Goal: Communication & Community: Participate in discussion

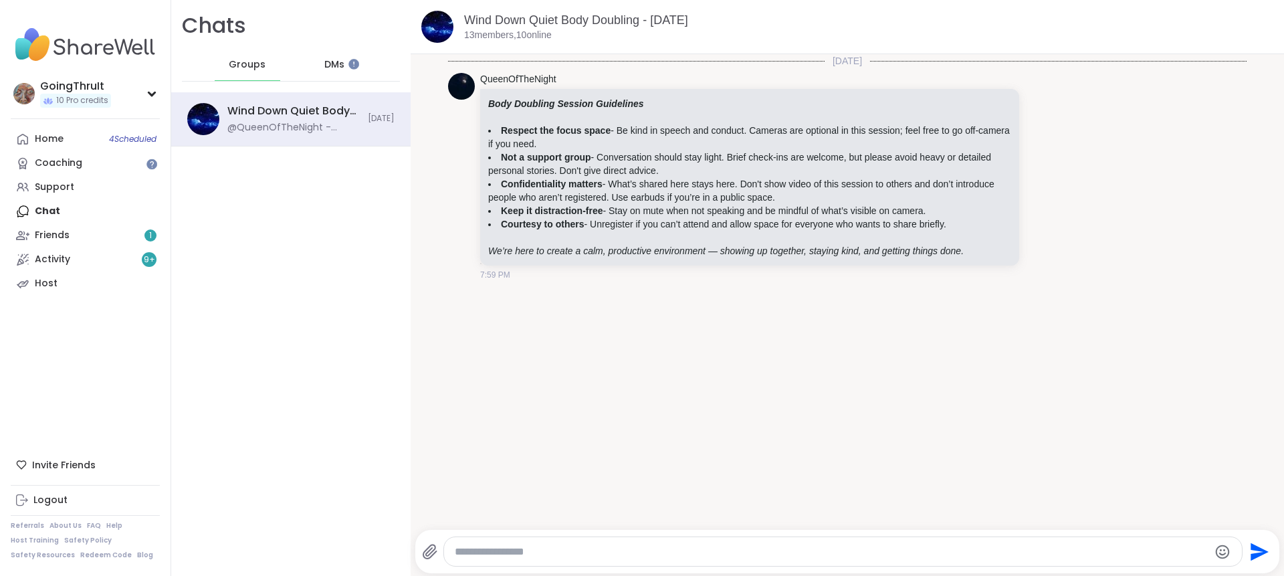
click at [348, 62] on div at bounding box center [353, 63] width 11 height 11
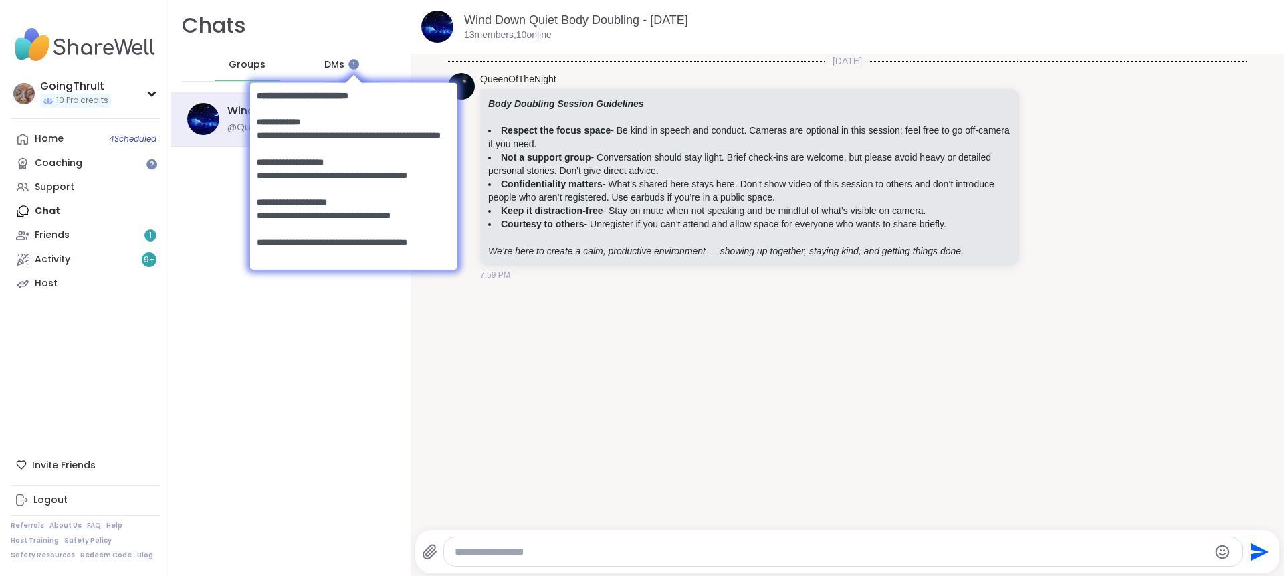
click at [257, 70] on div at bounding box center [353, 75] width 207 height 13
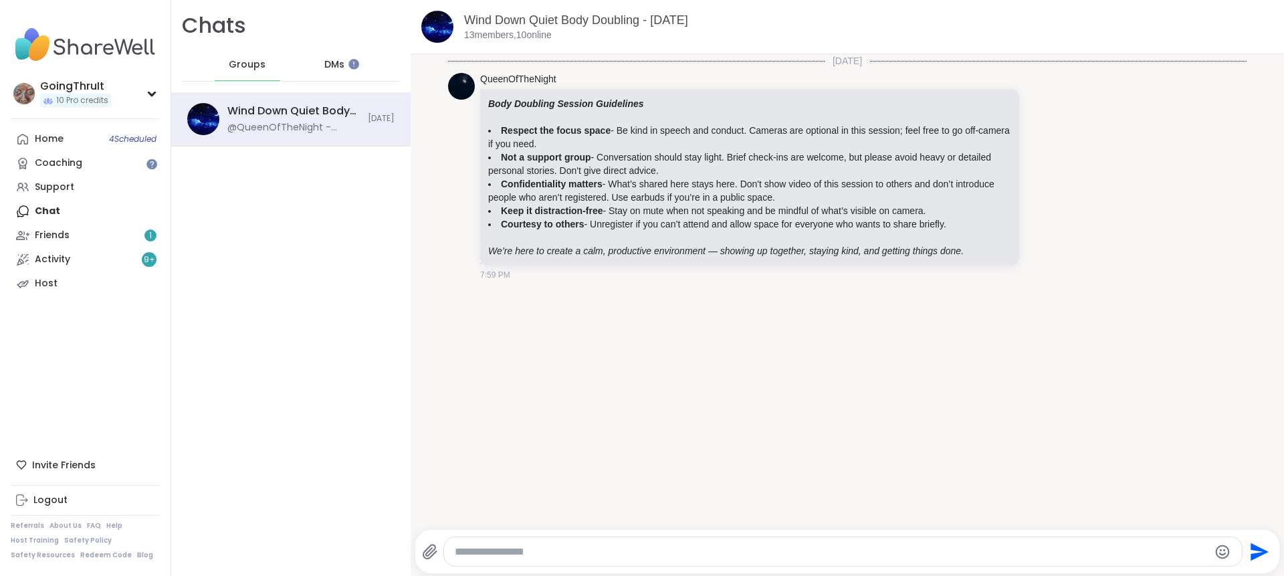
click at [233, 66] on span "Groups" at bounding box center [247, 64] width 37 height 13
click at [324, 65] on span "DMs" at bounding box center [334, 64] width 20 height 13
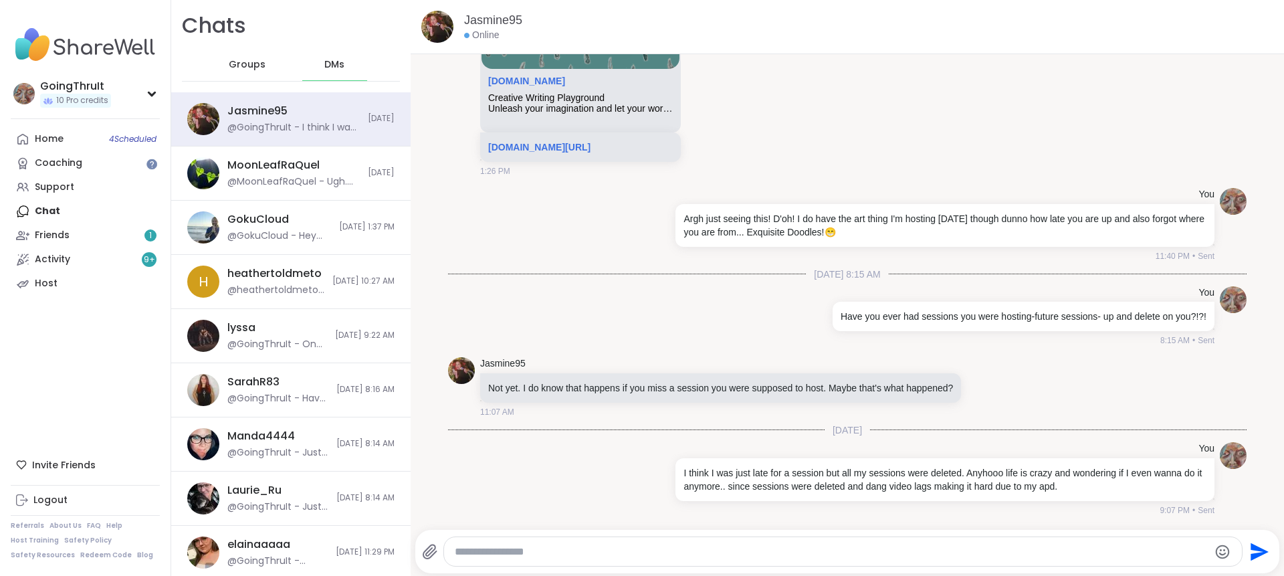
click at [254, 68] on span "Groups" at bounding box center [247, 64] width 37 height 13
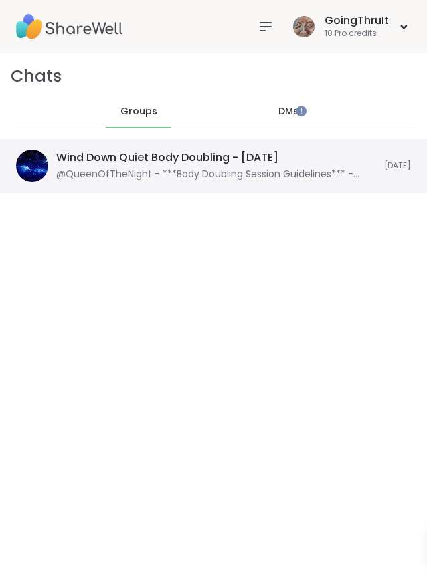
click at [247, 169] on div "@QueenOfTheNight - ***Body Doubling Session Guidelines*** - **Respect the focus…" at bounding box center [216, 174] width 320 height 13
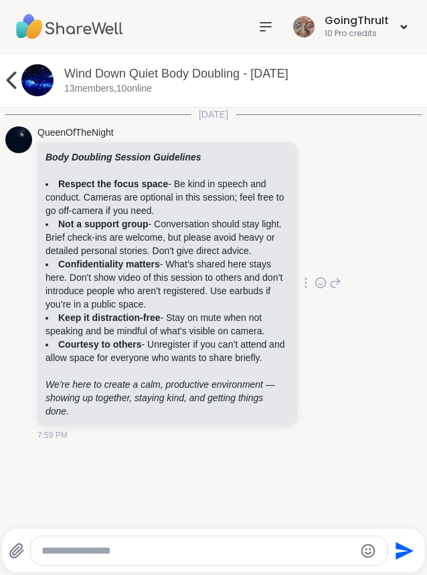
click at [314, 290] on icon at bounding box center [320, 282] width 12 height 13
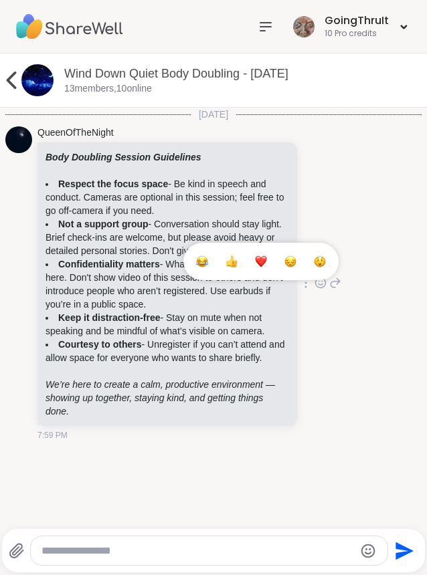
click at [248, 275] on button "Select Reaction: Heart" at bounding box center [261, 261] width 27 height 27
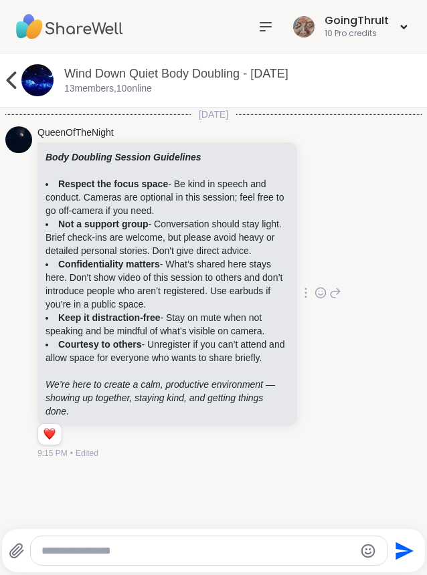
click at [11, 82] on icon at bounding box center [12, 80] width 10 height 17
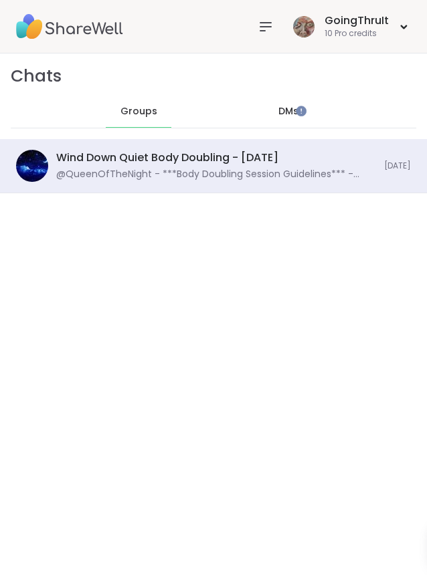
click at [278, 116] on span "DMs" at bounding box center [288, 111] width 20 height 13
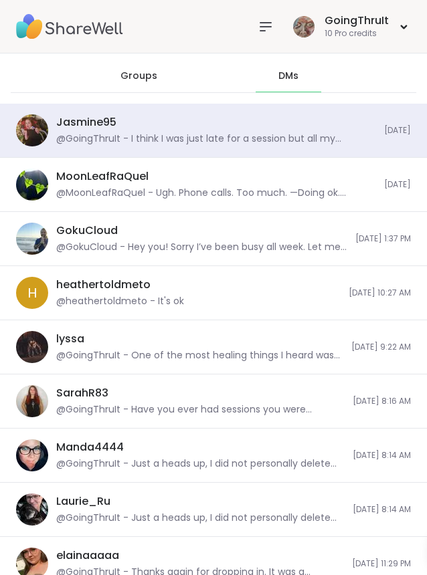
scroll to position [67, 0]
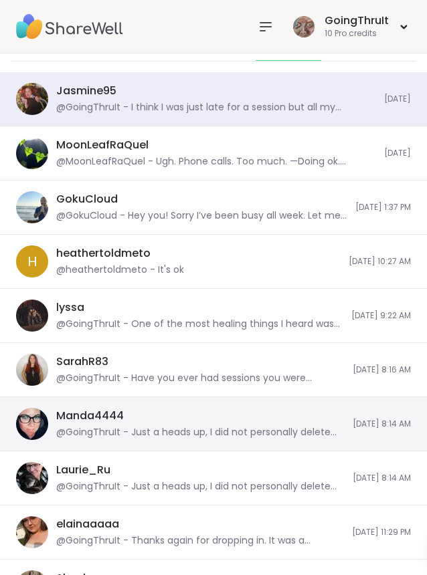
click at [181, 417] on div "Manda4444 @GoingThruIt - Just a heads up, I did not personally delete my sessio…" at bounding box center [200, 424] width 288 height 31
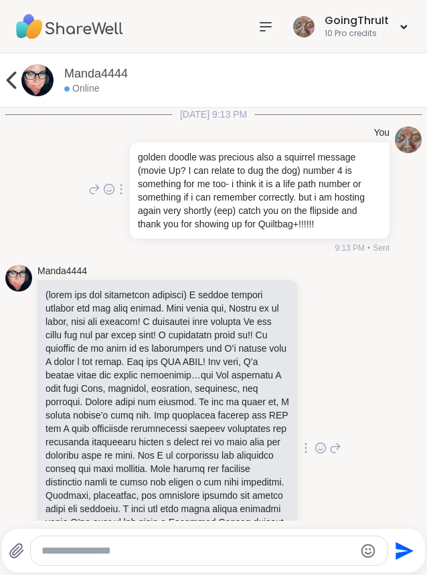
scroll to position [1306, 0]
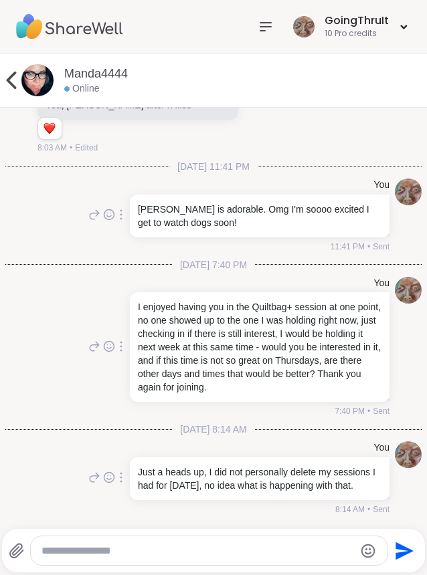
drag, startPoint x: 31, startPoint y: 62, endPoint x: 0, endPoint y: 84, distance: 38.8
click at [0, 84] on icon at bounding box center [11, 80] width 27 height 27
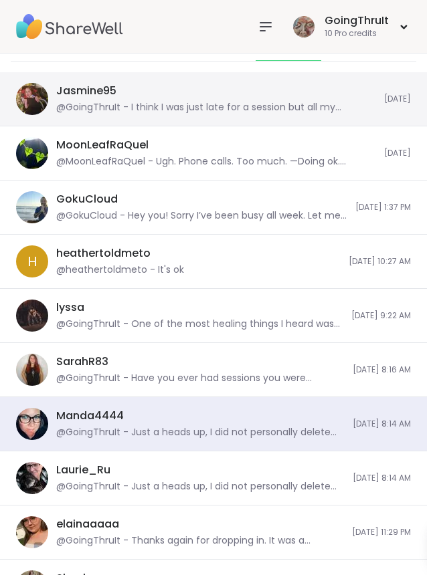
scroll to position [0, 0]
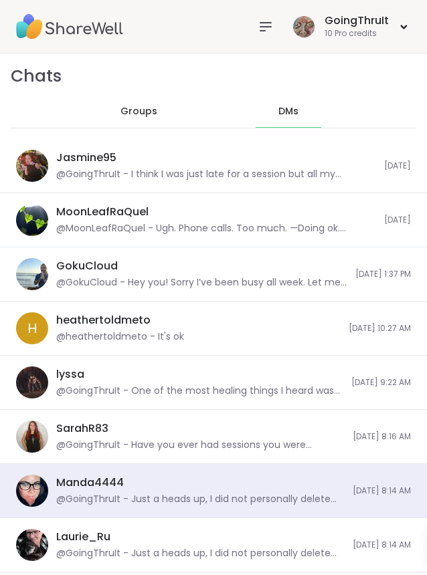
click at [140, 112] on span "Groups" at bounding box center [138, 111] width 37 height 13
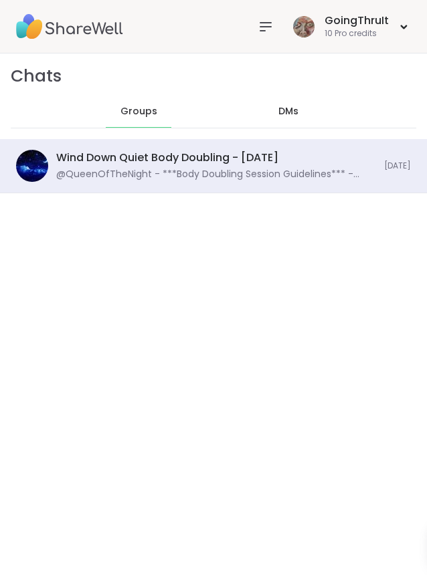
scroll to position [662, 0]
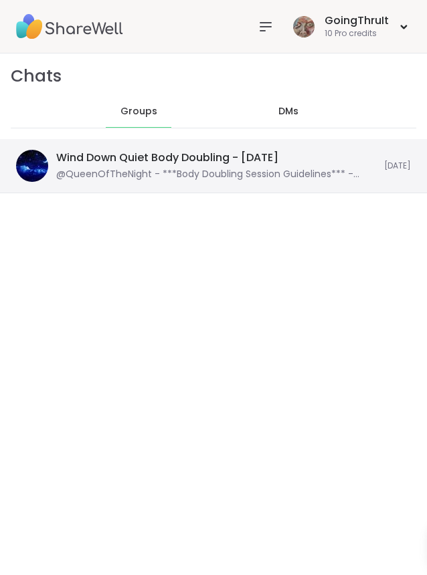
click at [233, 157] on div "Wind Down Quiet Body Doubling - Tuesday, Oct 07" at bounding box center [167, 158] width 222 height 15
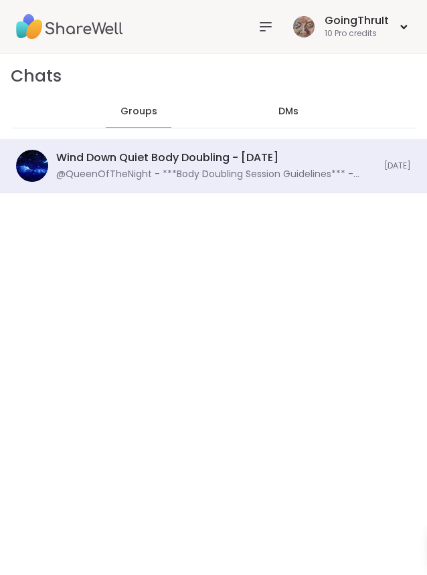
scroll to position [0, 0]
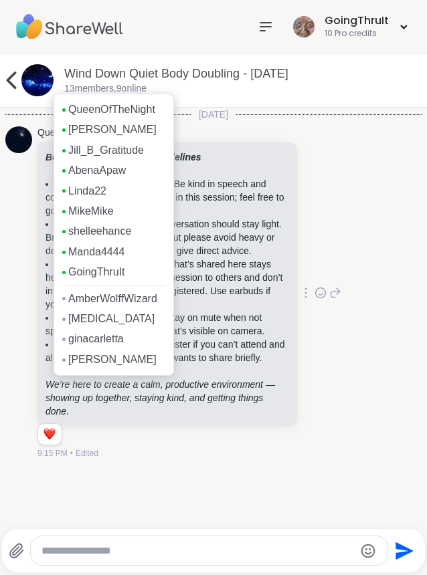
click at [106, 86] on p "13 members, 9 online" at bounding box center [105, 88] width 82 height 13
drag, startPoint x: 110, startPoint y: 165, endPoint x: 88, endPoint y: 142, distance: 31.7
click at [116, 90] on p "13 members, 9 online" at bounding box center [105, 88] width 82 height 13
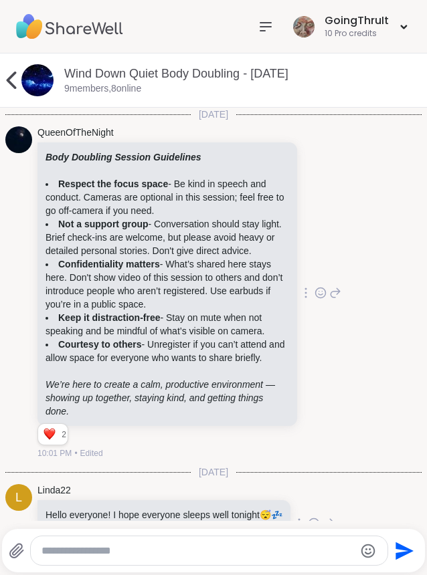
drag, startPoint x: 134, startPoint y: 413, endPoint x: 41, endPoint y: 159, distance: 270.7
click at [41, 159] on div "QueenOfTheNight Body Doubling Session Guidelines Respect the focus space - Be k…" at bounding box center [213, 293] width 416 height 345
copy div "Body Doubling Session Guidelines Respect the focus space - Be kind in speech an…"
click at [217, 176] on div "Body Doubling Session Guidelines Respect the focus space - Be kind in speech an…" at bounding box center [167, 285] width 244 height 268
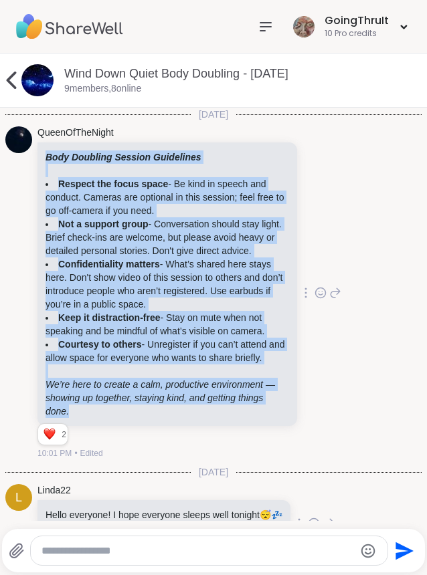
drag, startPoint x: 56, startPoint y: 159, endPoint x: 229, endPoint y: 463, distance: 349.7
click at [229, 418] on div "Body Doubling Session Guidelines Respect the focus space - Be kind in speech an…" at bounding box center [167, 285] width 244 height 268
copy div "Body Doubling Session Guidelines Respect the focus space - Be kind in speech an…"
click at [268, 549] on textarea "Type your message" at bounding box center [197, 551] width 312 height 13
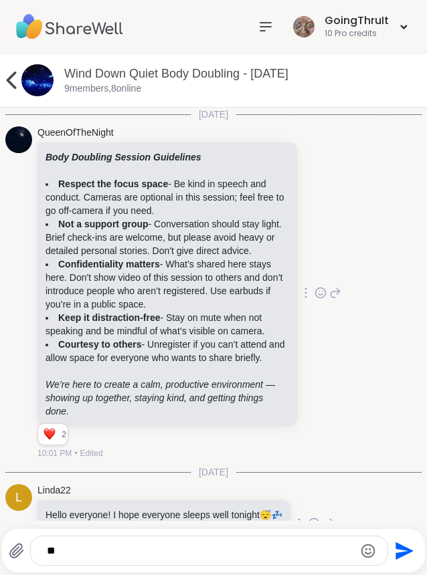
type textarea "*"
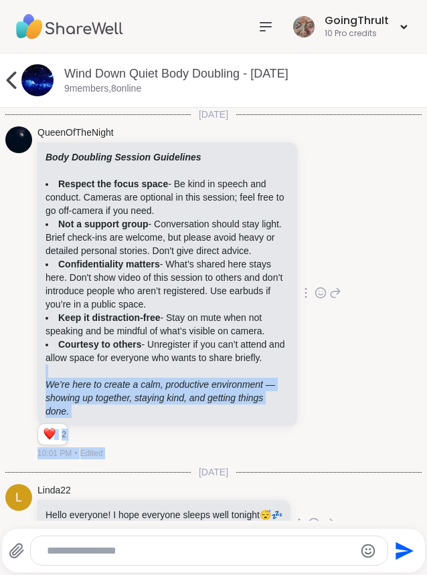
drag, startPoint x: 349, startPoint y: 425, endPoint x: 431, endPoint y: 336, distance: 122.1
click at [427, 336] on html "GoingThruIt 10 Pro credits GoingThruIt 10 Pro credits Profile Membership Settin…" at bounding box center [213, 287] width 427 height 575
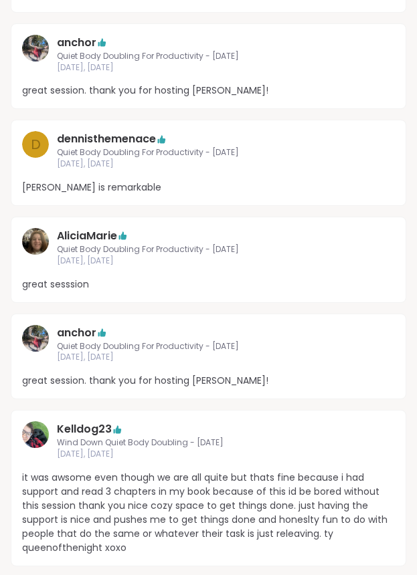
scroll to position [602, 0]
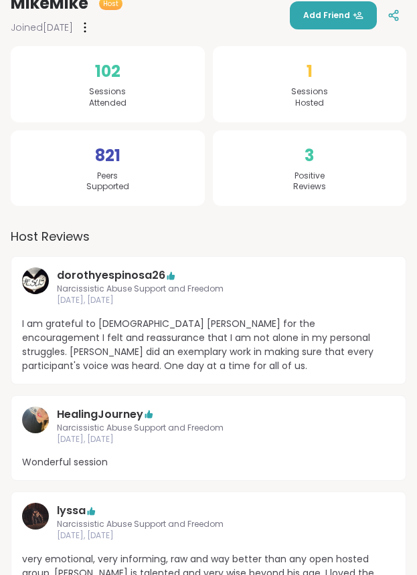
scroll to position [539, 0]
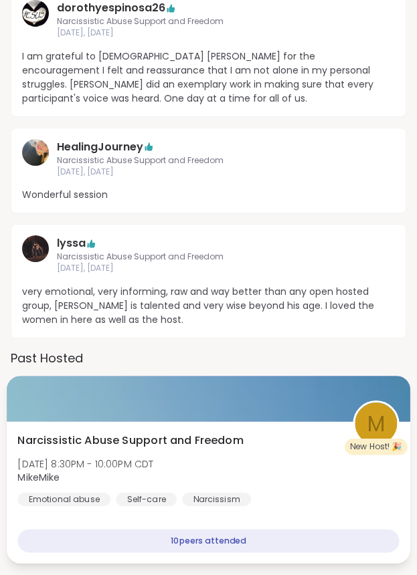
drag, startPoint x: 100, startPoint y: 438, endPoint x: 67, endPoint y: 394, distance: 54.9
click at [67, 394] on div at bounding box center [208, 398] width 403 height 45
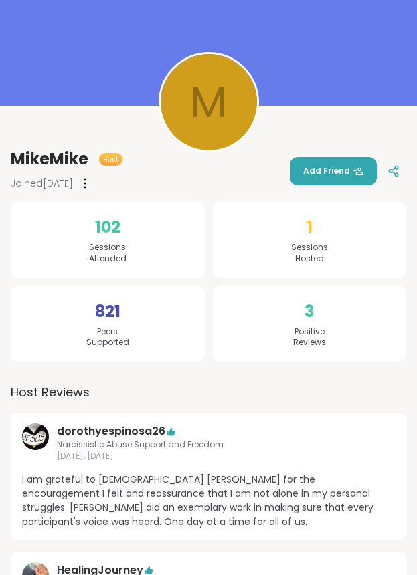
scroll to position [0, 0]
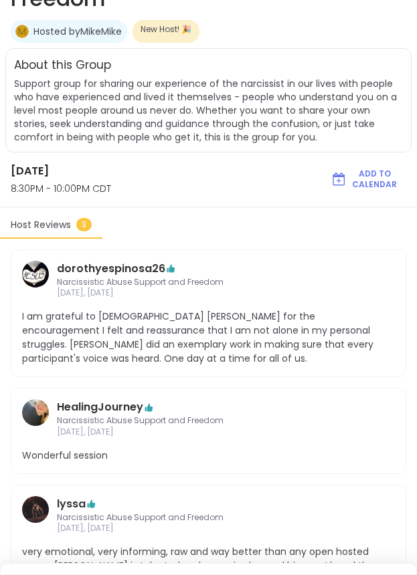
scroll to position [332, 0]
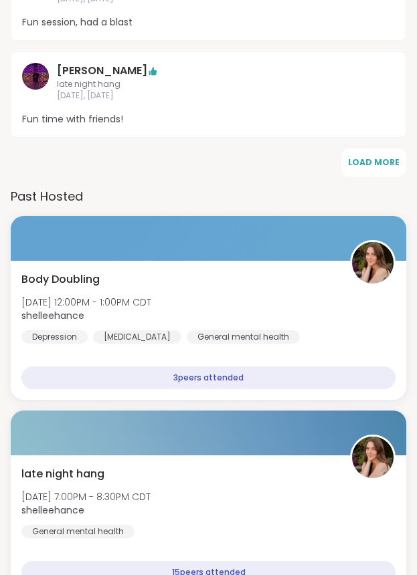
scroll to position [1003, 0]
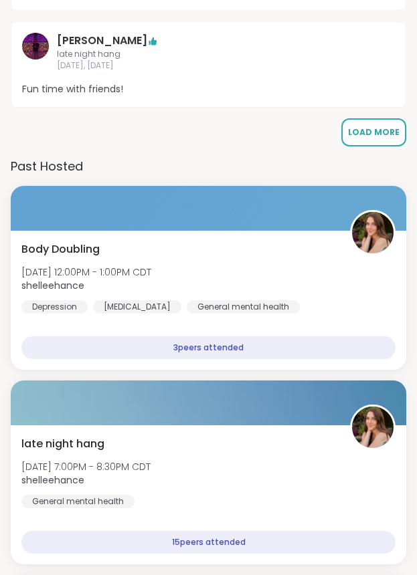
click at [362, 120] on button "Load More" at bounding box center [373, 132] width 65 height 28
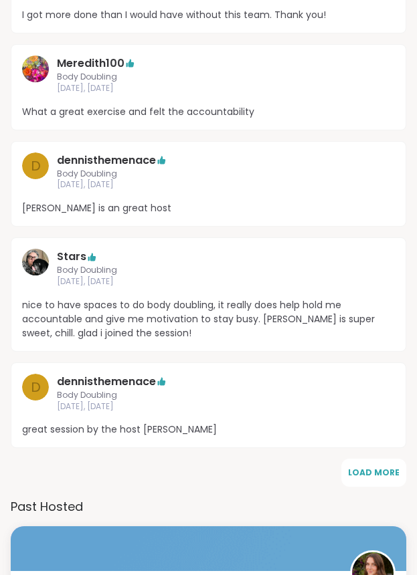
scroll to position [1338, 0]
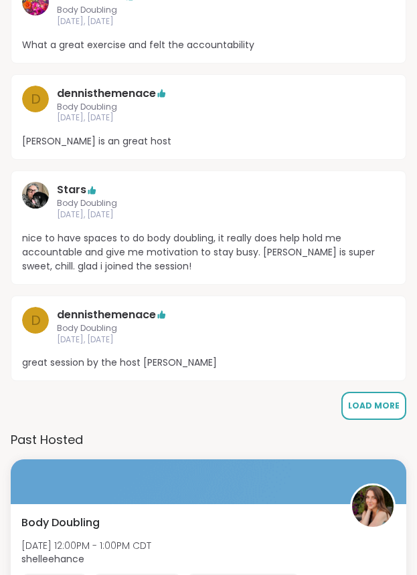
click at [355, 405] on span "Load More" at bounding box center [374, 405] width 52 height 11
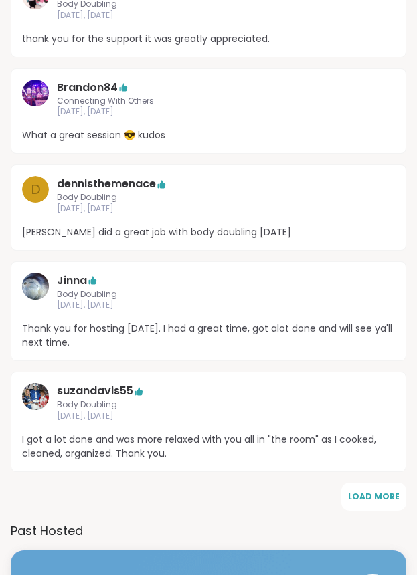
scroll to position [1873, 0]
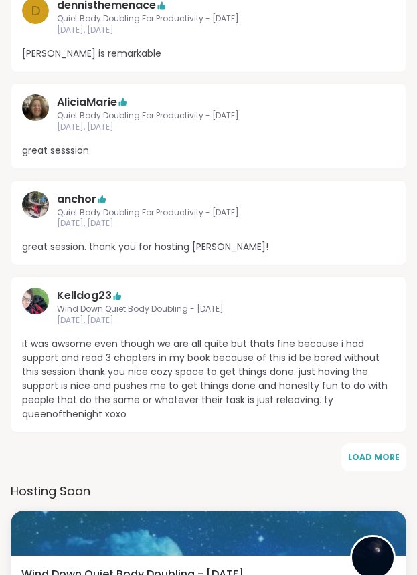
scroll to position [736, 0]
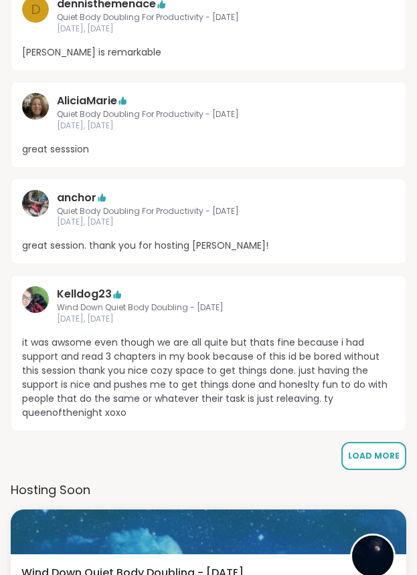
click at [401, 460] on button "Load More" at bounding box center [373, 456] width 65 height 28
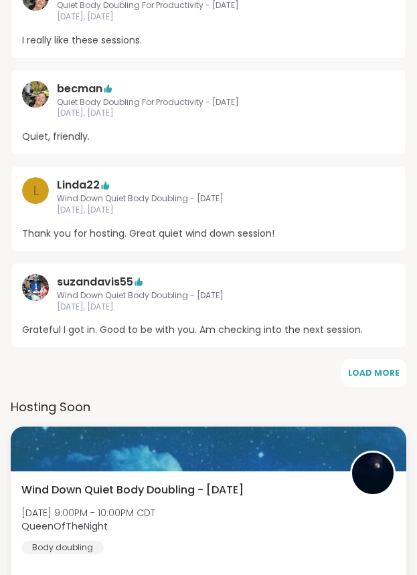
scroll to position [1405, 0]
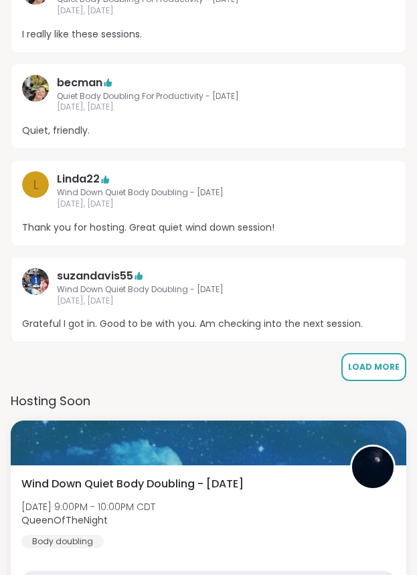
click at [359, 366] on span "Load More" at bounding box center [374, 366] width 52 height 11
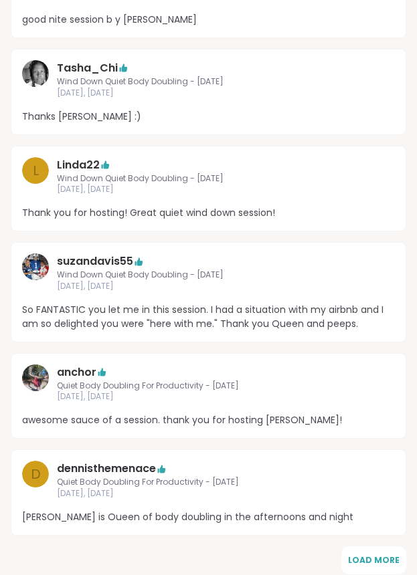
scroll to position [1940, 0]
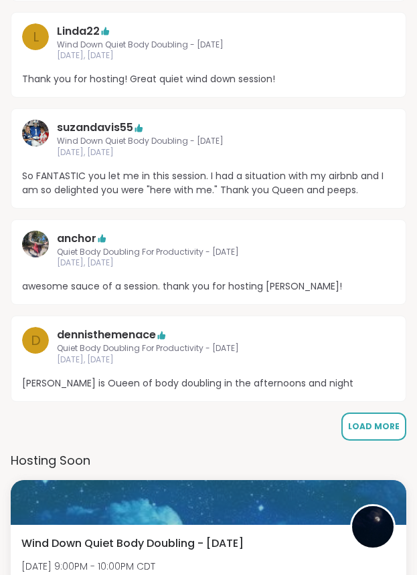
click at [366, 423] on span "Load More" at bounding box center [374, 426] width 52 height 11
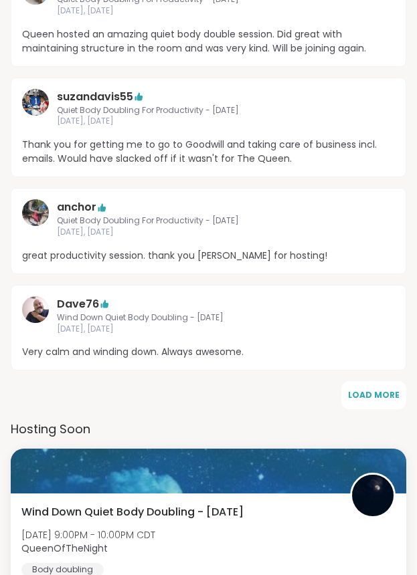
scroll to position [2609, 0]
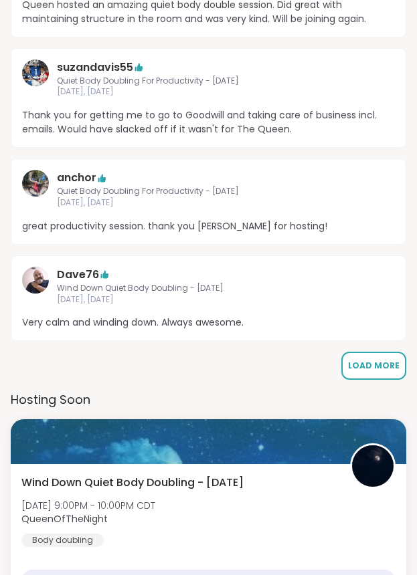
click at [383, 366] on span "Load More" at bounding box center [374, 365] width 52 height 11
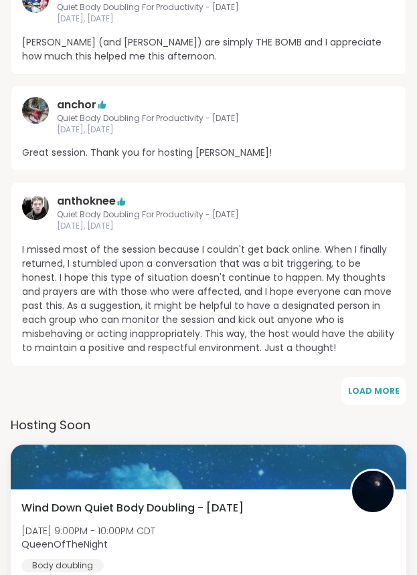
scroll to position [3278, 0]
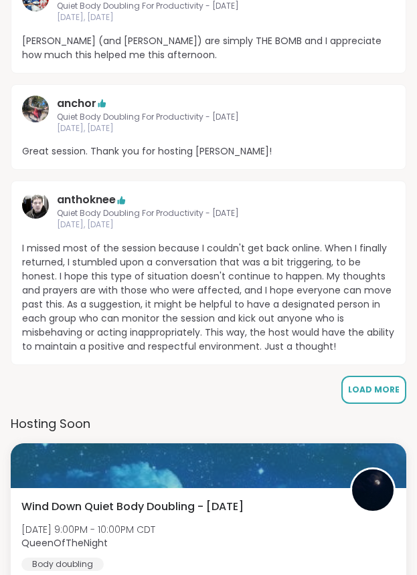
click at [362, 392] on span "Load More" at bounding box center [374, 389] width 52 height 11
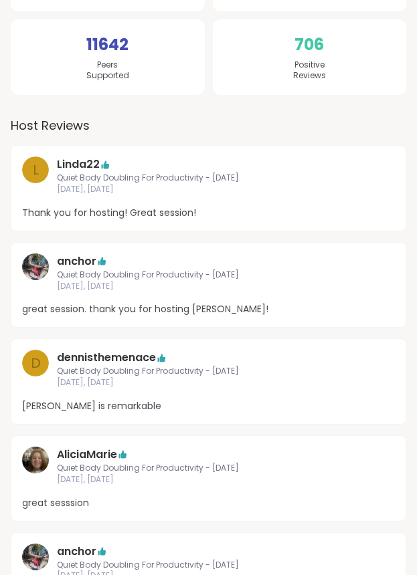
scroll to position [0, 0]
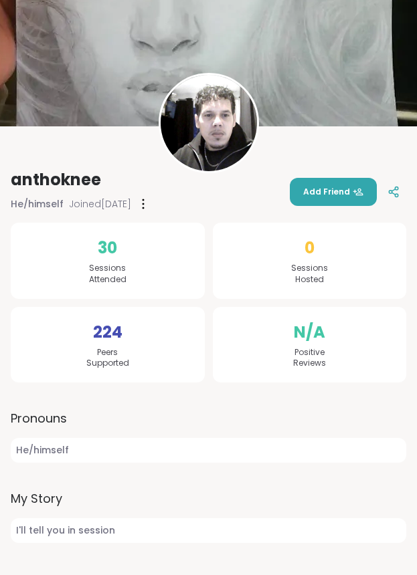
scroll to position [97, 0]
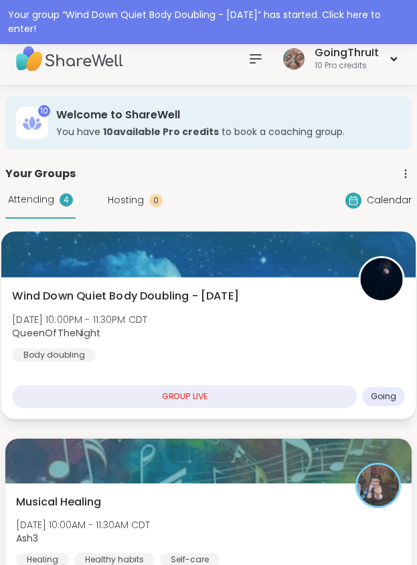
click at [136, 319] on span "[DATE] 10:00PM - 11:30PM CDT" at bounding box center [79, 319] width 135 height 13
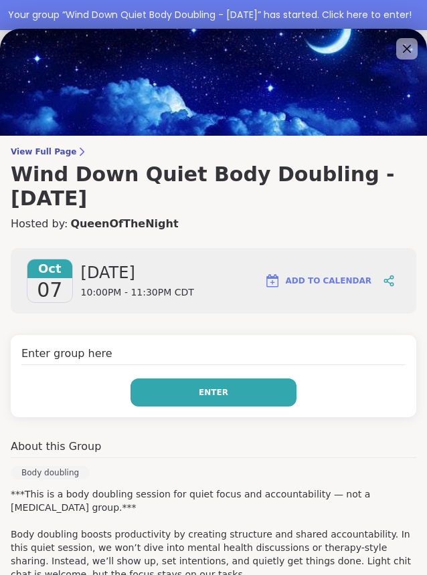
click at [179, 396] on button "Enter" at bounding box center [213, 393] width 166 height 28
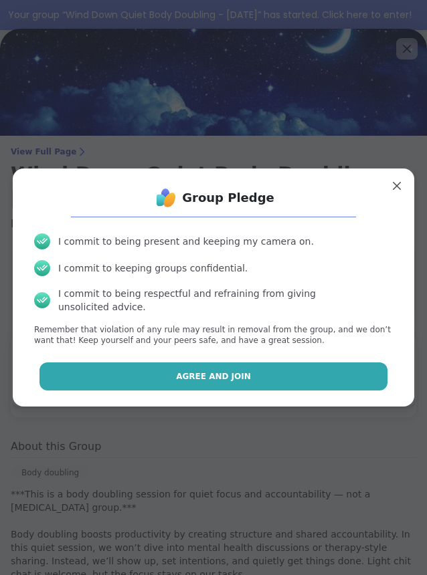
click at [189, 375] on span "Agree and Join" at bounding box center [213, 377] width 75 height 12
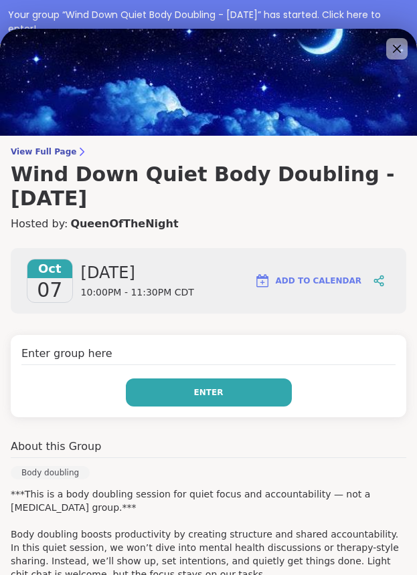
click at [197, 401] on button "Enter" at bounding box center [209, 393] width 166 height 28
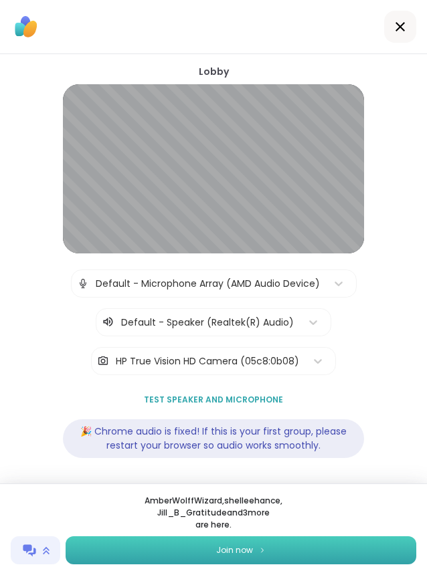
click at [242, 563] on button "Join now" at bounding box center [241, 551] width 351 height 28
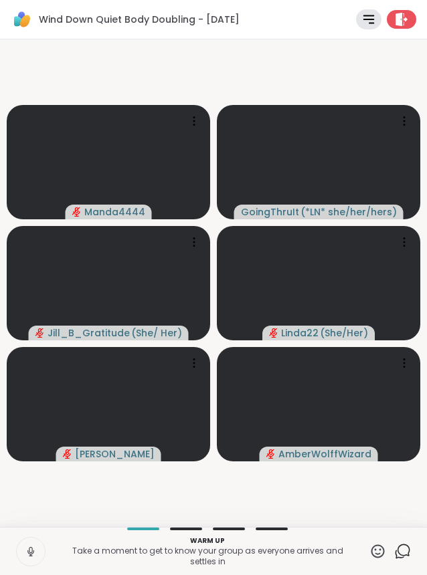
click at [35, 549] on icon at bounding box center [31, 552] width 12 height 12
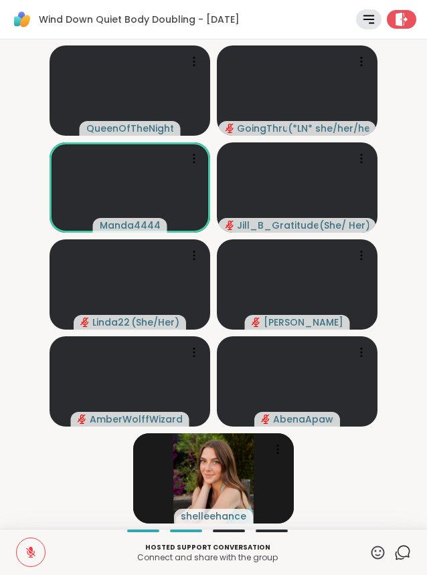
click at [395, 556] on icon at bounding box center [402, 553] width 17 height 17
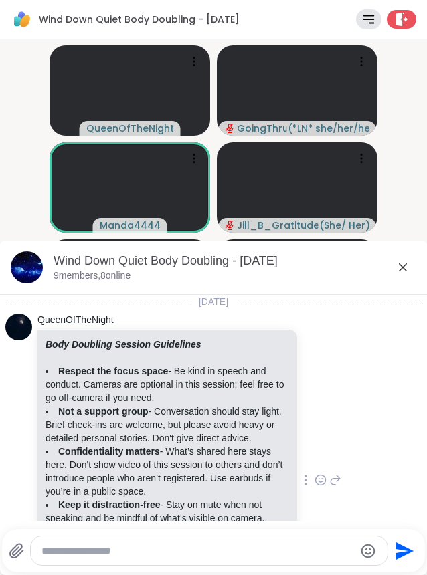
scroll to position [289, 0]
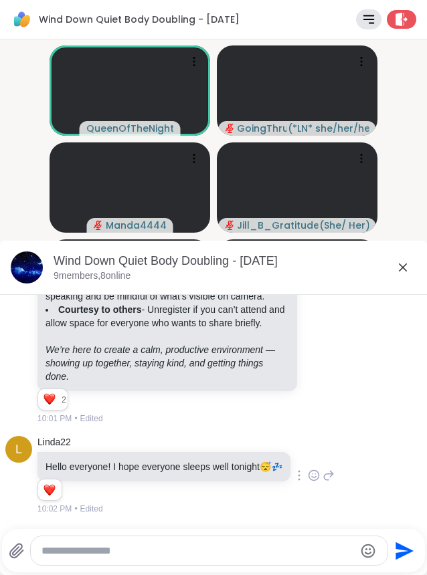
click at [396, 261] on icon at bounding box center [403, 268] width 16 height 16
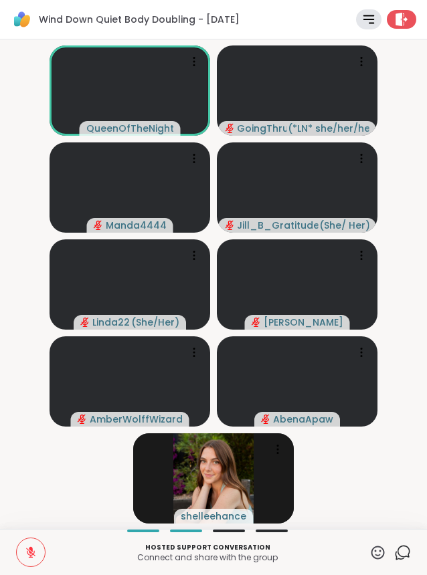
click at [369, 555] on icon at bounding box center [377, 553] width 17 height 17
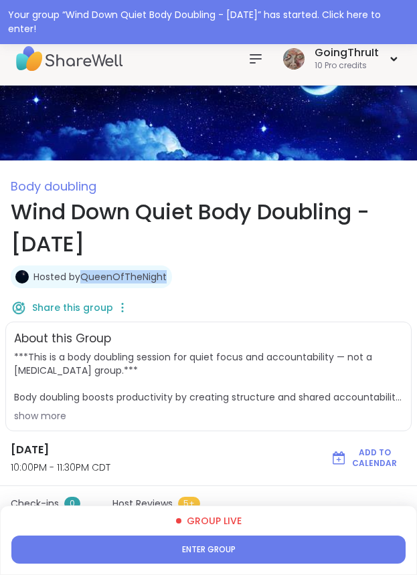
drag, startPoint x: 168, startPoint y: 276, endPoint x: 84, endPoint y: 285, distance: 84.1
click at [84, 285] on div "Hosted by QueenOfTheNight" at bounding box center [91, 277] width 161 height 23
copy link "QueenOfTheNight"
type textarea "*"
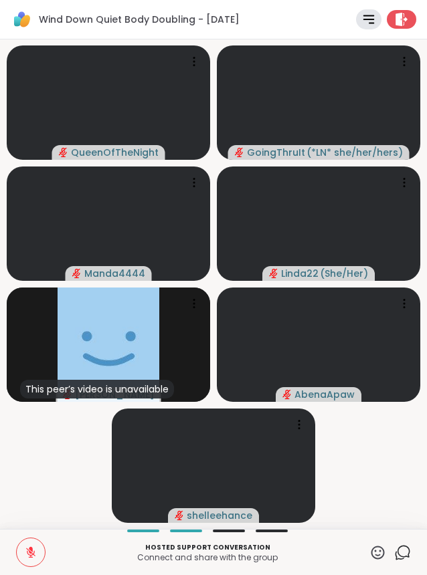
click at [85, 484] on video-player-container "QueenOfTheNight GoingThruIt ( *LN* she/her/hers ) Manda4444 Linda22 ( She/Her )…" at bounding box center [213, 284] width 411 height 479
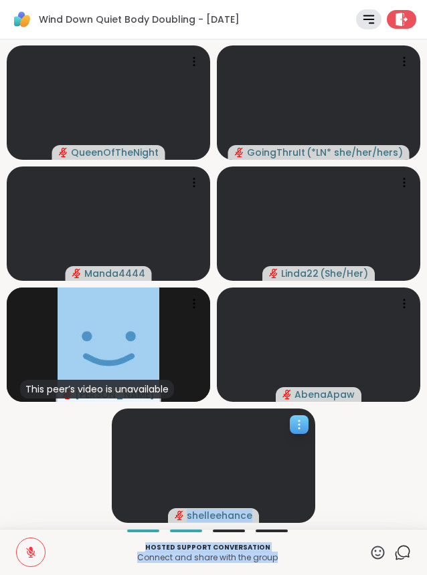
drag, startPoint x: 340, startPoint y: 532, endPoint x: 138, endPoint y: 496, distance: 205.2
click at [138, 496] on div "Wind Down Quiet Body Doubling - [DATE] Rules Agenda Leave QueenOfTheNight Going…" at bounding box center [213, 287] width 427 height 575
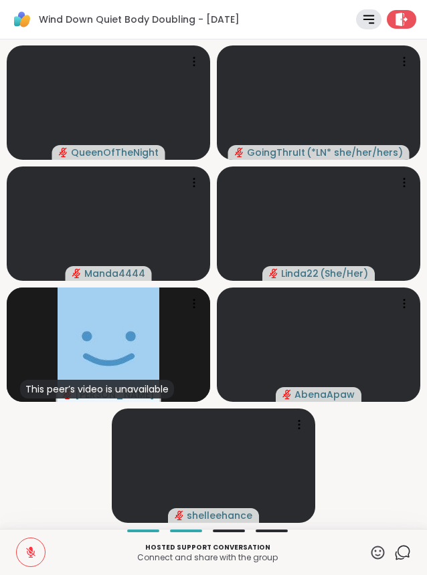
click at [72, 467] on video-player-container "QueenOfTheNight GoingThruIt ( *LN* she/her/hers ) Manda4444 Linda22 ( She/Her )…" at bounding box center [213, 284] width 411 height 479
drag, startPoint x: 72, startPoint y: 467, endPoint x: -112, endPoint y: 467, distance: 184.0
click at [0, 467] on html "Wind Down Quiet Body Doubling - [DATE] Rules Agenda Leave QueenOfTheNight Going…" at bounding box center [213, 287] width 427 height 575
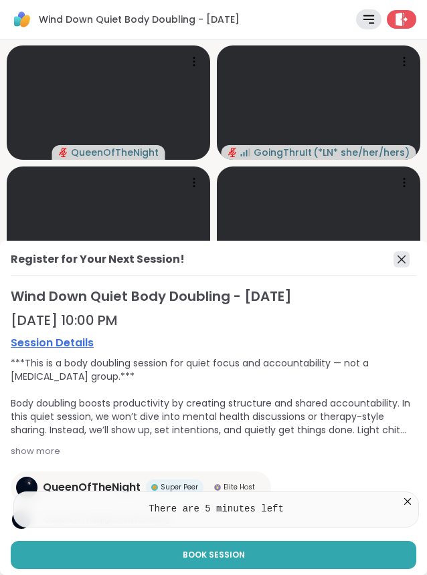
click at [397, 255] on icon at bounding box center [401, 260] width 16 height 16
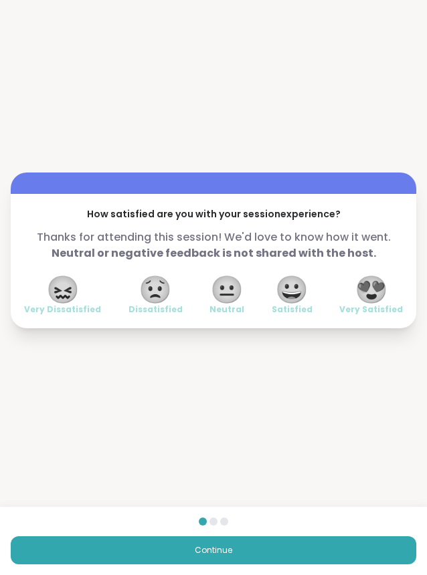
click at [368, 292] on span "😍" at bounding box center [371, 290] width 33 height 24
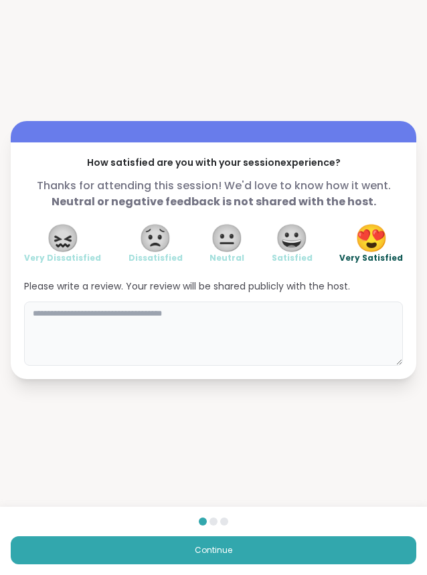
click at [216, 336] on textarea at bounding box center [213, 334] width 379 height 64
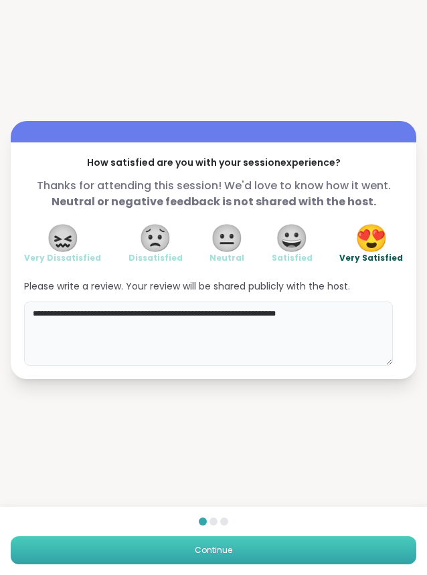
type textarea "**********"
click at [240, 543] on button "Continue" at bounding box center [213, 551] width 405 height 28
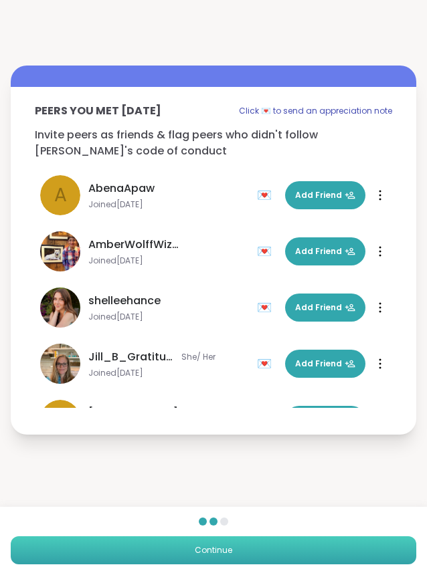
click at [231, 554] on button "Continue" at bounding box center [213, 551] width 405 height 28
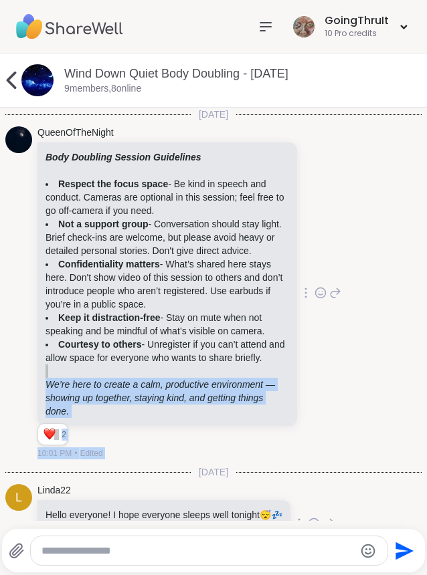
click at [118, 449] on div "2 2 2" at bounding box center [168, 437] width 262 height 23
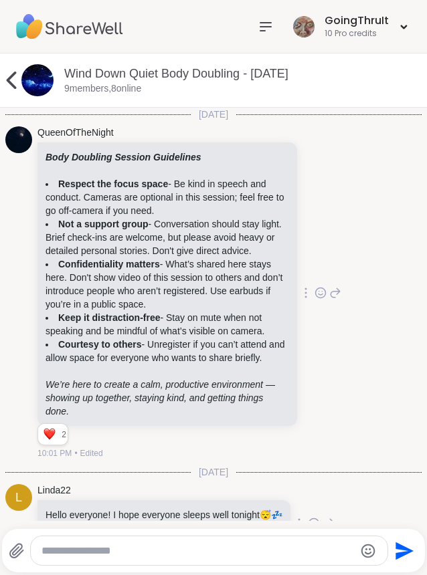
drag, startPoint x: 391, startPoint y: 431, endPoint x: 429, endPoint y: 431, distance: 38.1
click at [426, 431] on html "GoingThruIt 10 Pro credits GoingThruIt 10 Pro credits Profile Membership Settin…" at bounding box center [213, 287] width 427 height 575
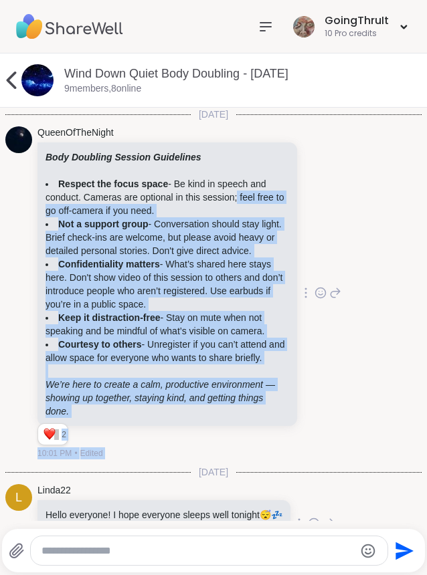
drag, startPoint x: 344, startPoint y: 195, endPoint x: 520, endPoint y: 197, distance: 176.6
click at [426, 197] on html "GoingThruIt 10 Pro credits GoingThruIt 10 Pro credits Profile Membership Settin…" at bounding box center [213, 287] width 427 height 575
click at [72, 25] on img at bounding box center [69, 26] width 107 height 47
click at [357, 292] on div "QueenOfTheNight Body Doubling Session Guidelines Respect the focus space - Be k…" at bounding box center [213, 293] width 416 height 345
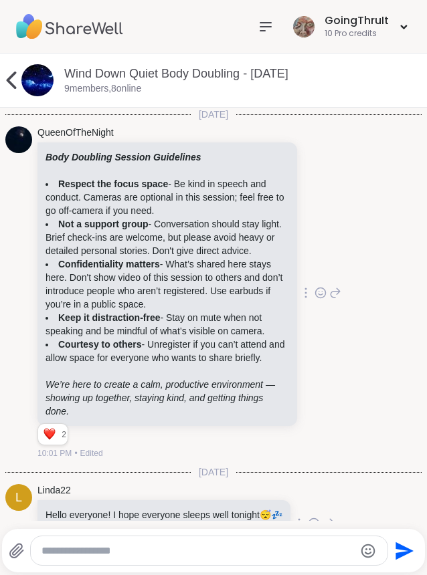
click at [15, 78] on icon at bounding box center [11, 80] width 27 height 27
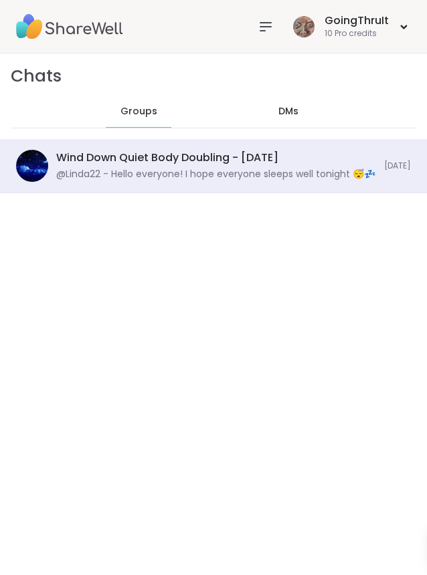
click at [278, 112] on span "DMs" at bounding box center [288, 111] width 20 height 13
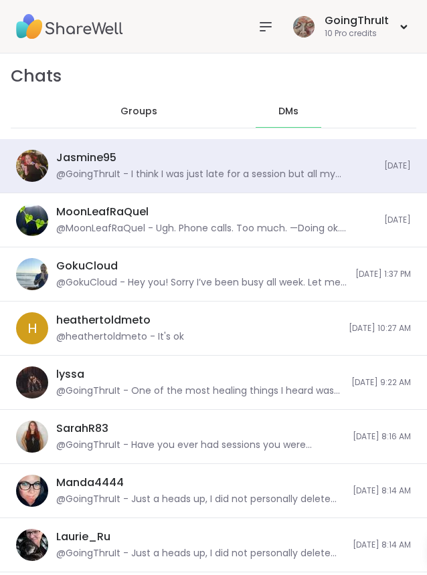
scroll to position [2347, 0]
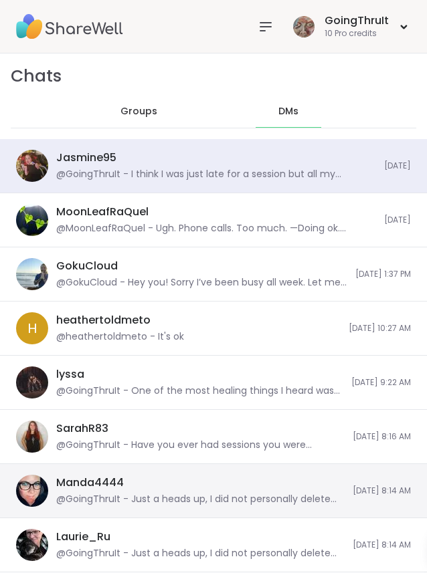
click at [227, 473] on div "Manda4444 @GoingThruIt - Just a heads up, I did not personally delete my sessio…" at bounding box center [213, 491] width 427 height 54
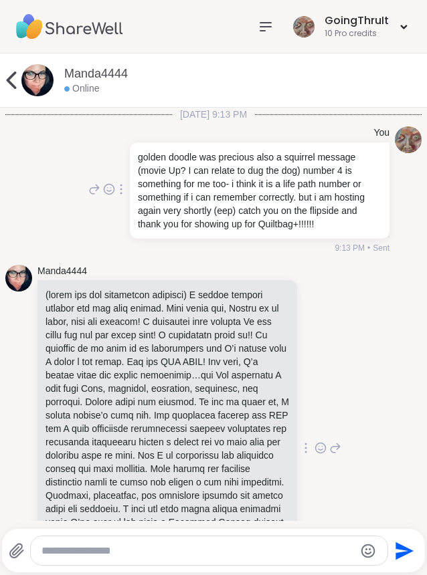
scroll to position [1306, 0]
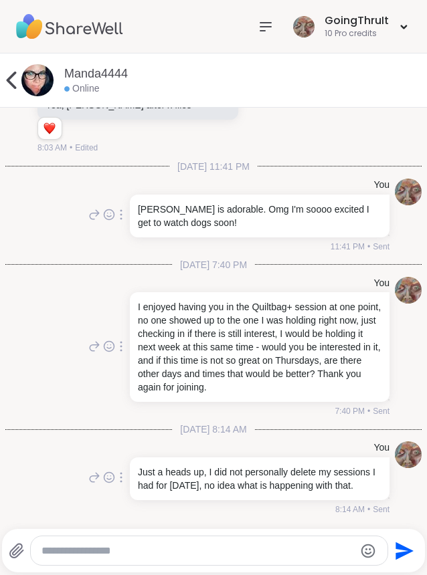
click at [197, 557] on textarea "Type your message" at bounding box center [197, 551] width 312 height 13
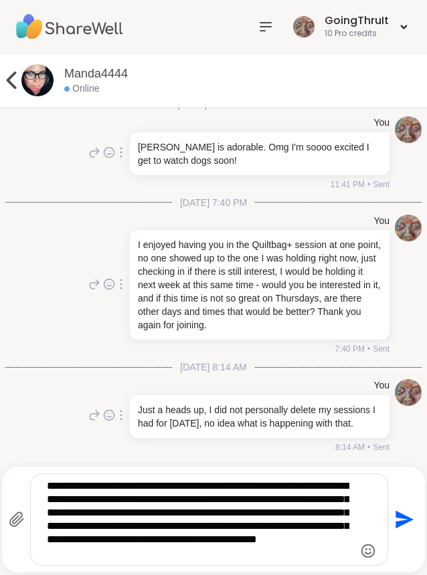
type textarea "**********"
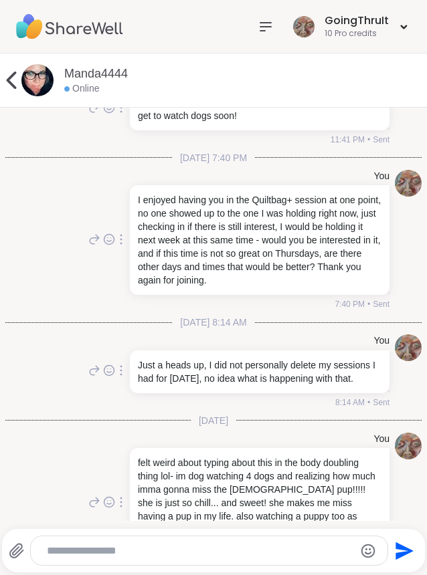
scroll to position [1484, 0]
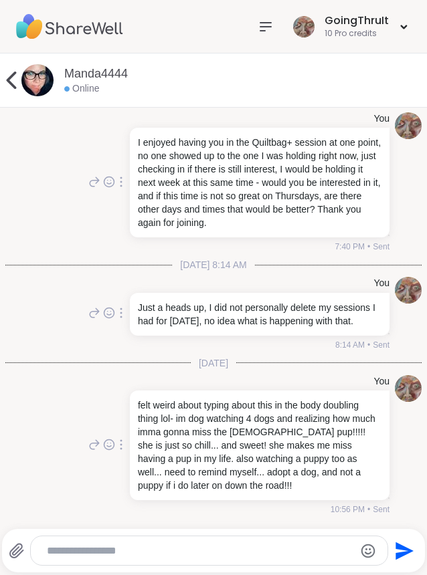
drag, startPoint x: 197, startPoint y: 557, endPoint x: 203, endPoint y: 348, distance: 209.5
click at [203, 348] on div "Manda4444 Online 9/25/2025, 9:13 PM You golden doodle was precious also a squir…" at bounding box center [213, 315] width 427 height 522
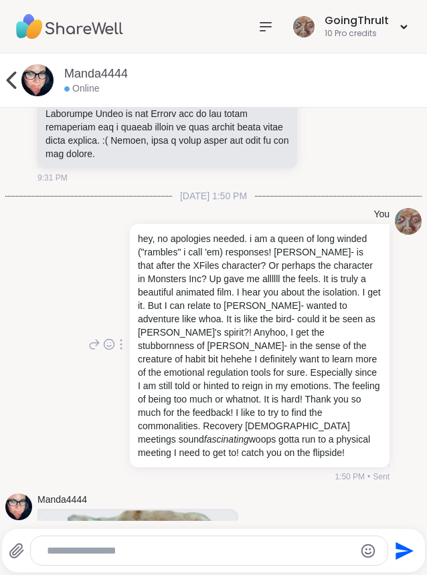
scroll to position [450, 0]
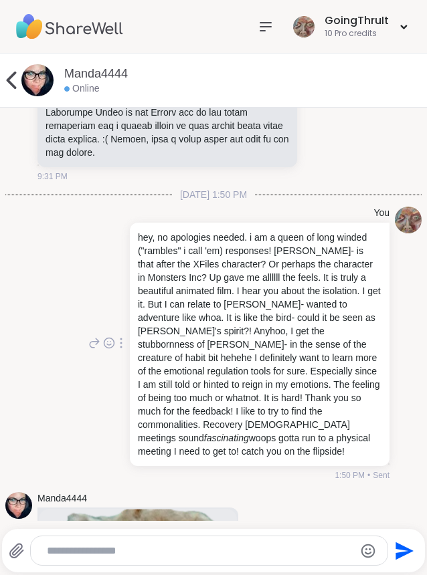
click at [12, 71] on icon at bounding box center [11, 80] width 27 height 27
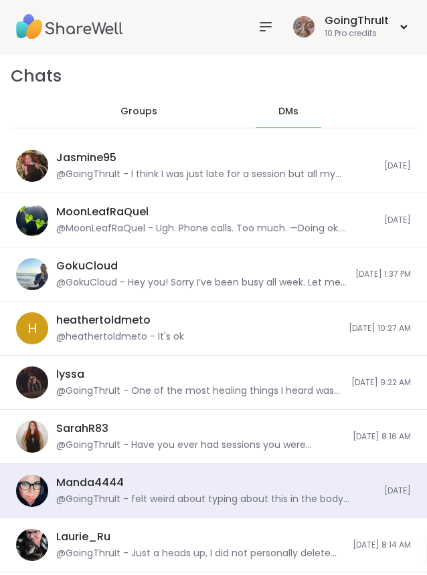
scroll to position [785, 0]
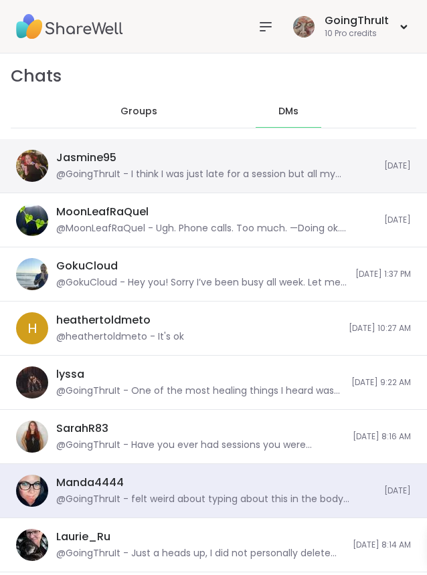
click at [193, 173] on div "@GoingThruIt - I think I was just late for a session but all my sessions were d…" at bounding box center [216, 174] width 320 height 13
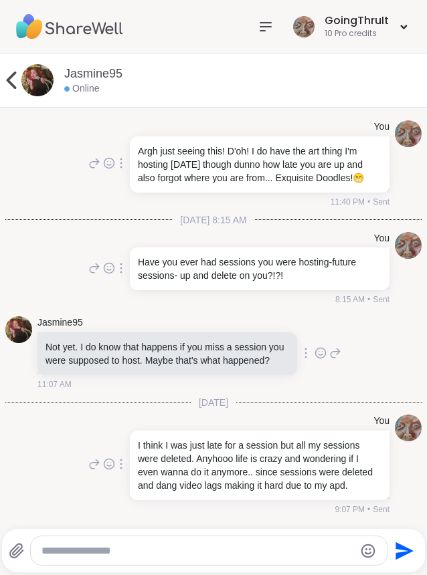
scroll to position [1745, 0]
click at [11, 80] on icon at bounding box center [11, 80] width 27 height 27
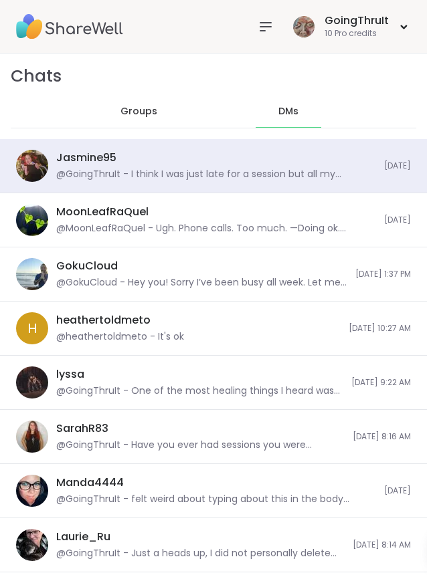
click at [120, 112] on span "Groups" at bounding box center [138, 111] width 37 height 13
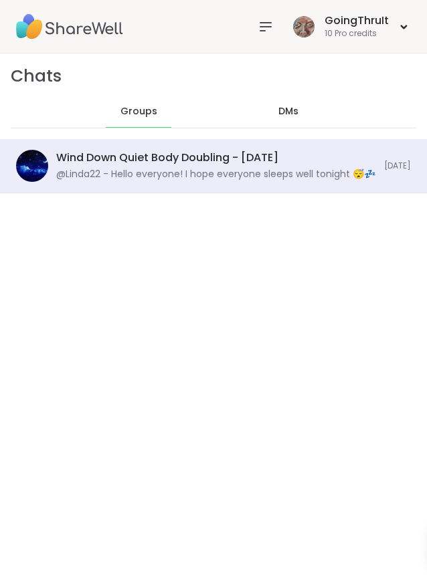
scroll to position [833, 0]
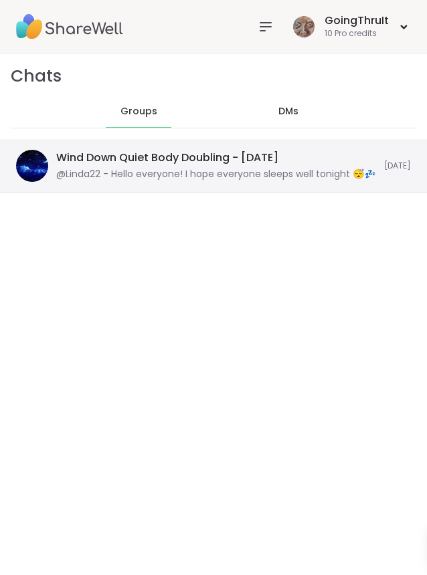
click at [150, 179] on div "@Linda22 - Hello everyone! I hope everyone sleeps well tonight 😴💤" at bounding box center [215, 174] width 319 height 13
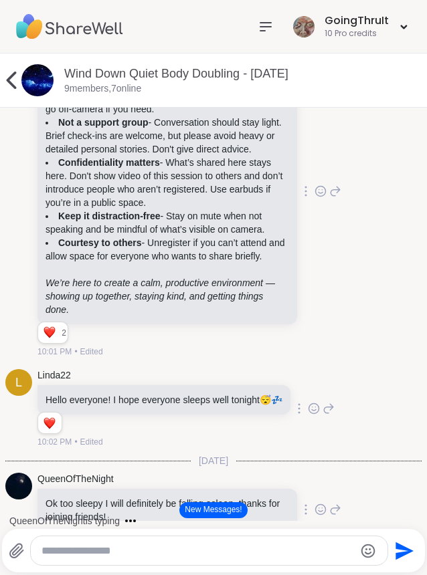
scroll to position [200, 0]
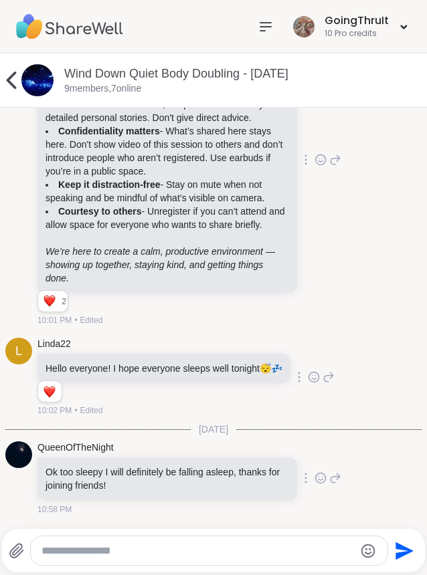
click at [145, 494] on div "Ok too sleepy I will definitely be falling asleep, thanks for joining friends!" at bounding box center [167, 479] width 260 height 43
click at [138, 551] on textarea "Type your message" at bounding box center [197, 551] width 312 height 13
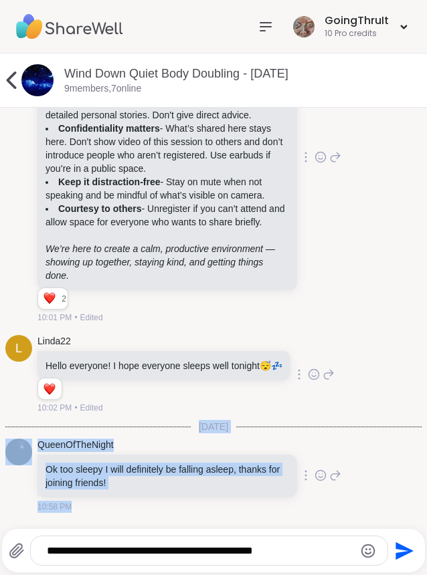
drag, startPoint x: 322, startPoint y: 539, endPoint x: 668, endPoint y: 339, distance: 399.0
click at [426, 339] on html "GoingThruIt 10 Pro credits GoingThruIt 10 Pro credits Profile Membership Settin…" at bounding box center [213, 287] width 427 height 575
click at [179, 547] on textarea "**********" at bounding box center [198, 551] width 303 height 13
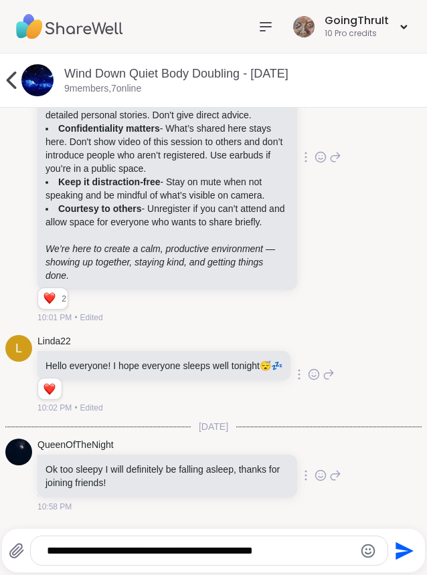
click at [312, 551] on textarea "**********" at bounding box center [198, 551] width 303 height 13
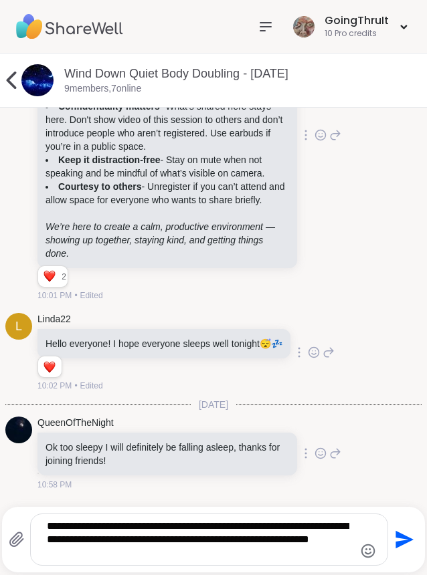
type textarea "**********"
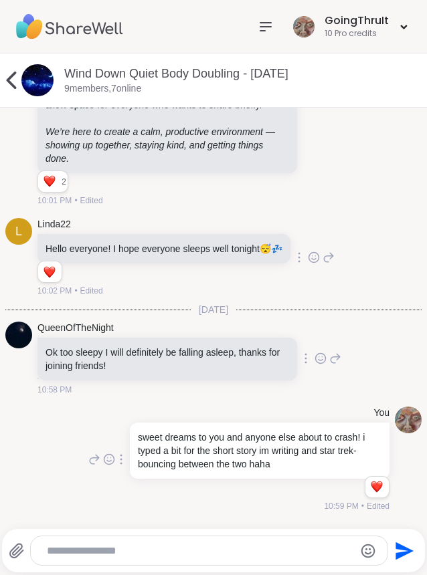
scroll to position [317, 0]
click at [50, 39] on img at bounding box center [69, 26] width 107 height 47
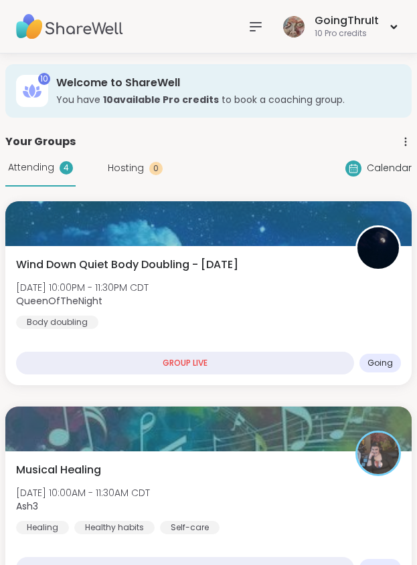
click at [179, 22] on div "GoingThruIt 10 Pro credits" at bounding box center [208, 27] width 417 height 54
click at [257, 27] on icon at bounding box center [256, 27] width 16 height 16
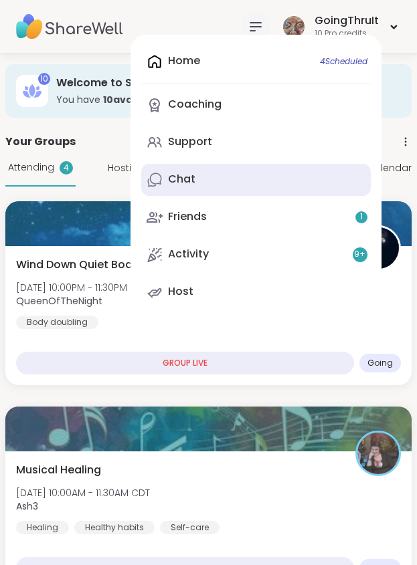
click at [203, 174] on link "Chat" at bounding box center [255, 180] width 229 height 32
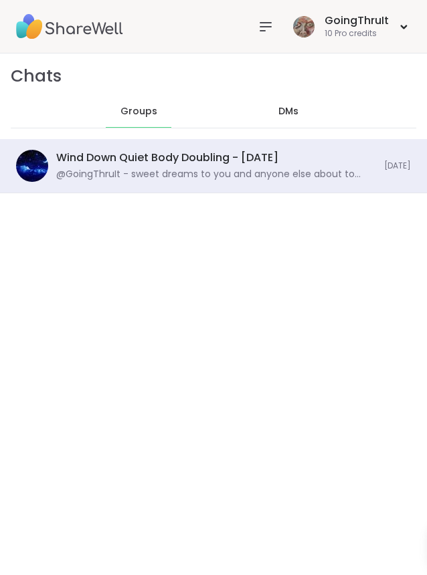
scroll to position [1262, 0]
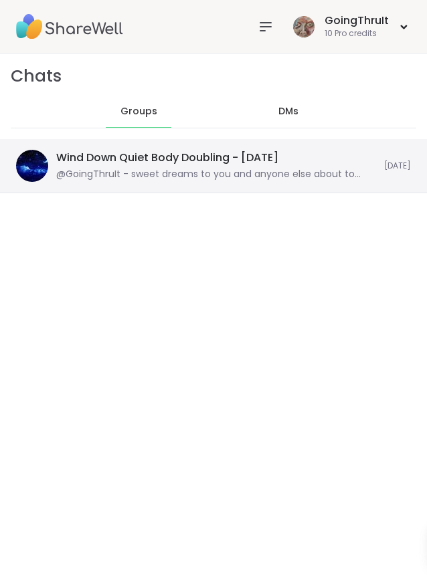
click at [201, 166] on div "Wind Down Quiet Body Doubling - Tuesday, Oct 07 @GoingThruIt - sweet dreams to …" at bounding box center [216, 166] width 320 height 31
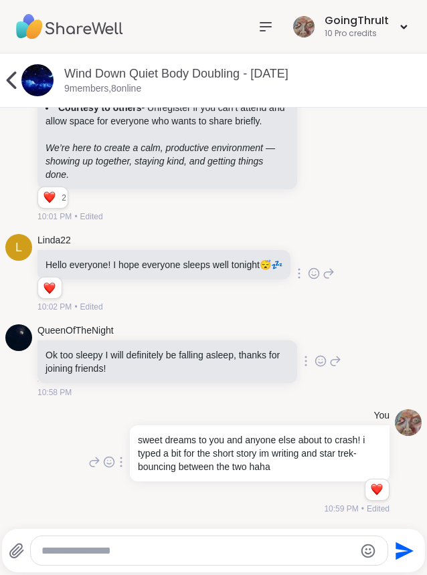
scroll to position [304, 0]
click at [188, 168] on div "Body Doubling Session Guidelines Respect the focus space - Be kind in speech an…" at bounding box center [167, 48] width 260 height 284
click at [260, 26] on icon at bounding box center [265, 27] width 11 height 8
click at [154, 28] on div "GoingThruIt 10 Pro credits" at bounding box center [213, 27] width 427 height 54
click at [15, 82] on icon at bounding box center [11, 80] width 27 height 27
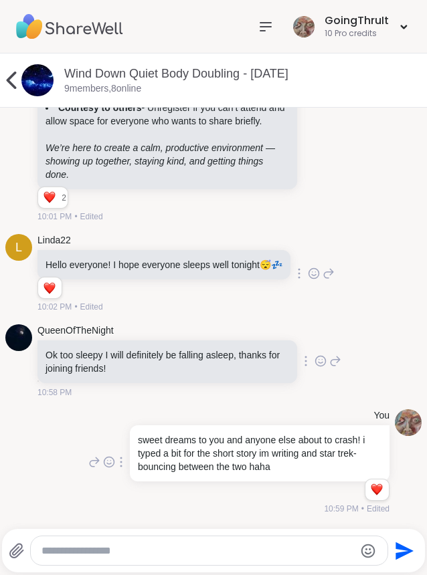
scroll to position [812, 0]
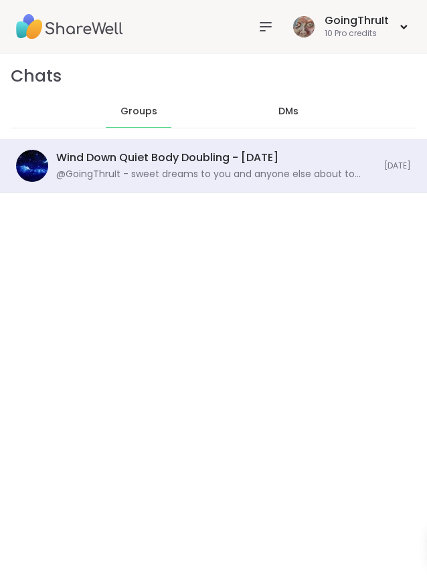
click at [256, 114] on div "DMs" at bounding box center [289, 112] width 66 height 32
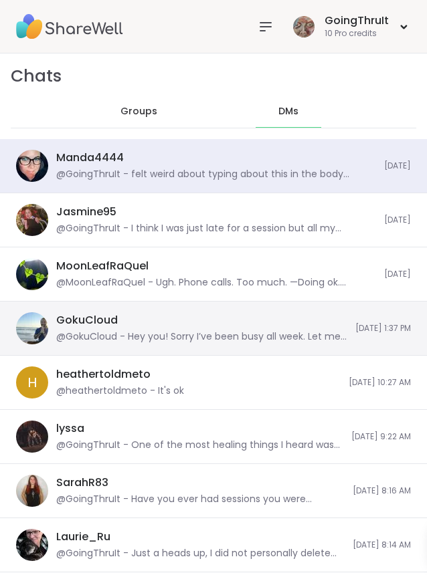
scroll to position [5092, 0]
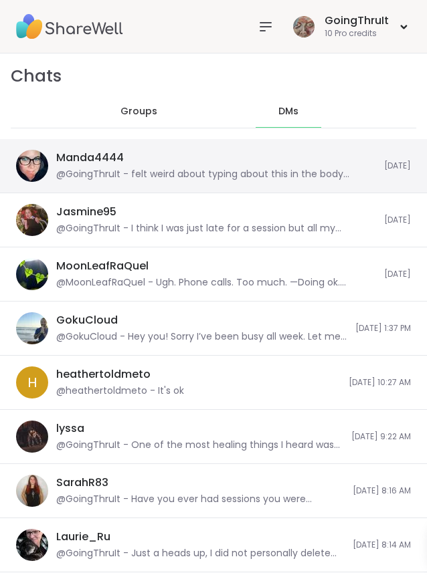
click at [202, 175] on div "@GoingThruIt - felt weird about typing about this in the body doubling thing lo…" at bounding box center [216, 174] width 320 height 13
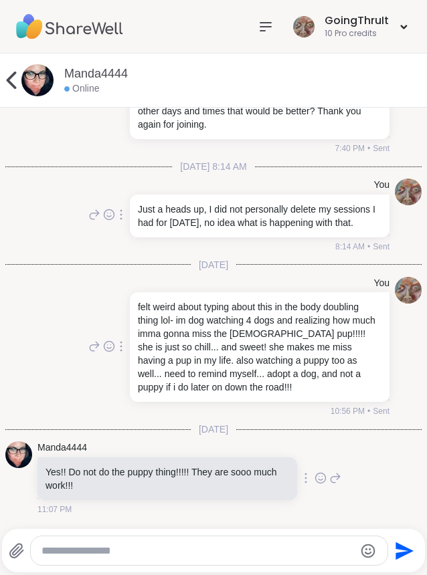
scroll to position [1582, 0]
click at [101, 553] on textarea "Type your message" at bounding box center [197, 551] width 312 height 13
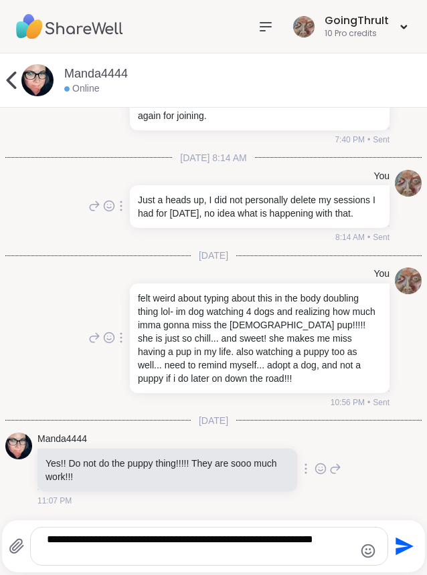
drag, startPoint x: 101, startPoint y: 553, endPoint x: 527, endPoint y: 580, distance: 427.0
click at [426, 575] on html "GoingThruIt 10 Pro credits GoingThruIt 10 Pro credits Profile Membership Settin…" at bounding box center [213, 287] width 427 height 575
click at [147, 557] on textarea "**********" at bounding box center [198, 546] width 303 height 27
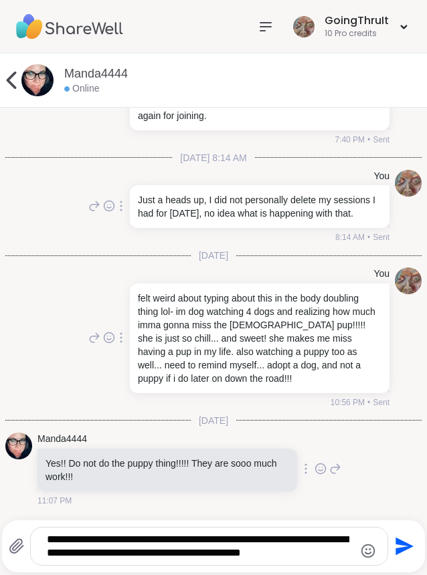
scroll to position [1624, 0]
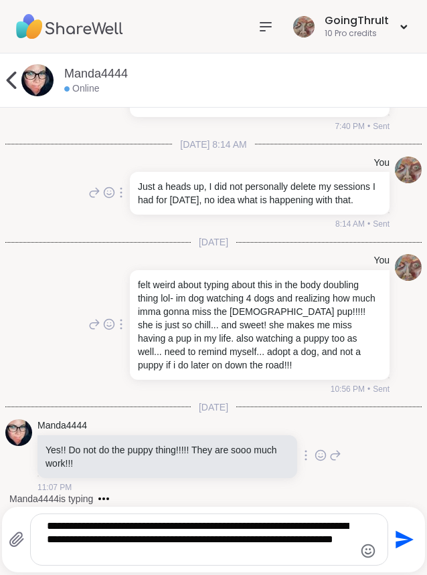
type textarea "**********"
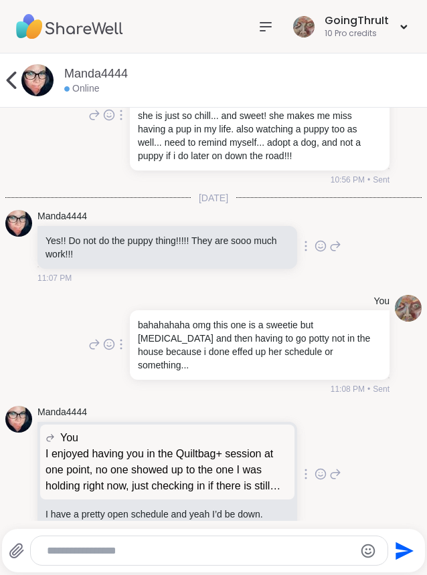
scroll to position [1875, 0]
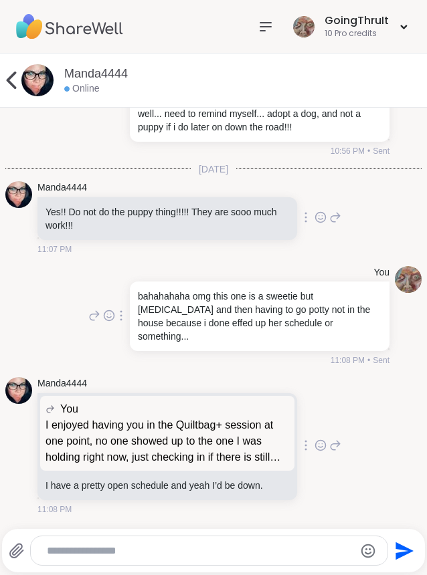
click at [276, 549] on textarea "Type your message" at bounding box center [198, 551] width 303 height 13
drag, startPoint x: 276, startPoint y: 549, endPoint x: 268, endPoint y: 550, distance: 7.4
click at [268, 550] on textarea "Type your message" at bounding box center [198, 551] width 303 height 13
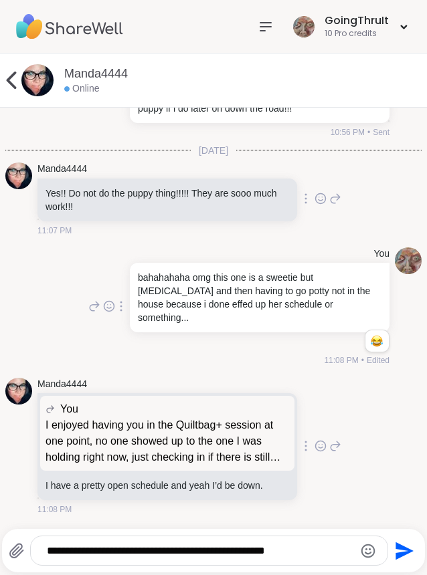
type textarea "**********"
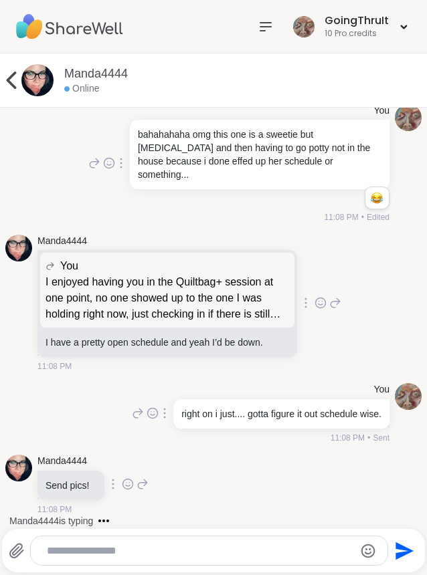
scroll to position [2037, 0]
click at [174, 556] on textarea "Type your message" at bounding box center [198, 551] width 303 height 13
type textarea "**********"
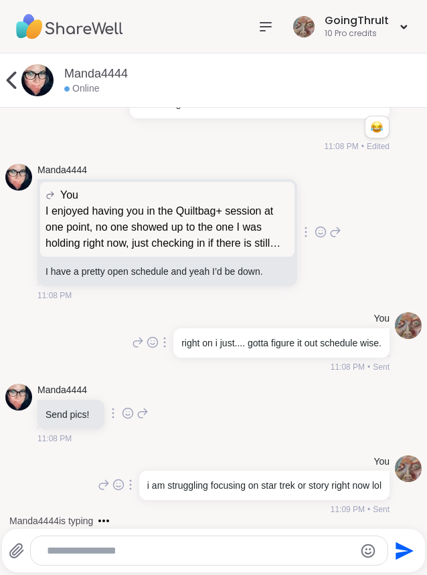
scroll to position [2121, 0]
type textarea "**********"
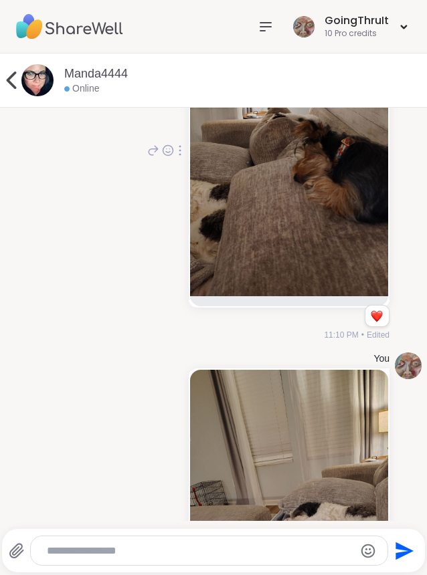
scroll to position [3096, 0]
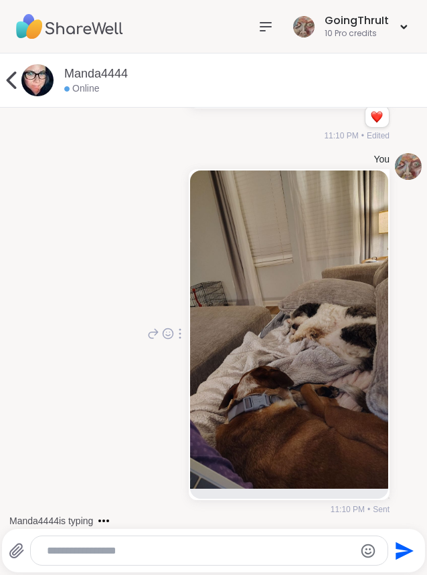
click at [155, 555] on textarea "Type your message" at bounding box center [198, 551] width 303 height 13
type textarea "*"
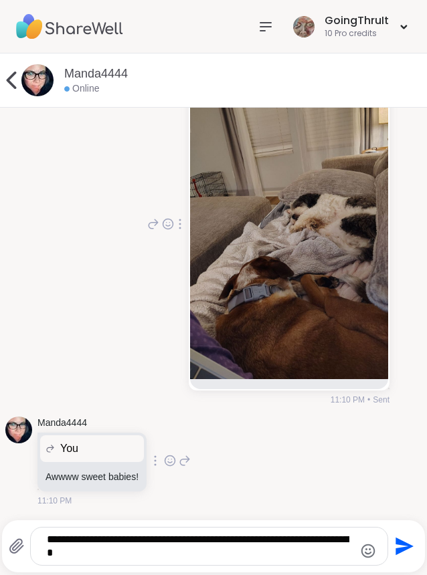
type textarea "**********"
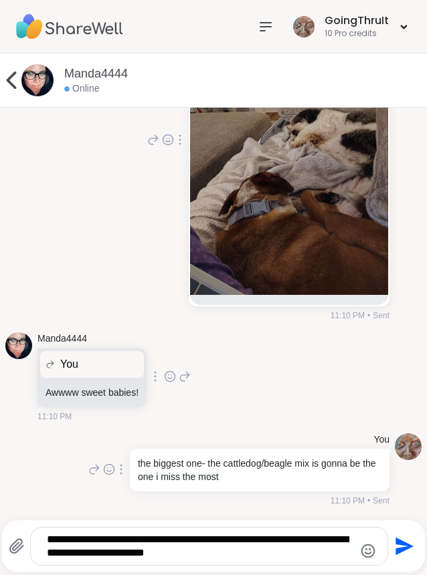
scroll to position [3584, 0]
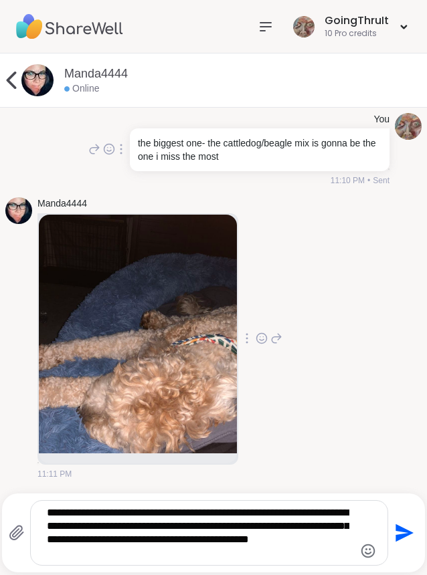
type textarea "**********"
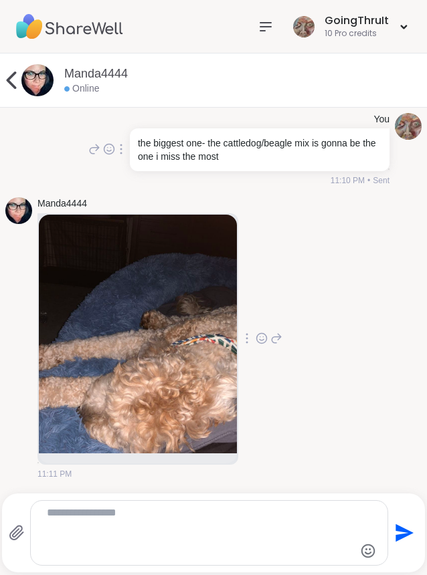
scroll to position [3699, 0]
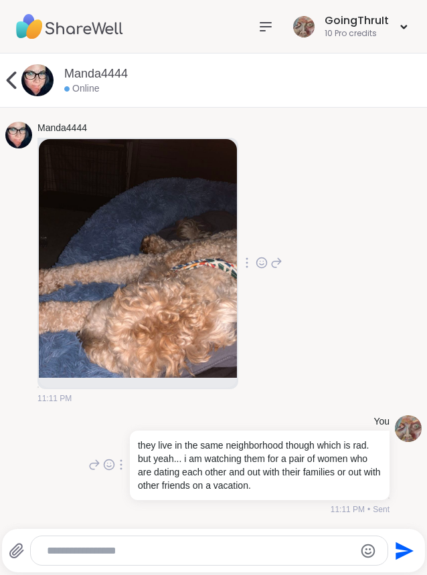
click at [186, 551] on textarea "Type your message" at bounding box center [198, 551] width 303 height 13
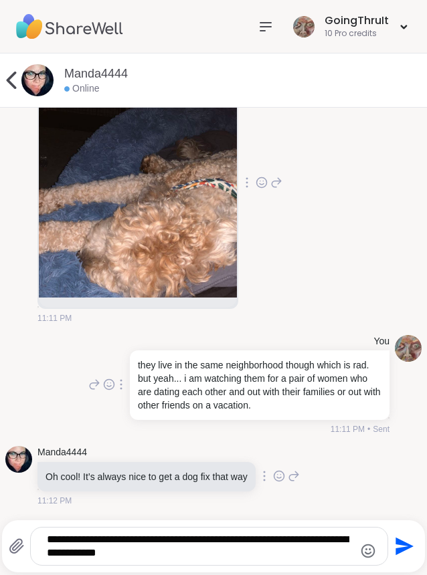
scroll to position [3780, 0]
type textarea "**********"
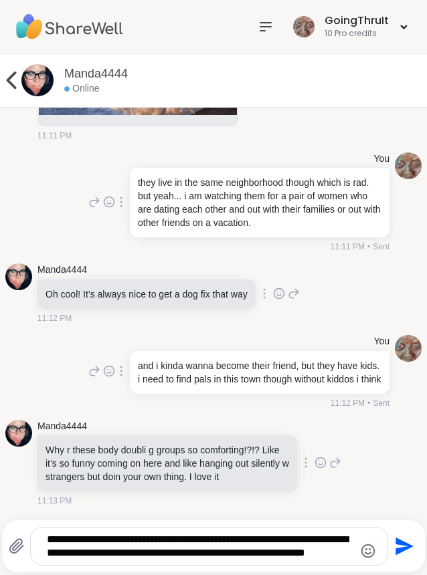
scroll to position [3989, 0]
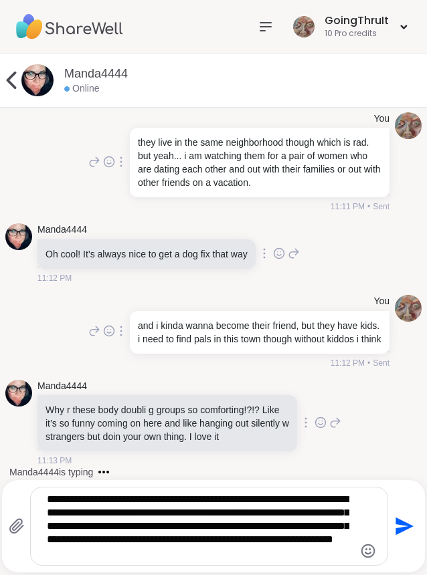
type textarea "**********"
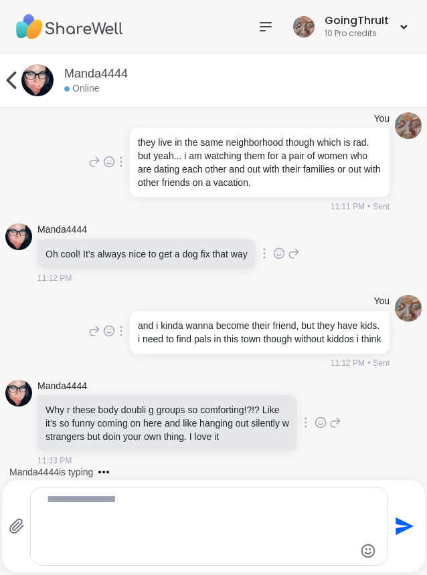
scroll to position [4119, 0]
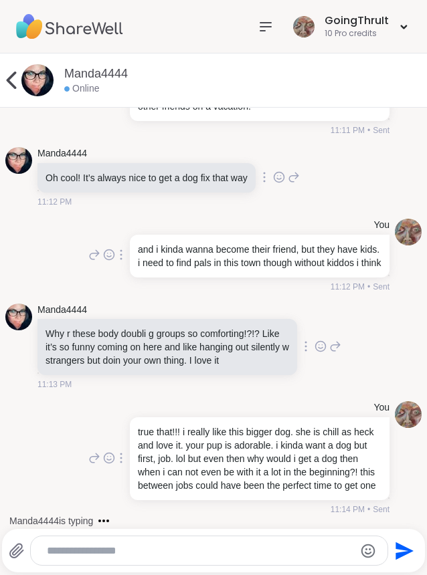
click at [194, 542] on div at bounding box center [209, 551] width 357 height 29
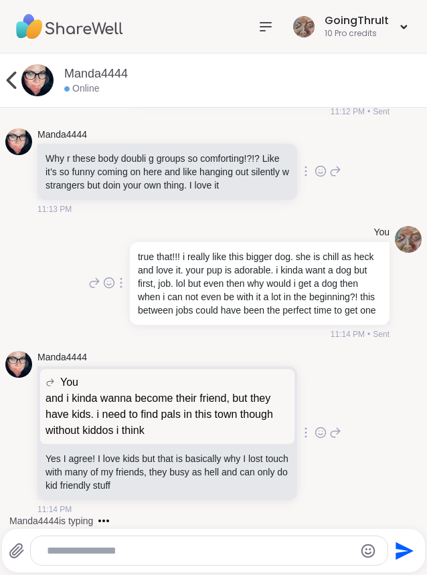
scroll to position [4294, 0]
click at [183, 551] on textarea "Type your message" at bounding box center [198, 551] width 303 height 13
type textarea "*"
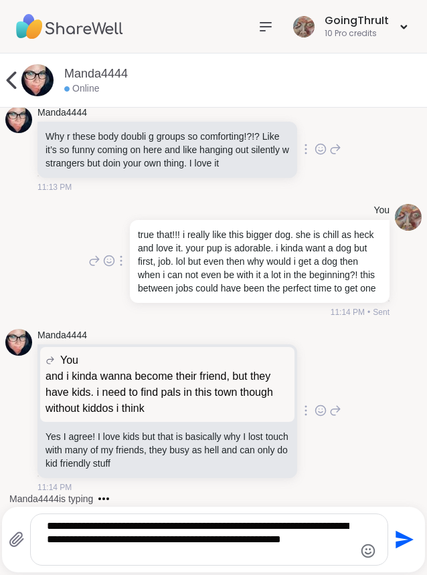
type textarea "**********"
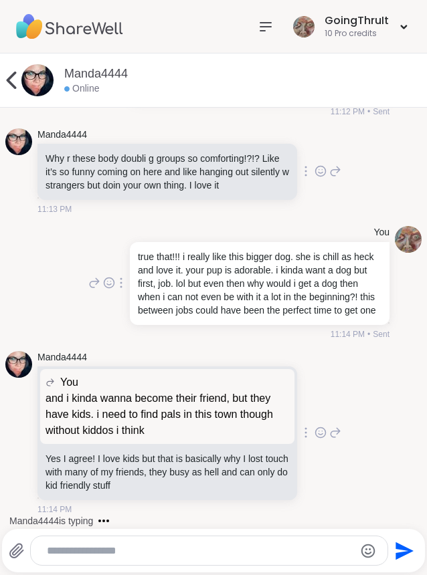
scroll to position [4393, 0]
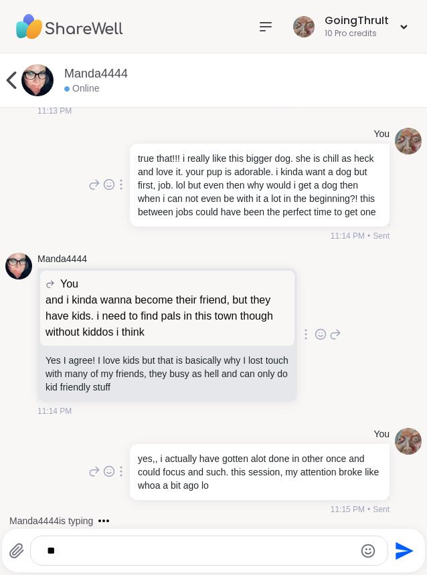
type textarea "***"
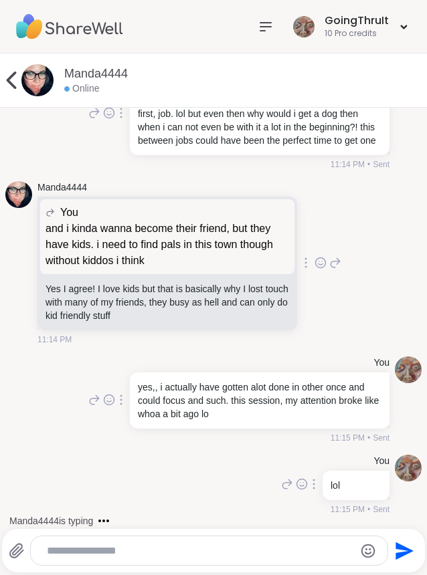
scroll to position [4464, 0]
click at [257, 514] on div "Manda4444 is typing" at bounding box center [215, 520] width 421 height 21
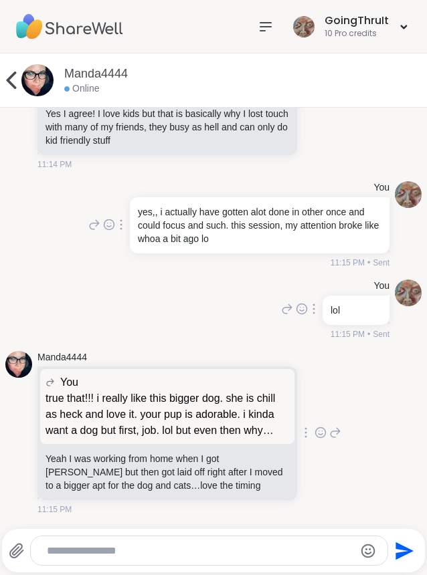
scroll to position [4639, 0]
click at [153, 551] on textarea "Type your message" at bounding box center [198, 551] width 303 height 13
type textarea "**********"
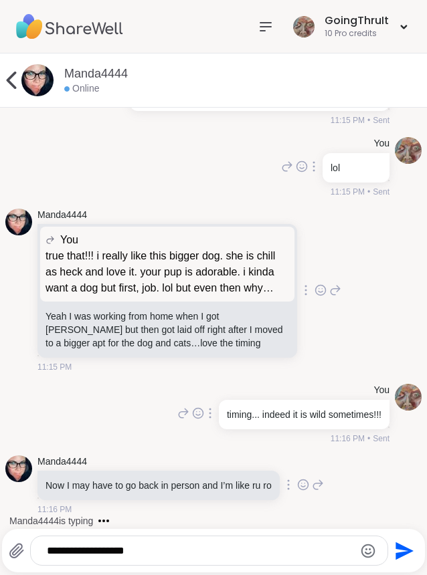
scroll to position [4795, 0]
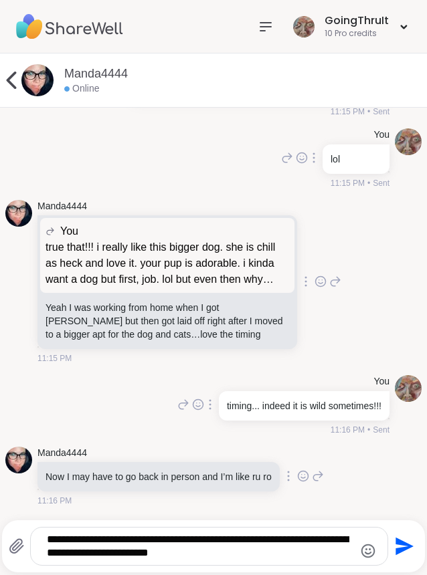
type textarea "**********"
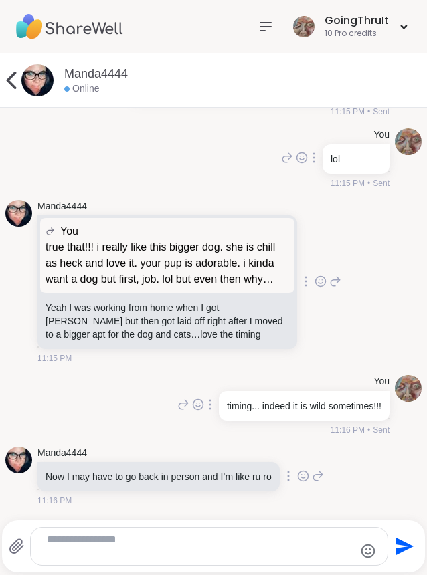
scroll to position [4894, 0]
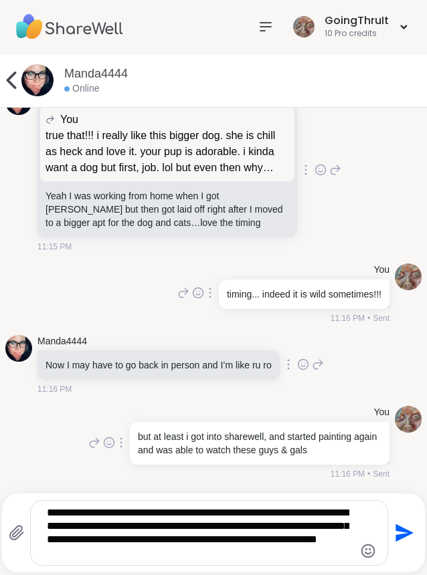
type textarea "**********"
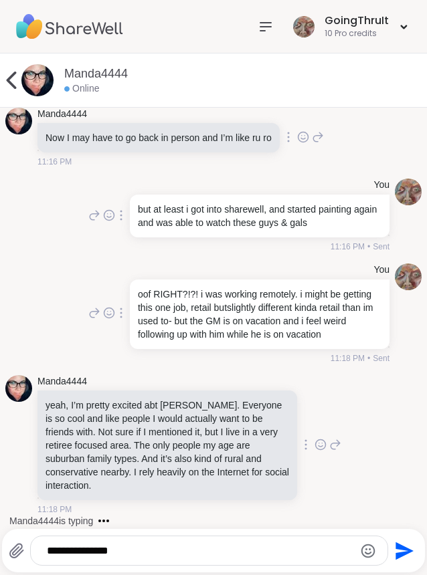
scroll to position [5170, 0]
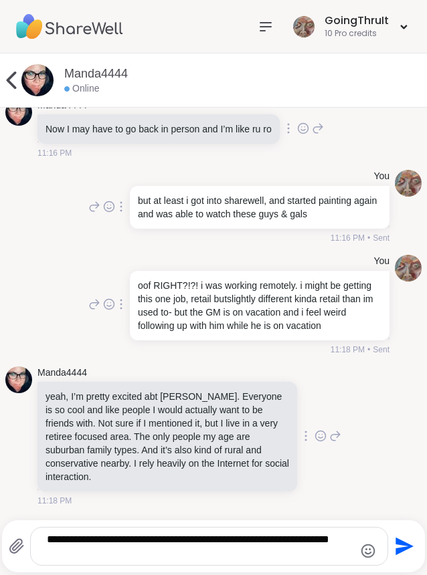
type textarea "**********"
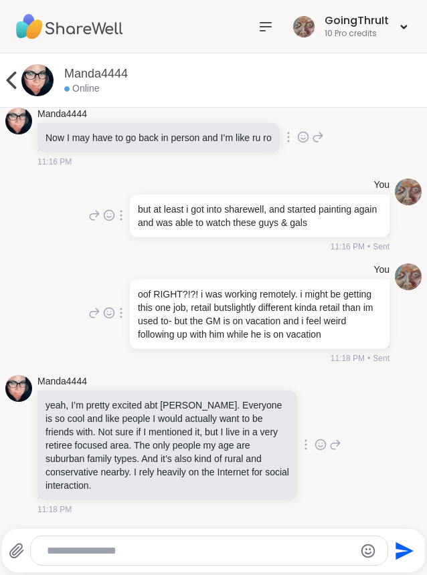
scroll to position [5255, 0]
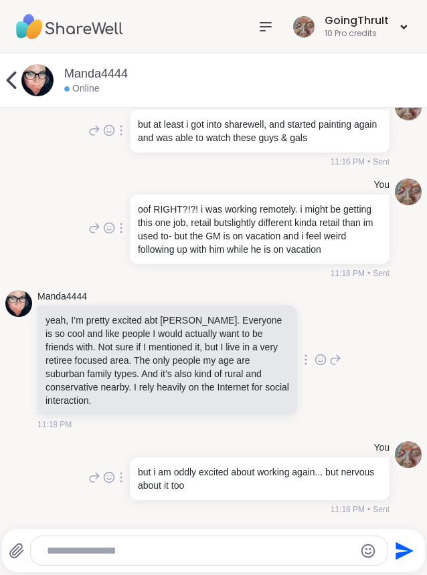
click at [174, 550] on textarea "Type your message" at bounding box center [198, 551] width 303 height 13
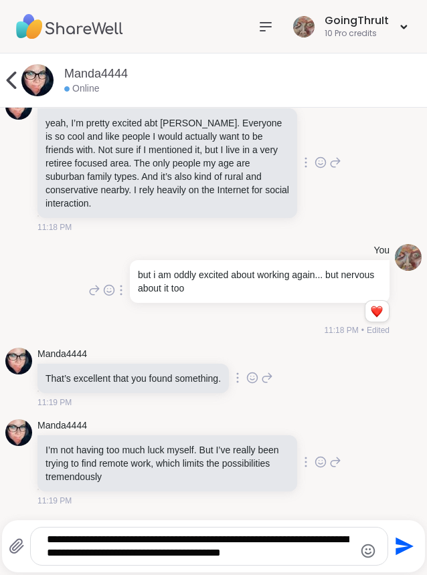
scroll to position [5452, 0]
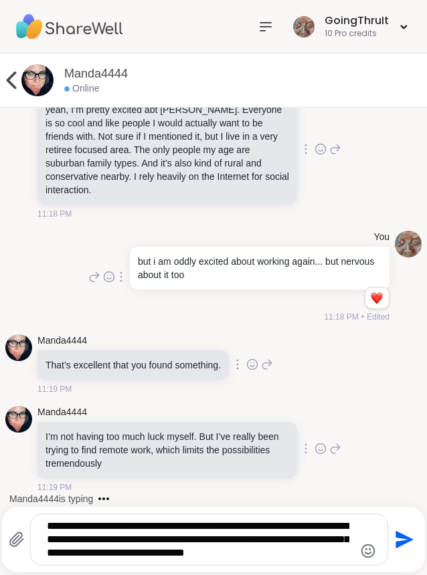
type textarea "**********"
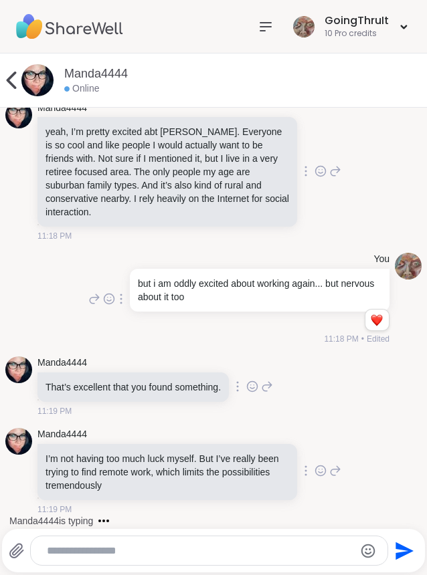
scroll to position [5555, 0]
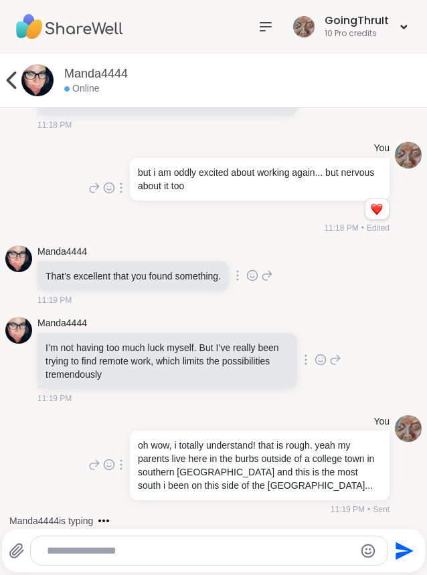
click at [258, 278] on icon at bounding box center [252, 275] width 12 height 13
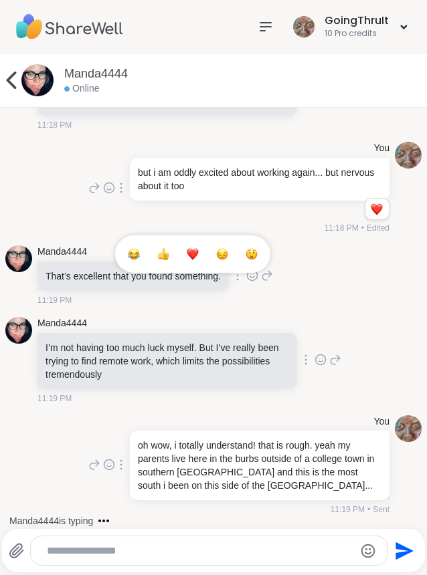
click at [199, 260] on div "Select Reaction: Heart" at bounding box center [193, 254] width 12 height 12
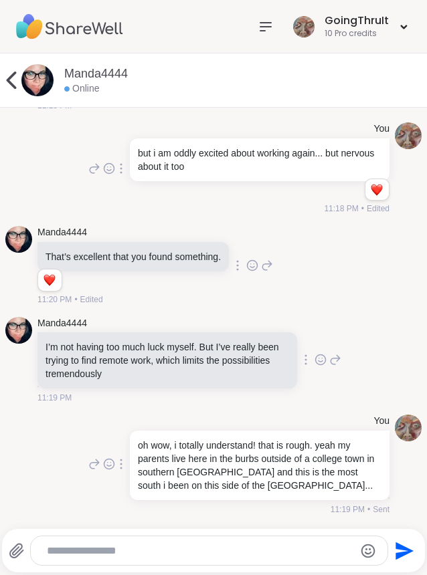
click at [168, 554] on textarea "Type your message" at bounding box center [198, 551] width 303 height 13
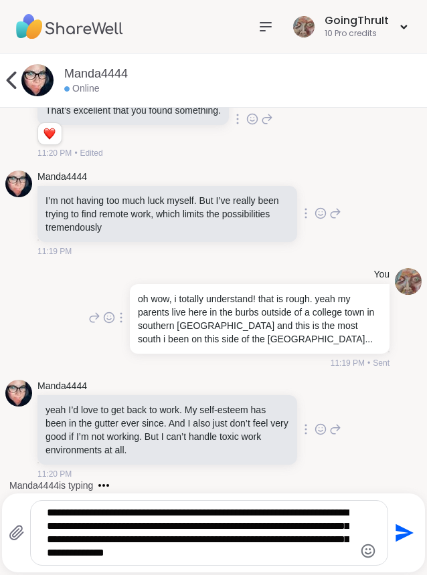
scroll to position [5819, 0]
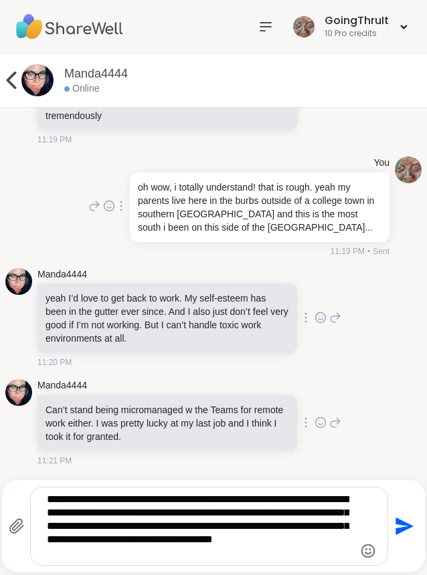
type textarea "**********"
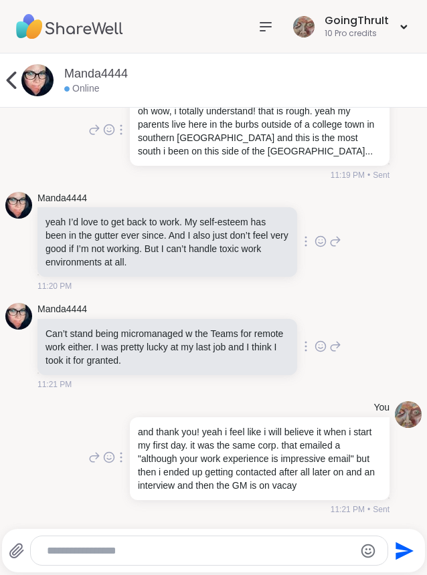
scroll to position [5910, 0]
click at [114, 553] on textarea "Type your message" at bounding box center [198, 551] width 303 height 13
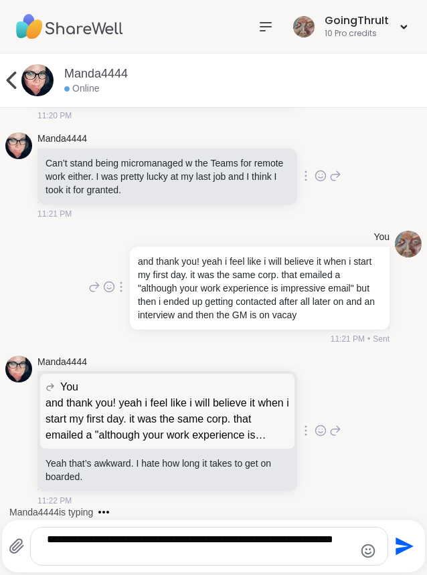
scroll to position [6092, 0]
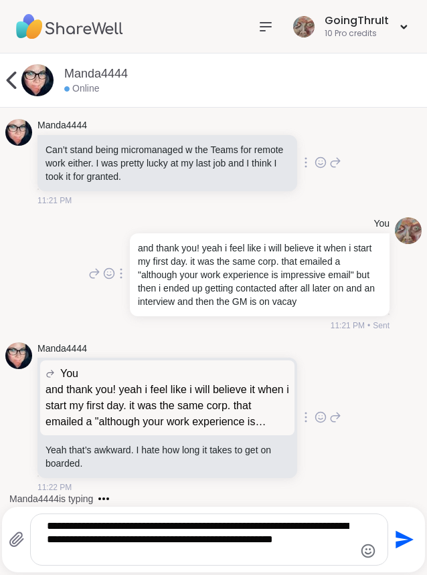
type textarea "**********"
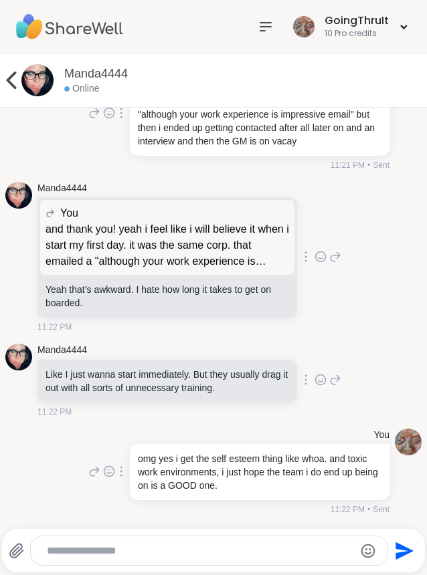
scroll to position [6280, 0]
click at [120, 548] on textarea "Type your message" at bounding box center [198, 551] width 303 height 13
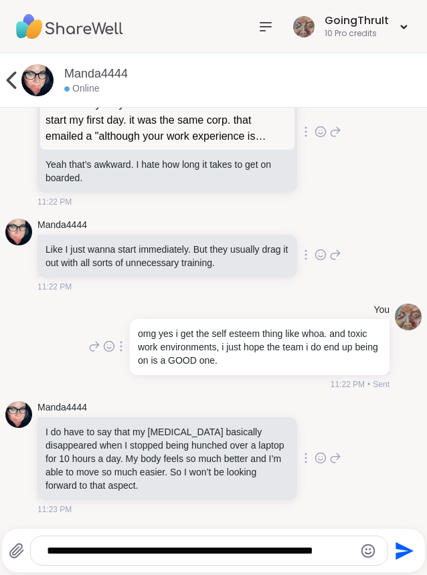
scroll to position [6427, 0]
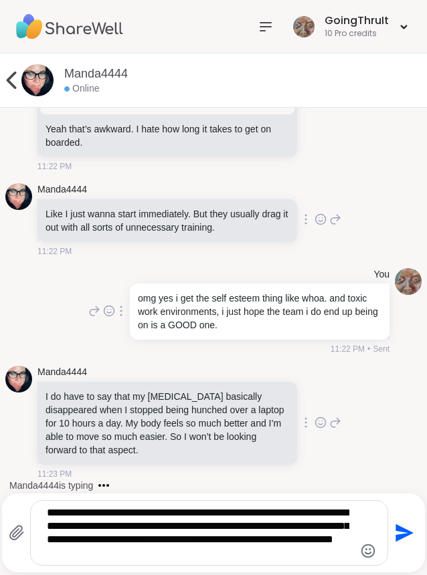
type textarea "**********"
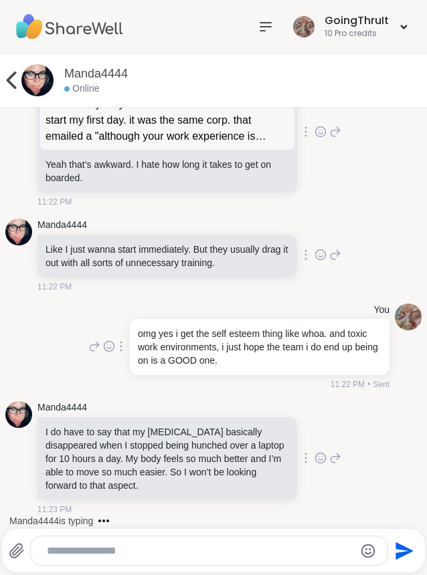
scroll to position [6543, 0]
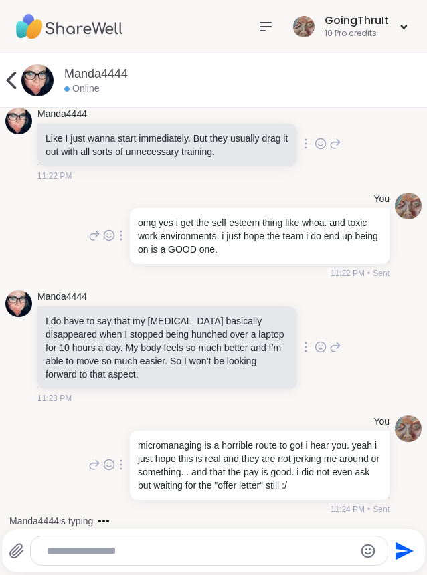
click at [172, 532] on div "Send" at bounding box center [213, 550] width 423 height 43
click at [157, 552] on textarea "Type your message" at bounding box center [198, 551] width 303 height 13
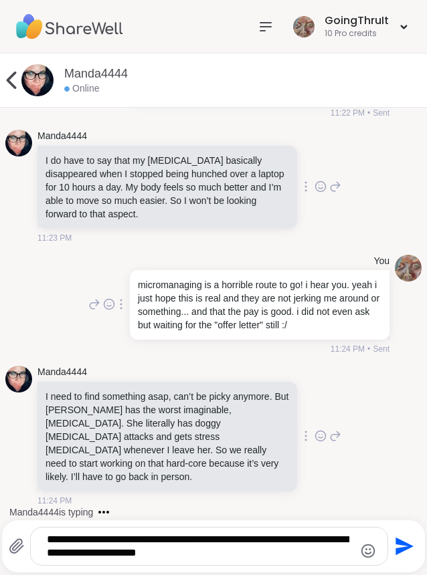
scroll to position [6703, 0]
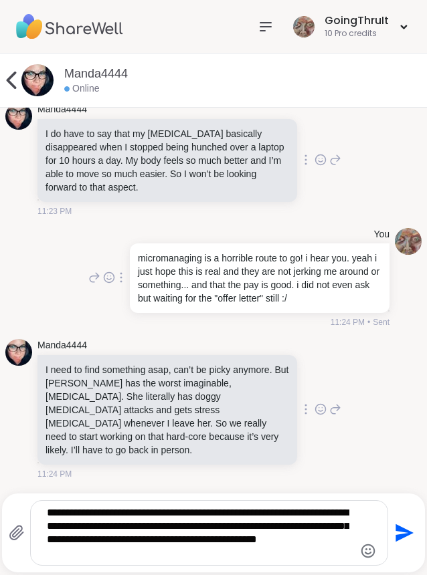
type textarea "**********"
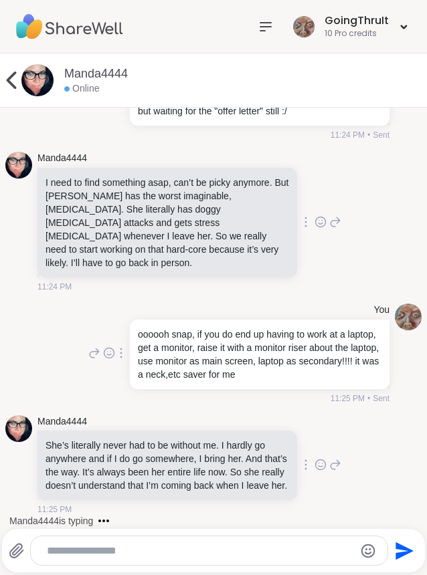
scroll to position [6944, 0]
click at [168, 549] on textarea "Type your message" at bounding box center [198, 551] width 303 height 13
click at [165, 559] on div at bounding box center [209, 551] width 357 height 29
click at [163, 557] on textarea "Type your message" at bounding box center [198, 551] width 303 height 13
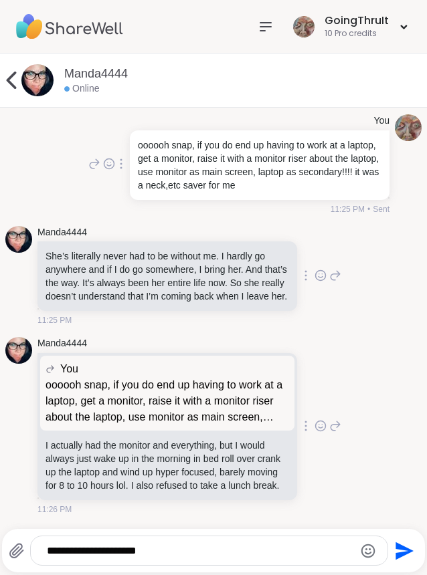
scroll to position [7147, 0]
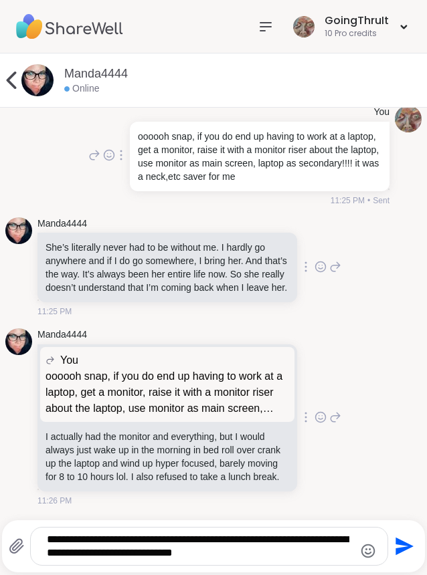
type textarea "**********"
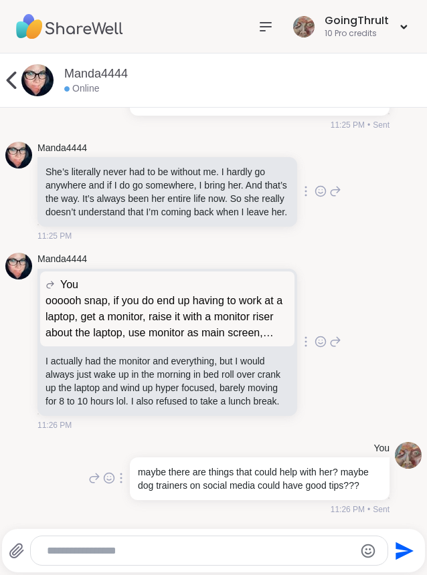
scroll to position [7244, 0]
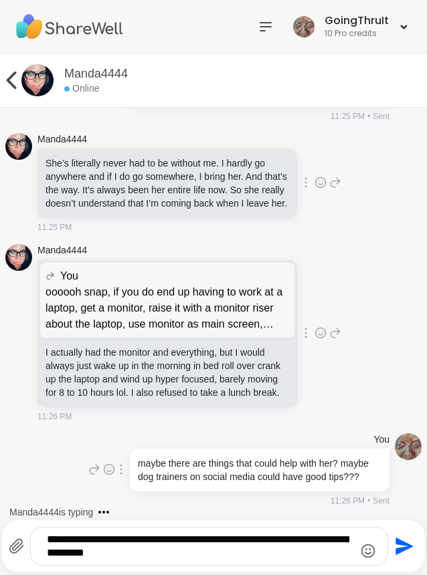
type textarea "**********"
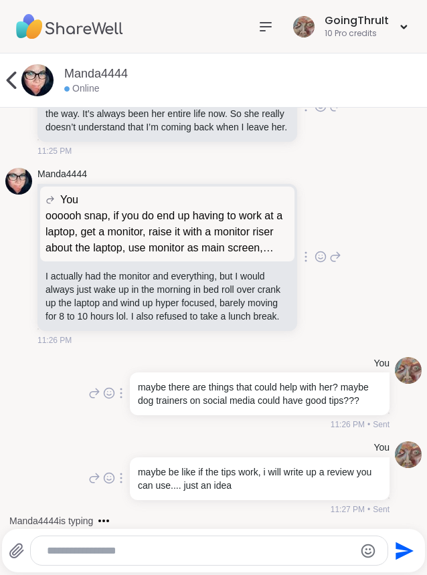
scroll to position [7329, 0]
click at [124, 553] on textarea "Type your message" at bounding box center [198, 551] width 303 height 13
click at [123, 553] on textarea "Type your message" at bounding box center [198, 551] width 303 height 13
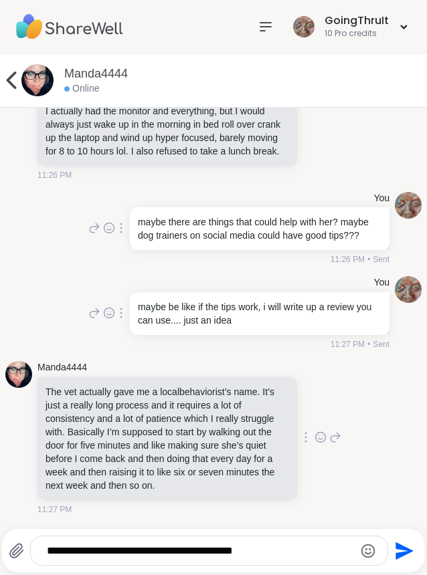
type textarea "**********"
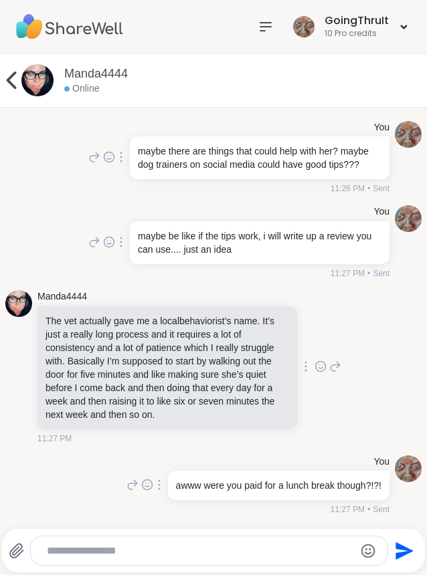
scroll to position [7579, 0]
click at [127, 551] on textarea "Type your message" at bounding box center [198, 551] width 303 height 13
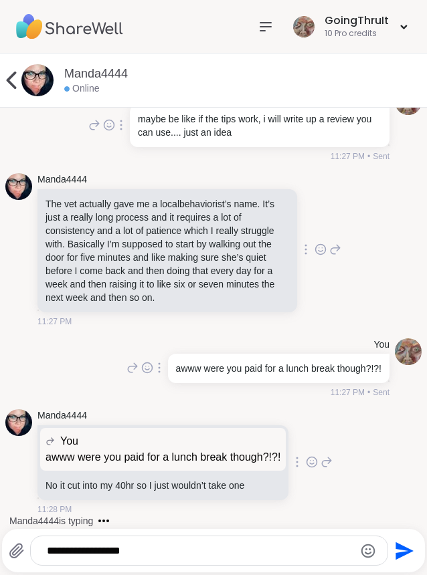
scroll to position [7712, 0]
type textarea "**********"
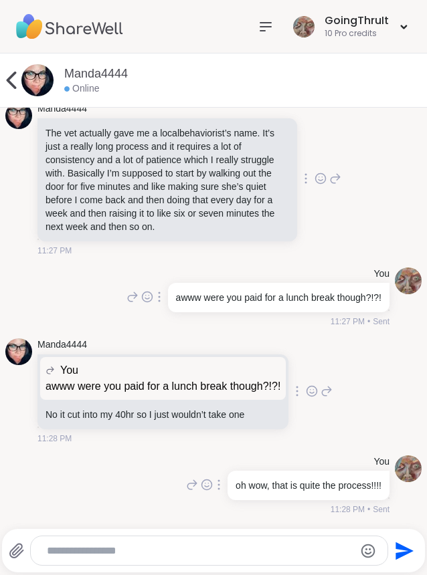
scroll to position [7783, 0]
type textarea "**********"
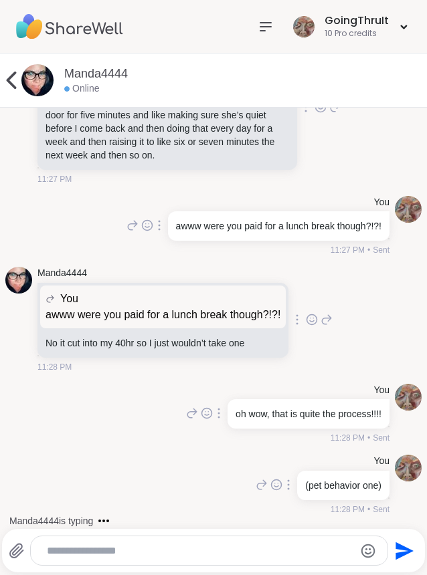
click at [155, 558] on div at bounding box center [209, 551] width 357 height 29
click at [144, 553] on textarea "Type your message" at bounding box center [198, 551] width 303 height 13
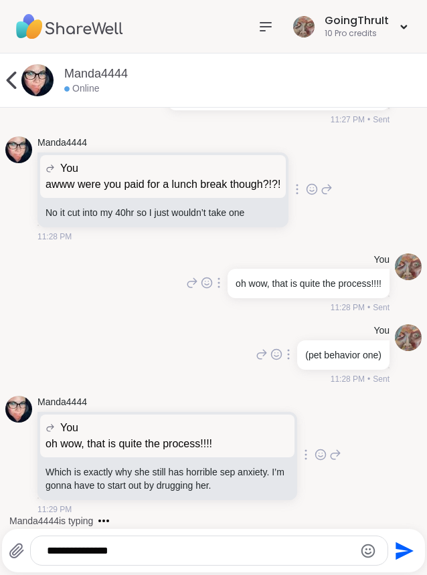
scroll to position [7998, 0]
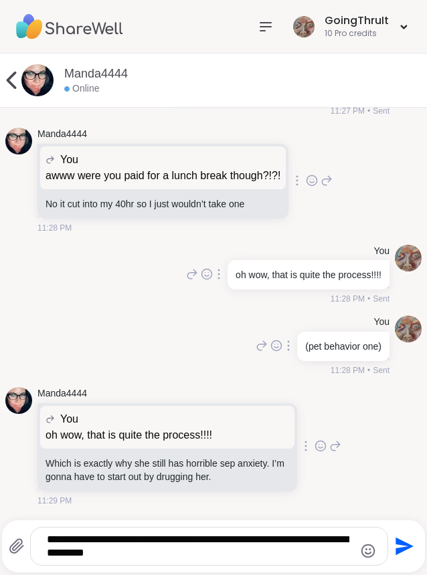
type textarea "**********"
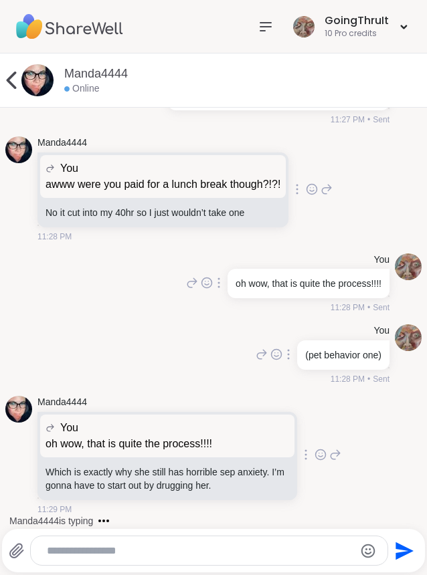
scroll to position [8083, 0]
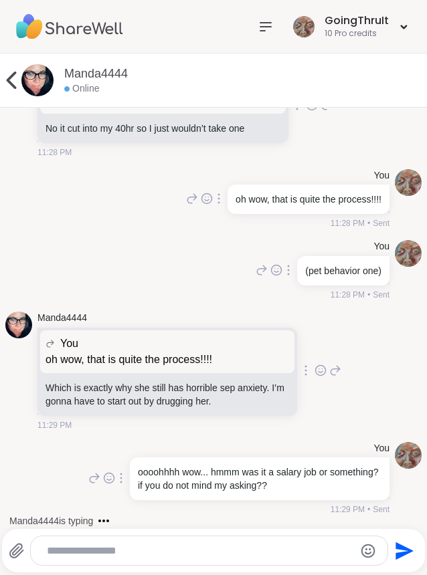
click at [159, 556] on textarea "Type your message" at bounding box center [198, 551] width 303 height 13
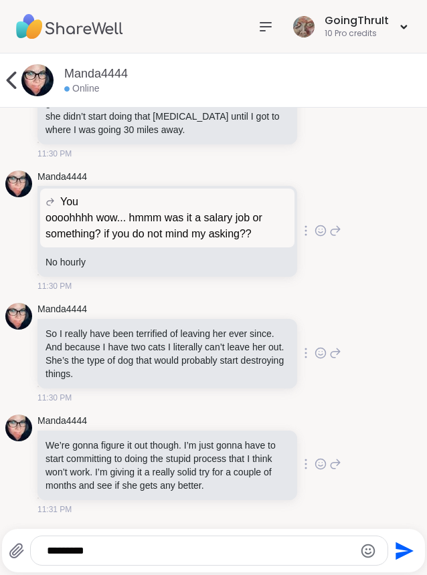
scroll to position [8497, 0]
click at [329, 96] on icon at bounding box center [335, 88] width 12 height 16
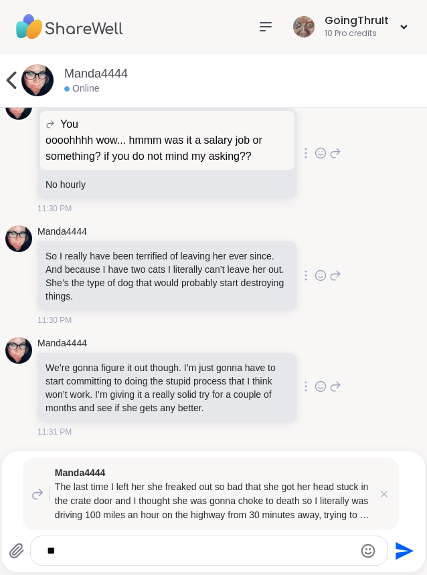
type textarea "*"
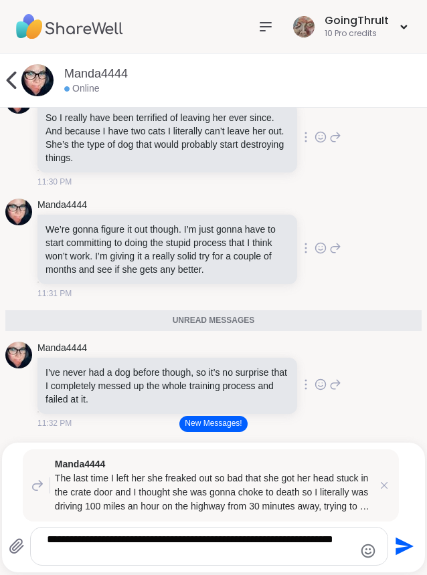
type textarea "**********"
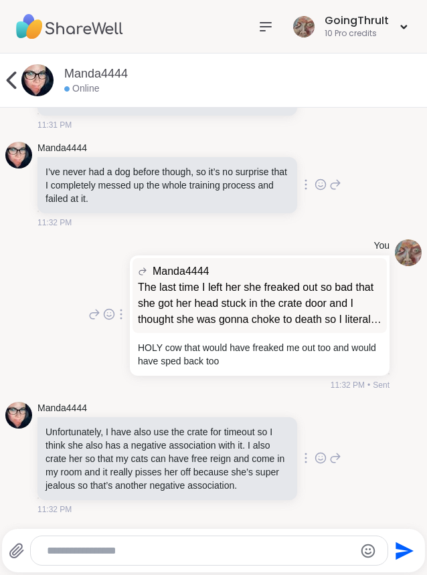
scroll to position [8857, 0]
click at [314, 86] on icon at bounding box center [320, 79] width 12 height 13
click at [255, 64] on div "Select Reaction: Heart" at bounding box center [261, 58] width 12 height 12
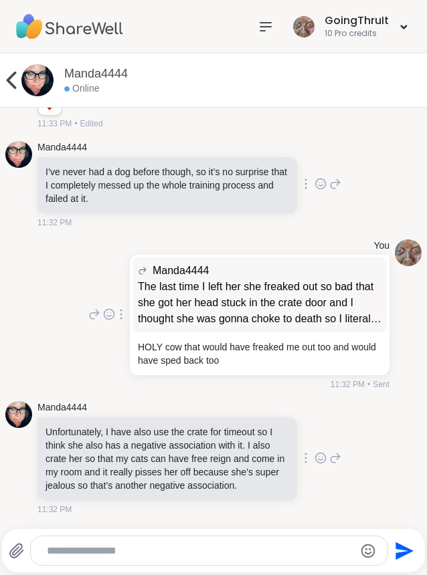
scroll to position [8968, 0]
click at [204, 558] on div at bounding box center [209, 551] width 357 height 29
click at [183, 548] on textarea "Type your message" at bounding box center [198, 551] width 303 height 13
type textarea "*"
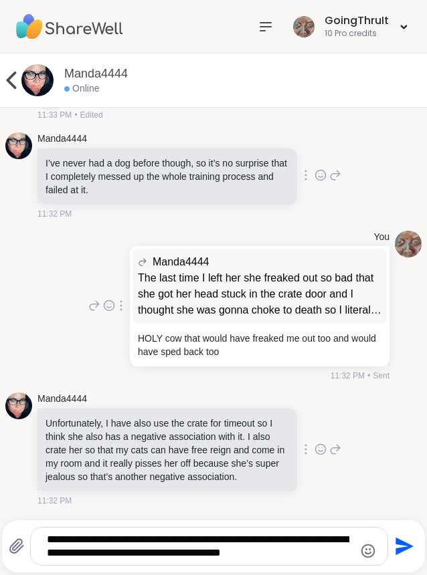
type textarea "**********"
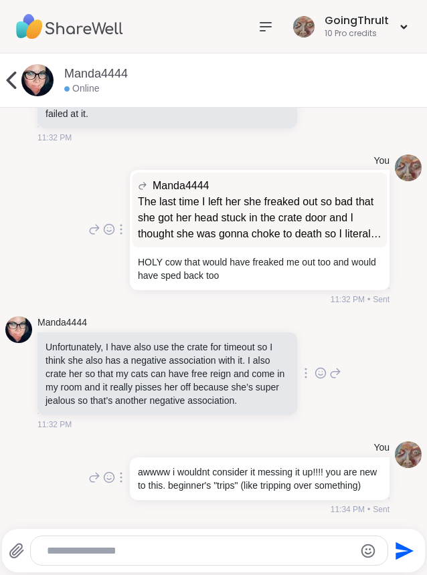
scroll to position [9149, 0]
click at [205, 556] on textarea "Type your message" at bounding box center [198, 551] width 303 height 13
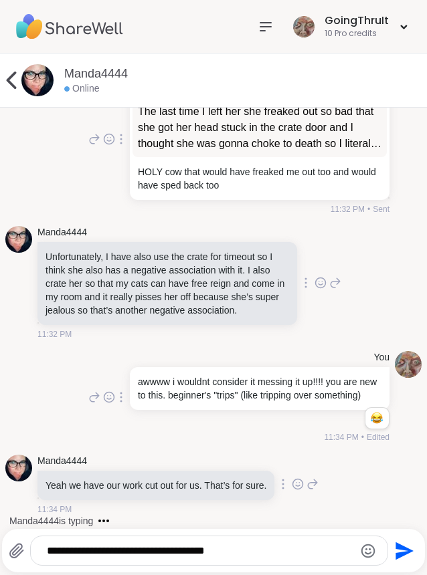
scroll to position [9253, 0]
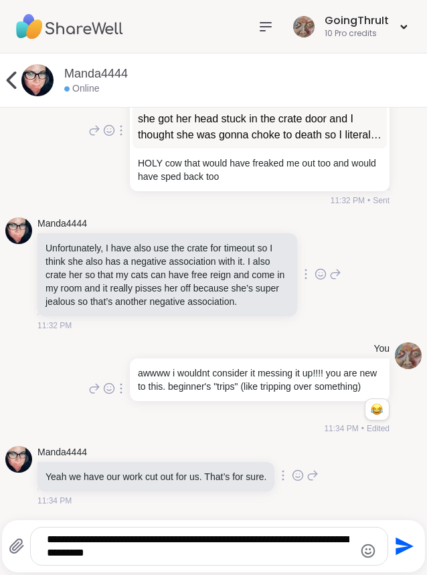
type textarea "**********"
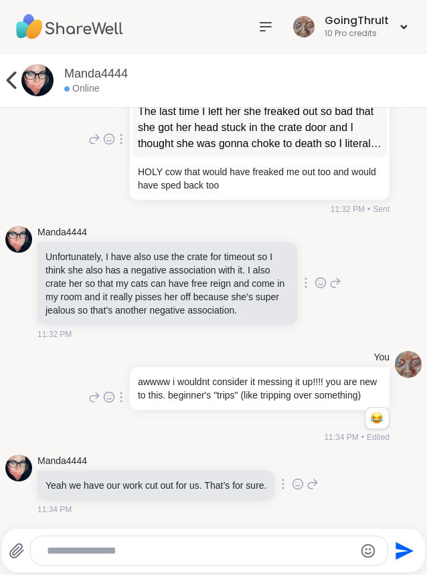
scroll to position [9337, 0]
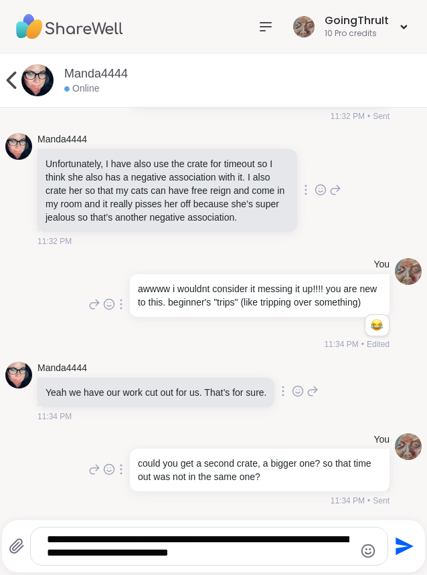
type textarea "**********"
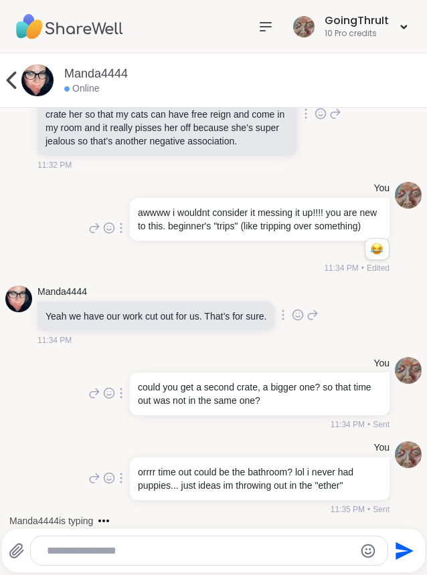
scroll to position [9435, 0]
click at [206, 565] on div at bounding box center [209, 551] width 357 height 29
click at [184, 558] on div at bounding box center [209, 551] width 357 height 29
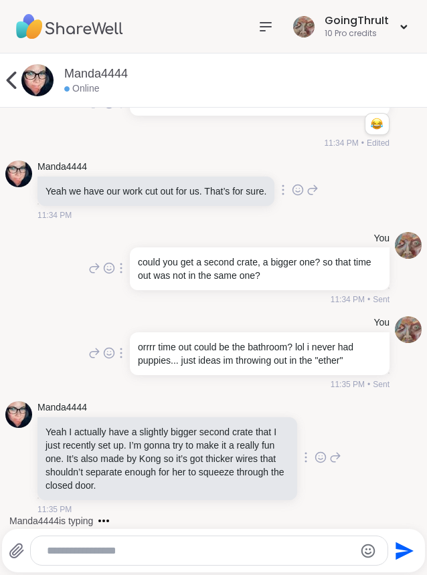
scroll to position [9560, 0]
click at [215, 559] on div at bounding box center [209, 551] width 357 height 29
click at [189, 549] on textarea "Type your message" at bounding box center [198, 551] width 303 height 13
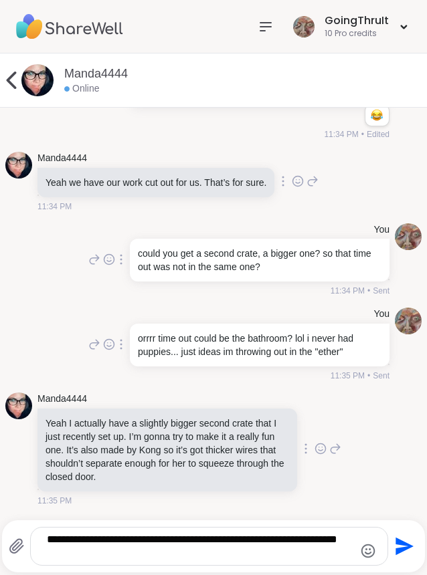
type textarea "**********"
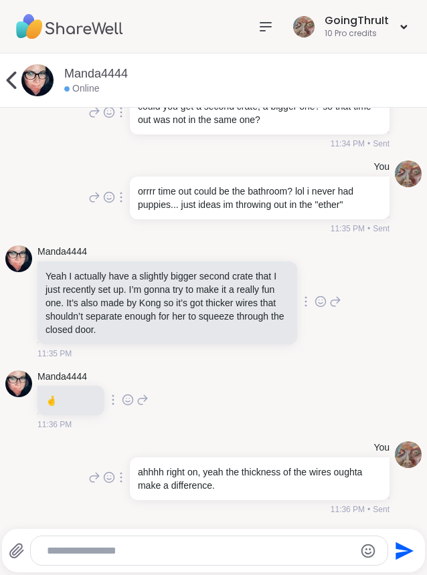
scroll to position [9716, 0]
click at [209, 563] on div at bounding box center [209, 551] width 357 height 29
click at [199, 558] on div at bounding box center [209, 551] width 357 height 29
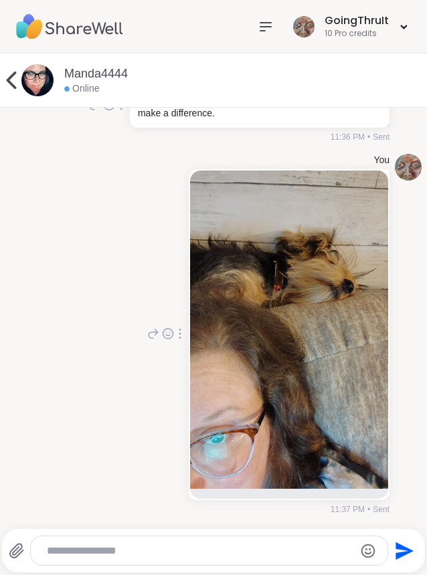
scroll to position [10174, 0]
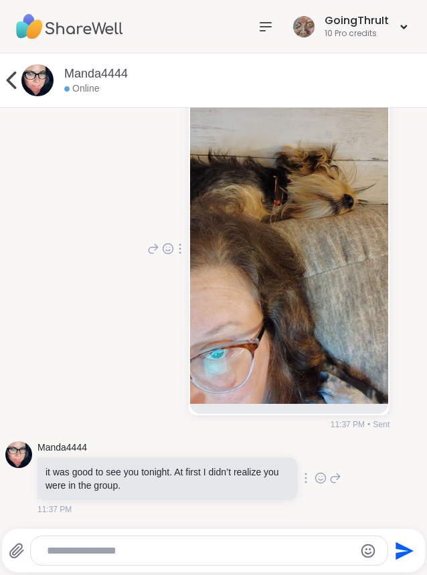
click at [78, 550] on textarea "Type your message" at bounding box center [198, 551] width 303 height 13
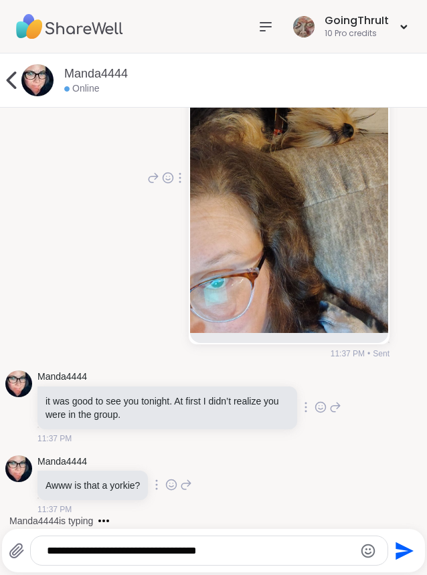
type textarea "**********"
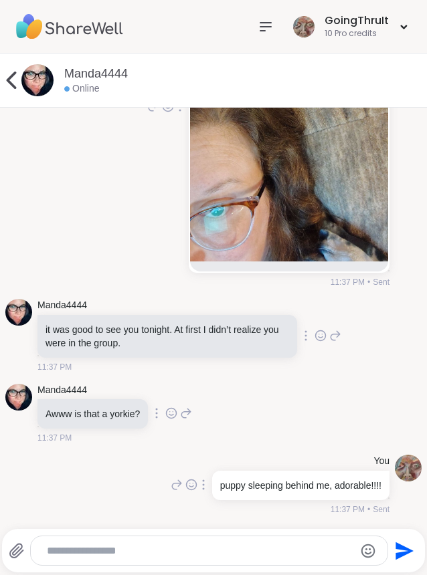
scroll to position [10316, 0]
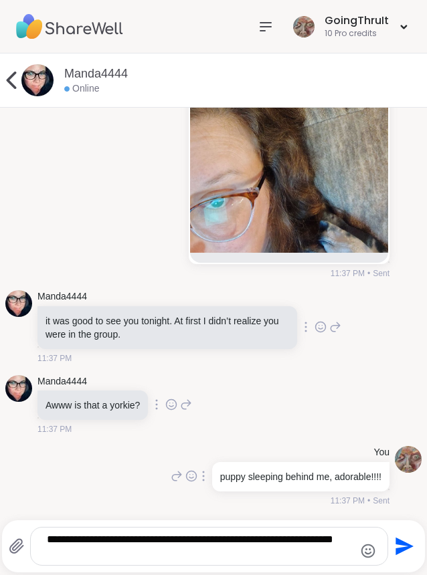
type textarea "**********"
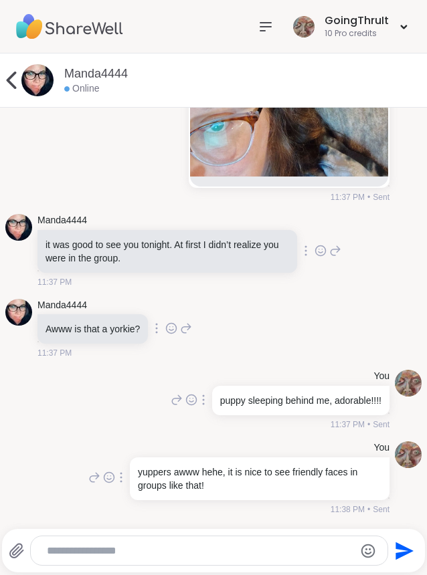
scroll to position [10124, 0]
click at [241, 177] on img at bounding box center [289, 17] width 198 height 318
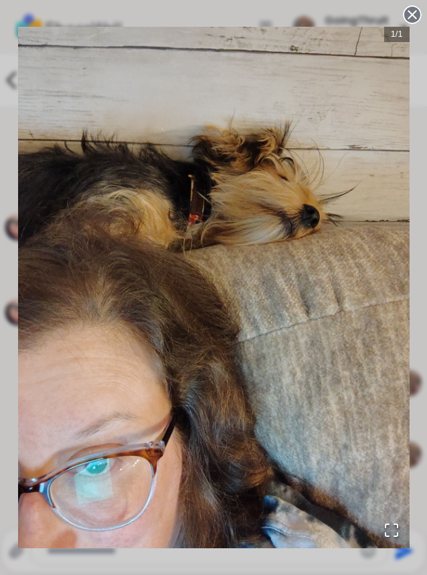
click at [405, 17] on icon at bounding box center [412, 14] width 19 height 19
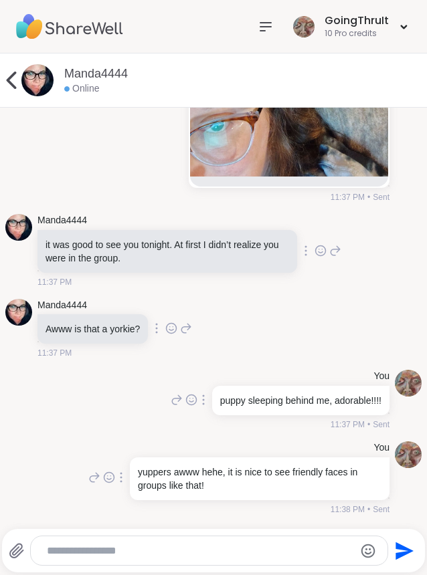
scroll to position [10401, 0]
click at [128, 549] on textarea "Type your message" at bounding box center [198, 551] width 303 height 13
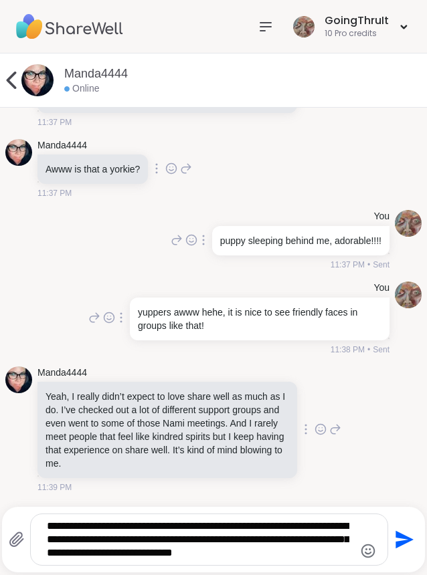
scroll to position [10575, 0]
type textarea "**********"
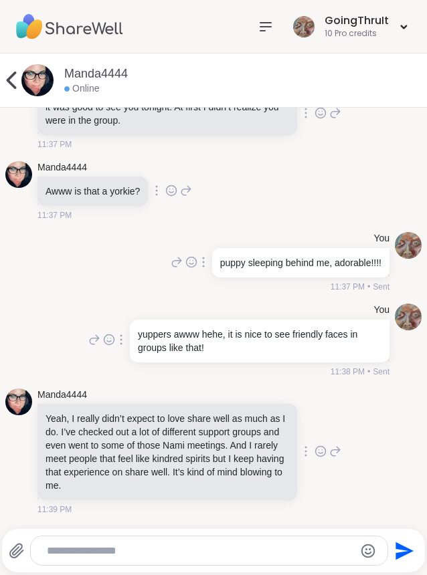
scroll to position [10664, 0]
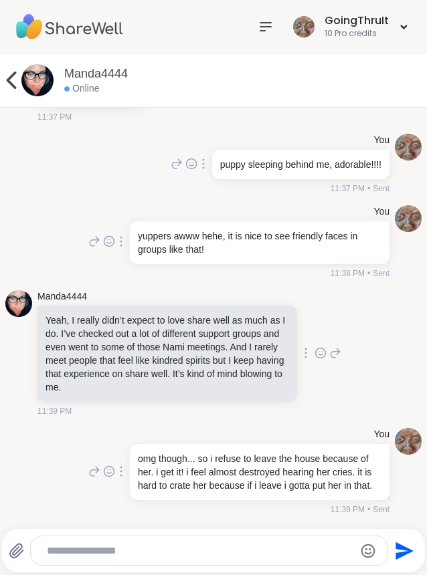
click at [117, 557] on textarea "Type your message" at bounding box center [198, 551] width 303 height 13
click at [52, 438] on div "You omg though... so i refuse to leave the house because of her. i get it! i fe…" at bounding box center [213, 472] width 416 height 98
click at [77, 555] on textarea "Type your message" at bounding box center [198, 551] width 303 height 13
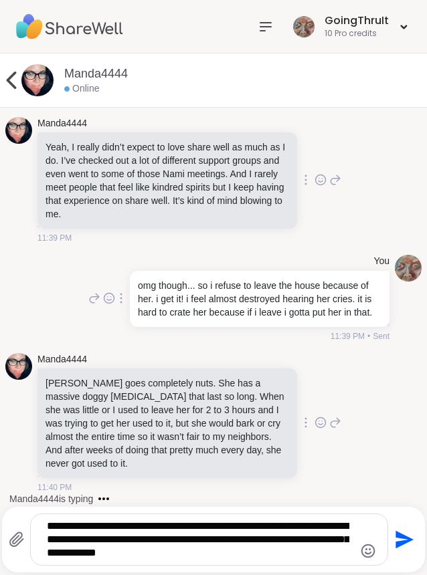
scroll to position [10851, 0]
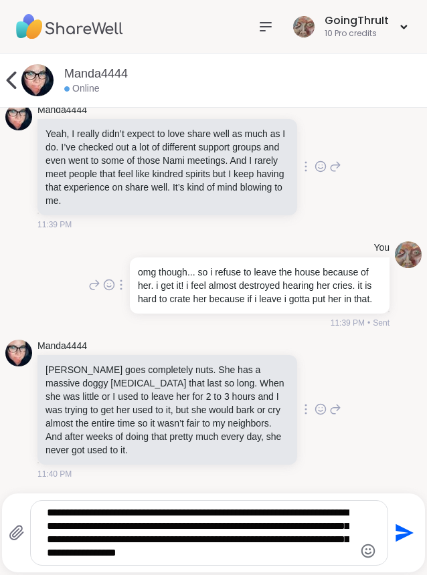
type textarea "**********"
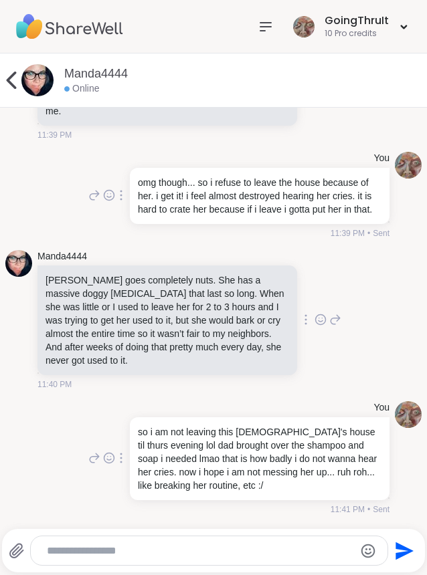
scroll to position [10742, 0]
click at [314, 84] on icon at bounding box center [320, 76] width 12 height 13
click at [255, 62] on div "Select Reaction: Heart" at bounding box center [261, 56] width 12 height 12
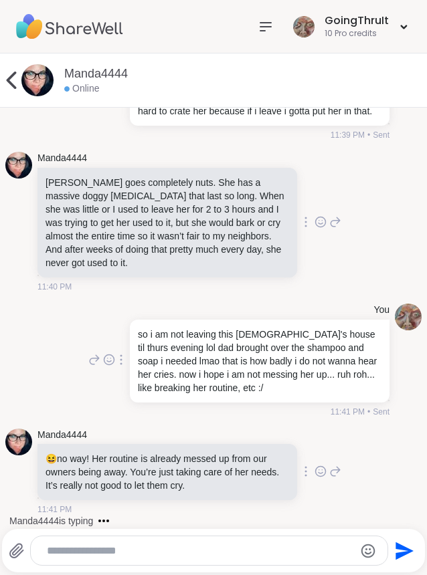
scroll to position [11098, 0]
click at [160, 554] on textarea "Type your message" at bounding box center [198, 551] width 303 height 13
type textarea "*"
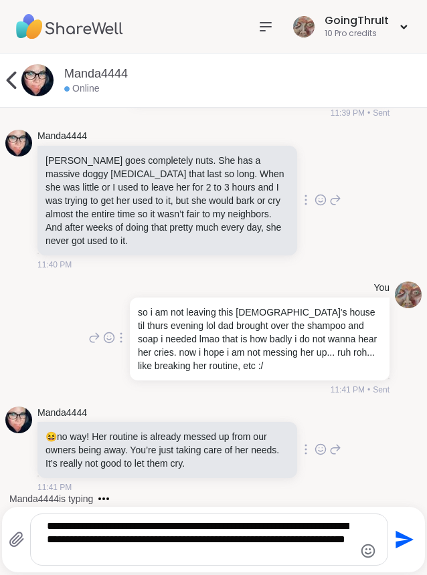
type textarea "**********"
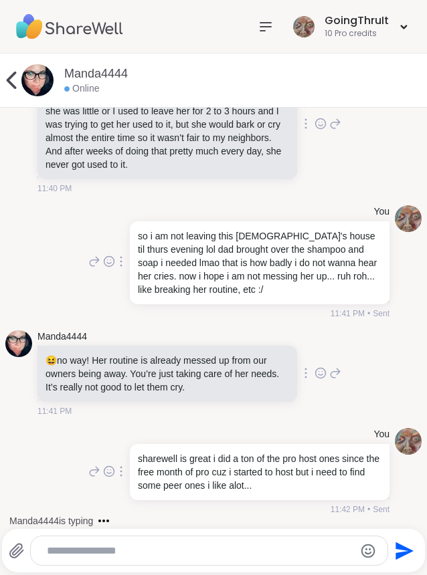
scroll to position [10989, 0]
click at [165, 551] on textarea "Type your message" at bounding box center [198, 551] width 303 height 13
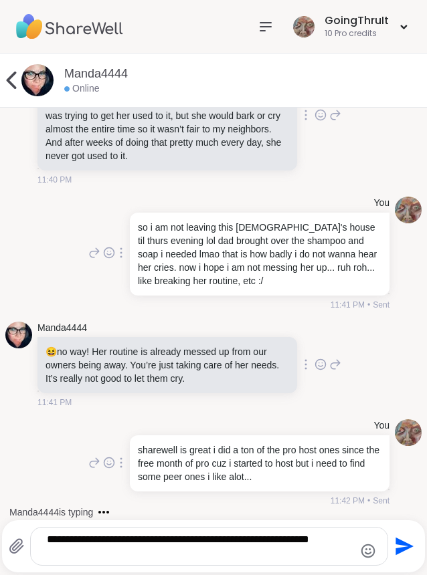
type textarea "**********"
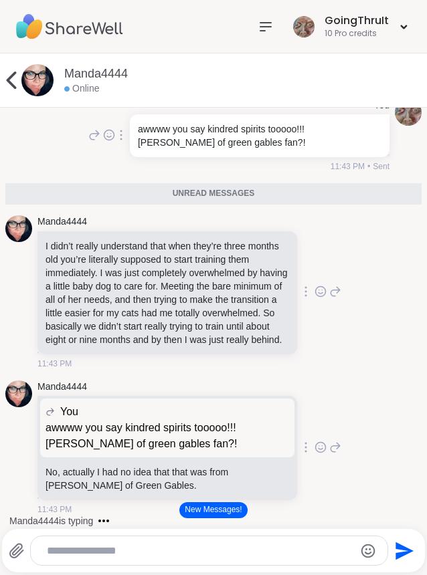
scroll to position [11383, 0]
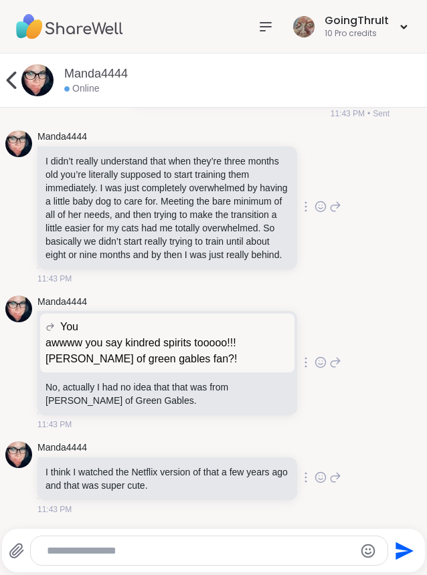
scroll to position [11723, 0]
click at [149, 556] on textarea "Type your message" at bounding box center [198, 551] width 303 height 13
type textarea "*"
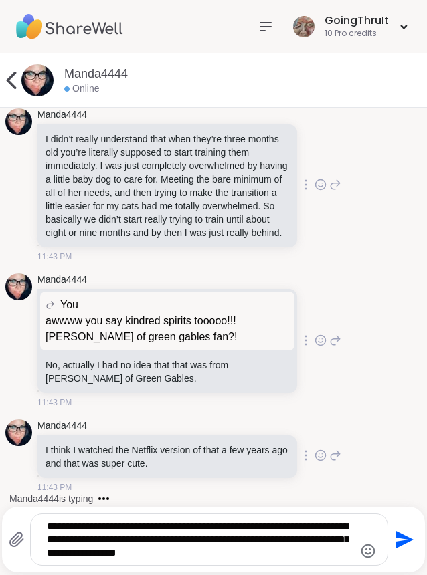
type textarea "**********"
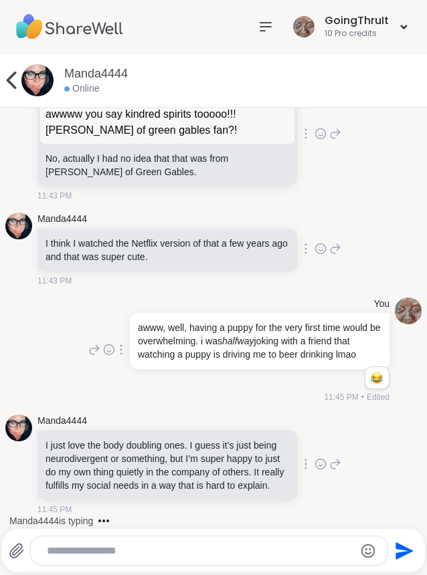
scroll to position [11978, 0]
click at [173, 554] on textarea "Type your message" at bounding box center [198, 551] width 303 height 13
type textarea "**********"
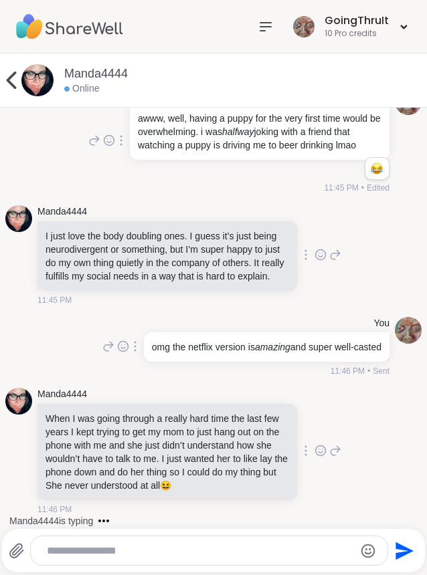
scroll to position [12214, 0]
click at [314, 248] on icon at bounding box center [320, 254] width 12 height 13
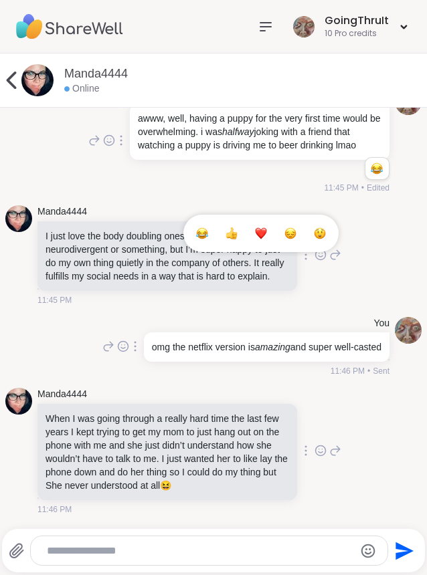
click at [255, 227] on div "Select Reaction: Heart" at bounding box center [261, 233] width 12 height 12
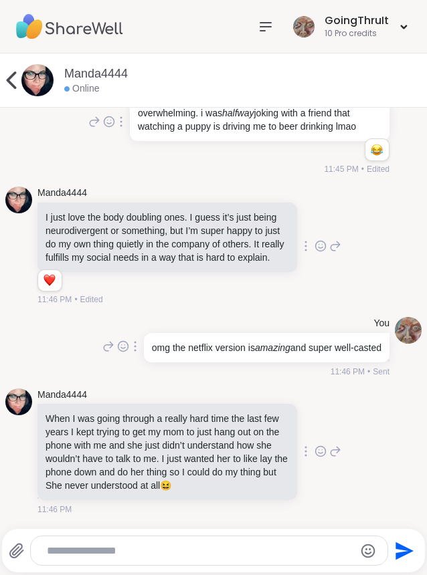
scroll to position [12233, 0]
click at [194, 552] on textarea "Type your message" at bounding box center [198, 551] width 303 height 13
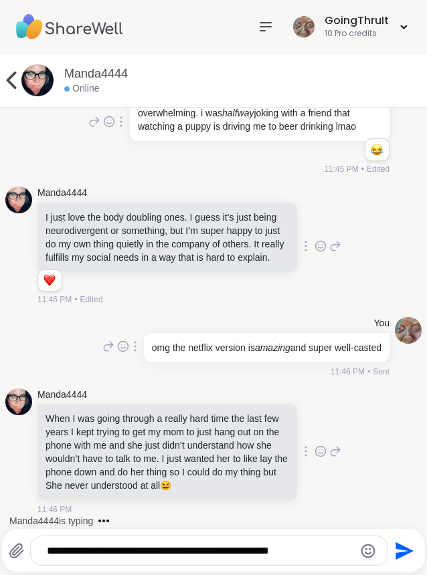
type textarea "**********"
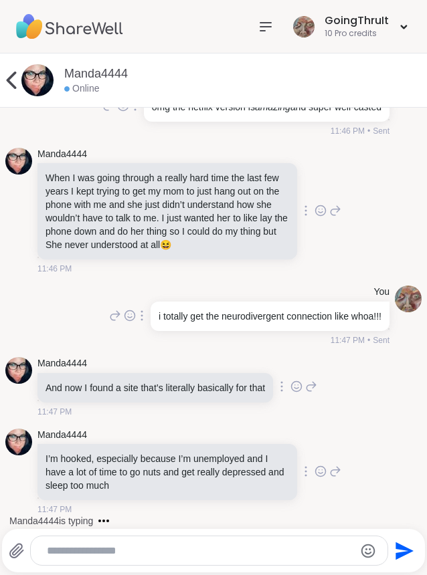
scroll to position [12501, 0]
click at [149, 551] on textarea "Type your message" at bounding box center [198, 551] width 303 height 13
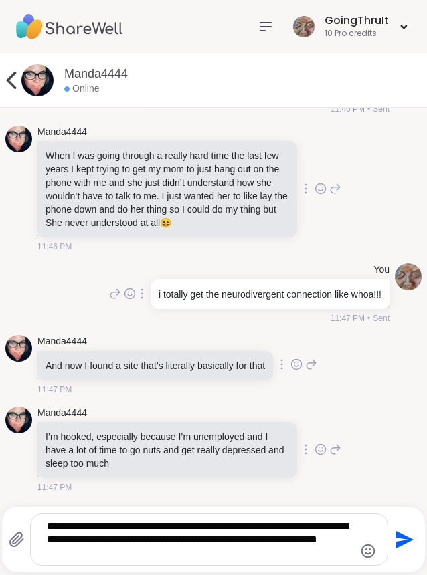
type textarea "**********"
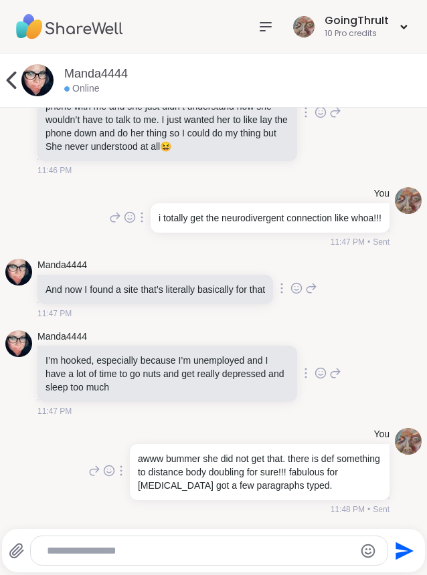
scroll to position [12599, 0]
click at [296, 284] on icon at bounding box center [297, 289] width 10 height 10
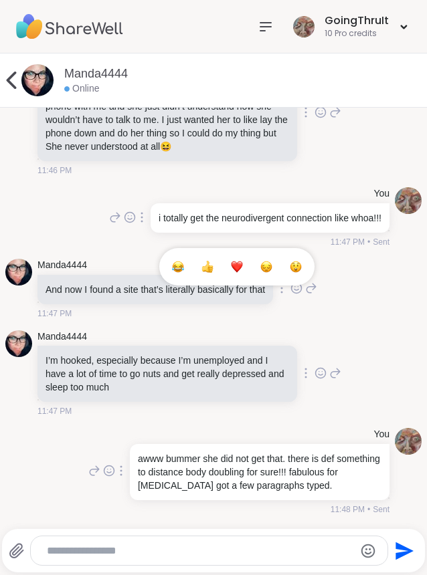
click at [237, 264] on div "Select Reaction: Heart" at bounding box center [237, 267] width 12 height 12
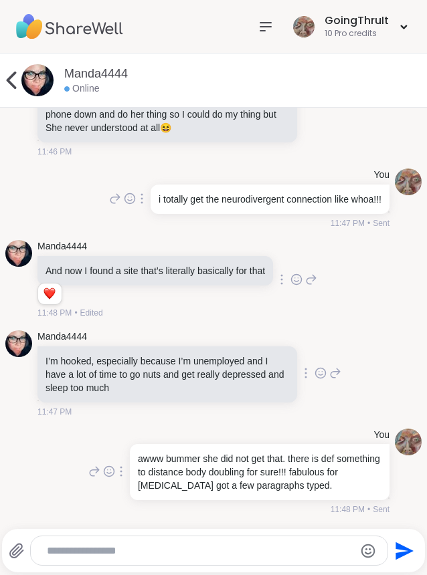
click at [183, 563] on div at bounding box center [209, 551] width 357 height 29
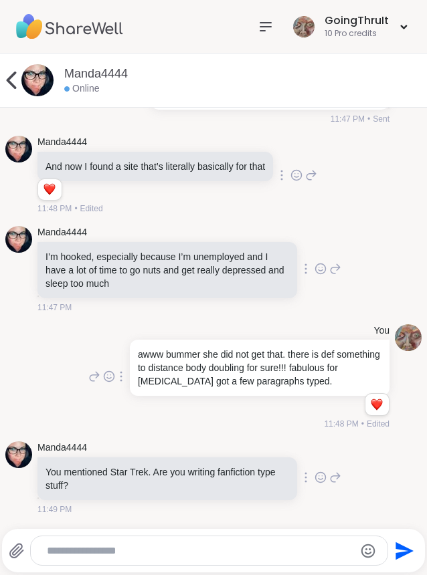
scroll to position [12722, 0]
click at [188, 561] on div at bounding box center [209, 551] width 357 height 29
click at [159, 551] on textarea "Type your message" at bounding box center [198, 551] width 303 height 13
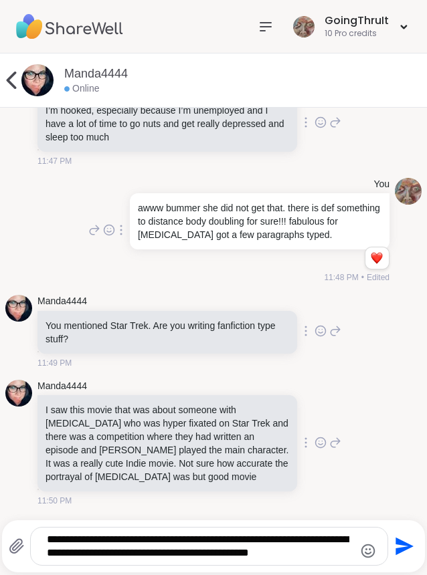
scroll to position [12882, 0]
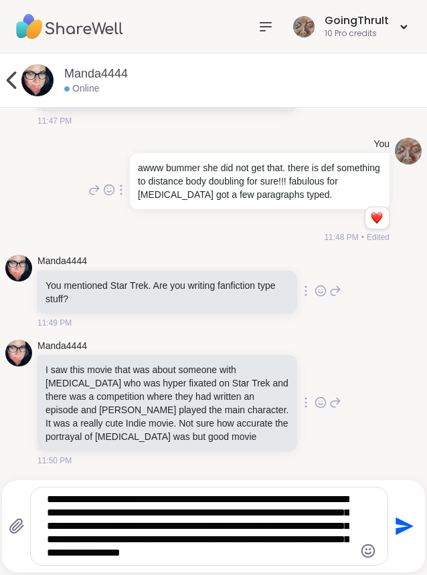
type textarea "**********"
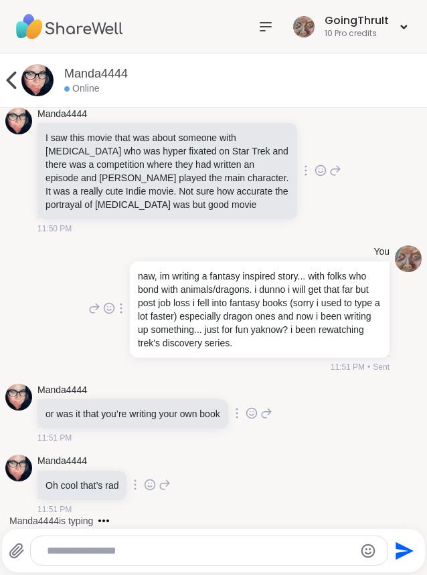
scroll to position [13168, 0]
click at [124, 546] on textarea "Type your message" at bounding box center [198, 551] width 303 height 13
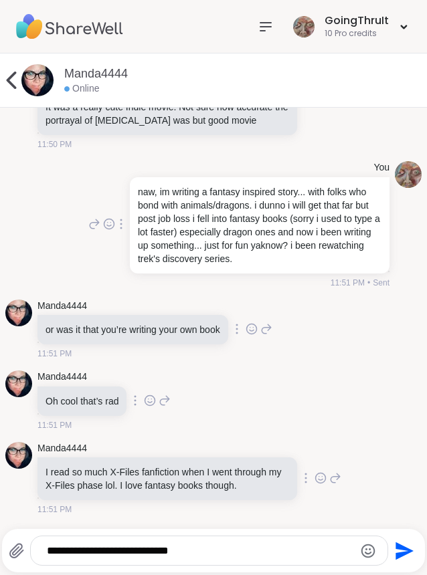
scroll to position [13265, 0]
type textarea "**********"
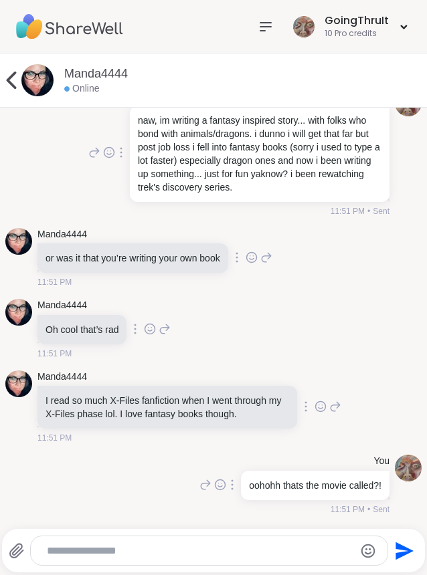
scroll to position [13337, 0]
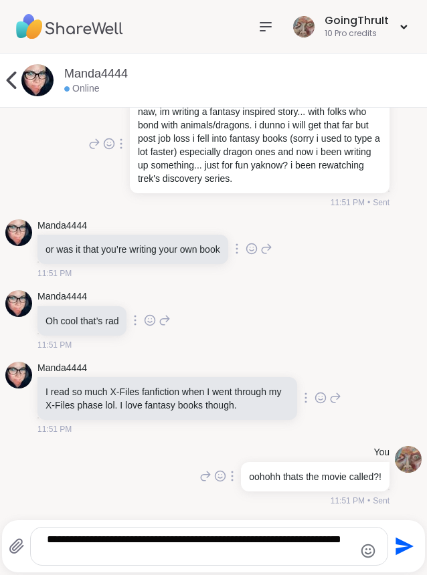
type textarea "**********"
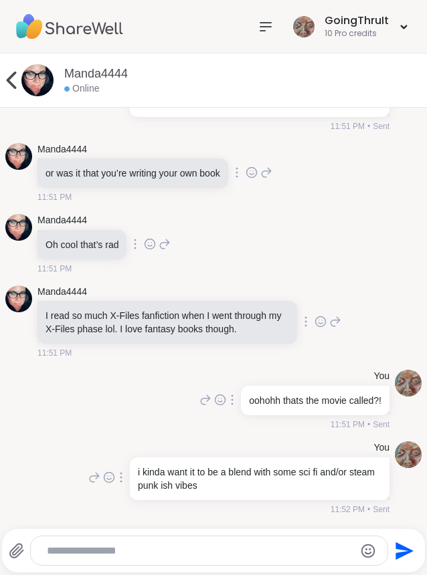
scroll to position [13422, 0]
type textarea "*"
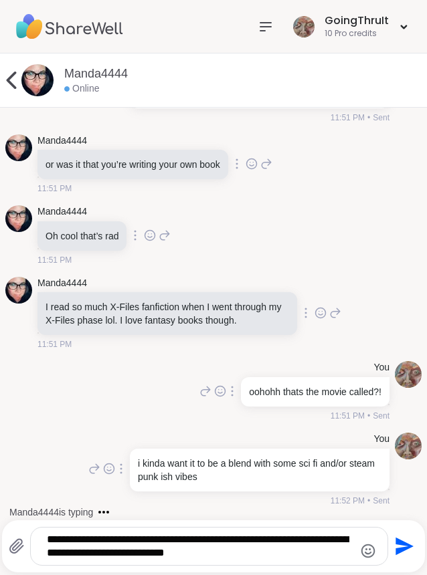
type textarea "**********"
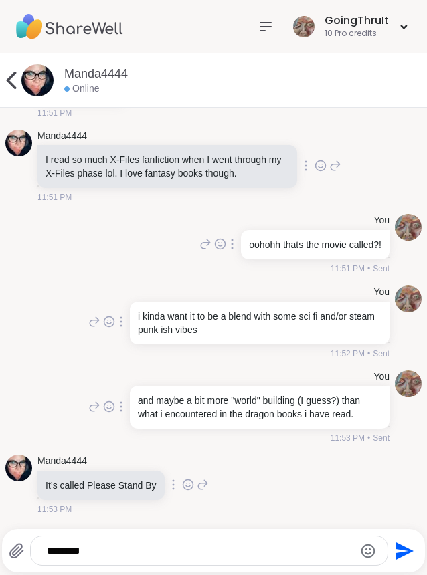
scroll to position [13591, 0]
click at [316, 161] on icon at bounding box center [321, 166] width 10 height 10
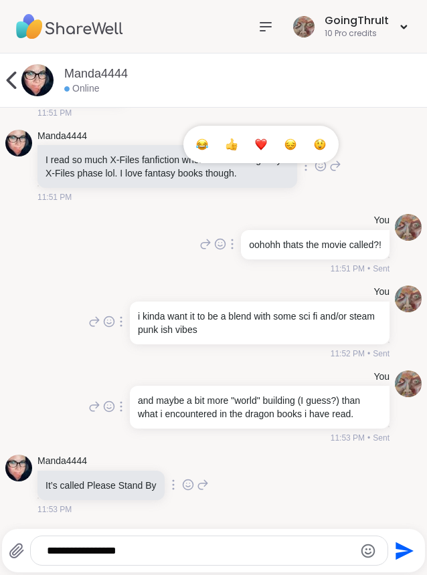
click at [248, 132] on button "Select Reaction: Heart" at bounding box center [261, 144] width 27 height 27
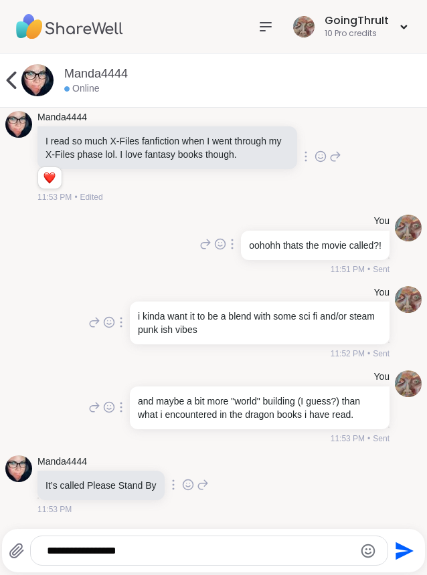
click at [130, 552] on textarea "**********" at bounding box center [198, 551] width 303 height 13
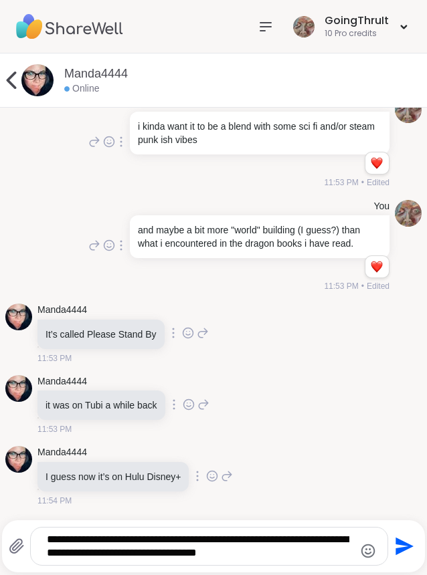
scroll to position [13800, 0]
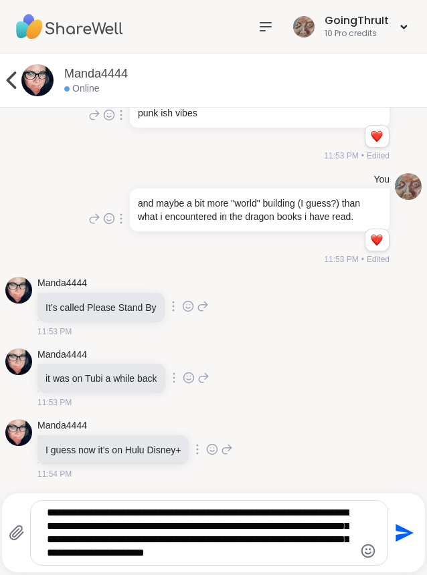
type textarea "**********"
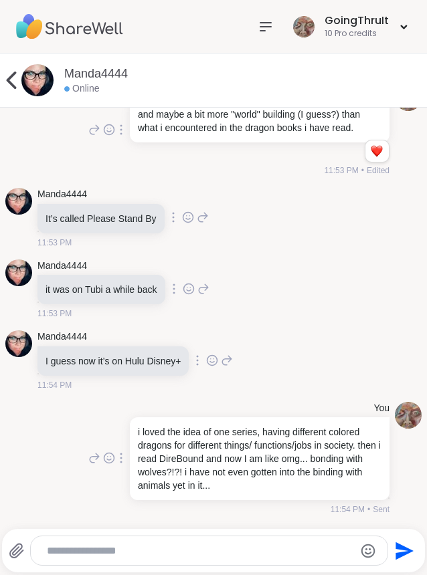
scroll to position [13929, 0]
drag, startPoint x: 236, startPoint y: 492, endPoint x: 229, endPoint y: 488, distance: 8.4
click at [229, 488] on p "i loved the idea of one series, having different colored dragons for different …" at bounding box center [260, 458] width 244 height 67
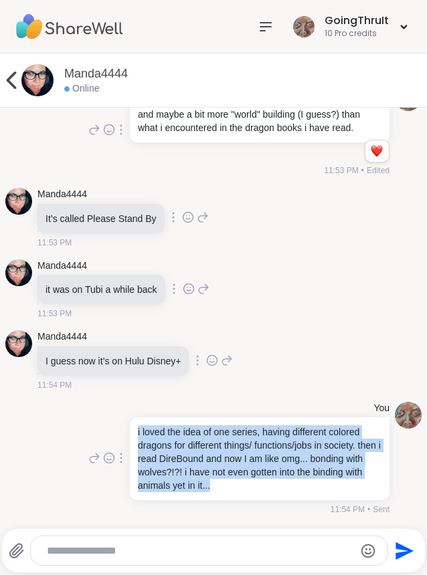
drag, startPoint x: 229, startPoint y: 488, endPoint x: 132, endPoint y: 421, distance: 117.7
click at [132, 421] on div "i loved the idea of one series, having different colored dragons for different …" at bounding box center [260, 458] width 260 height 83
copy p "i loved the idea of one series, having different colored dragons for different …"
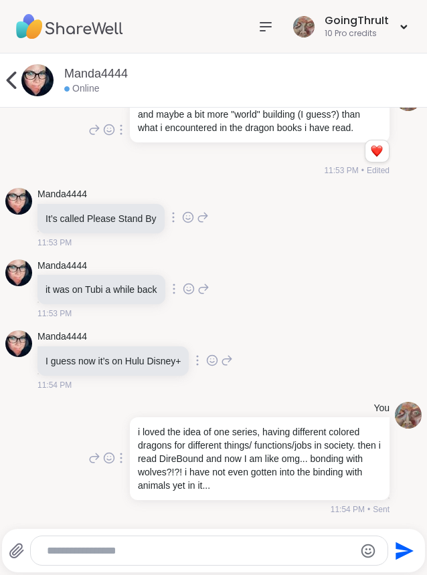
click at [142, 559] on div at bounding box center [209, 551] width 357 height 29
click at [132, 549] on textarea "Type your message" at bounding box center [198, 551] width 303 height 13
type textarea "**********"
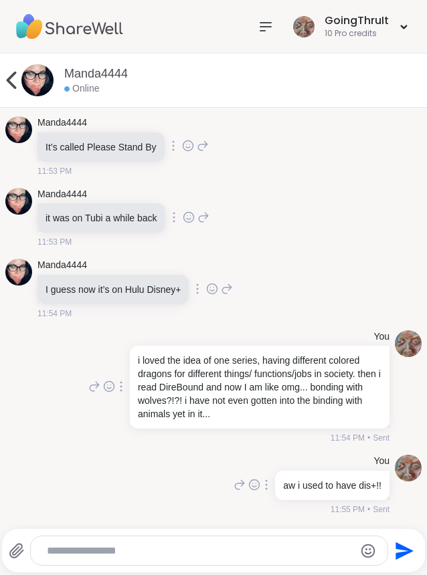
scroll to position [14000, 0]
click at [139, 555] on textarea "**********" at bounding box center [198, 551] width 303 height 13
click at [127, 536] on div "**********" at bounding box center [209, 551] width 358 height 30
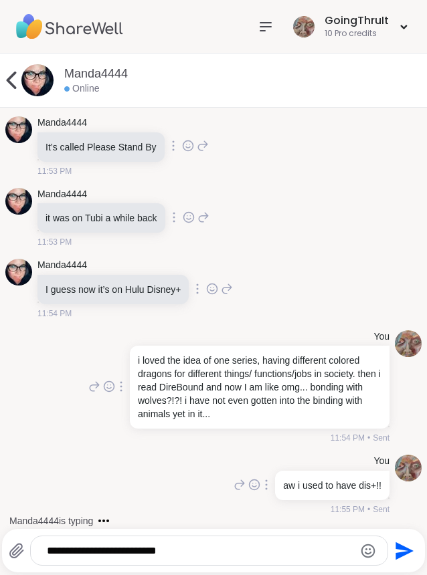
click at [138, 548] on textarea "**********" at bounding box center [198, 551] width 303 height 13
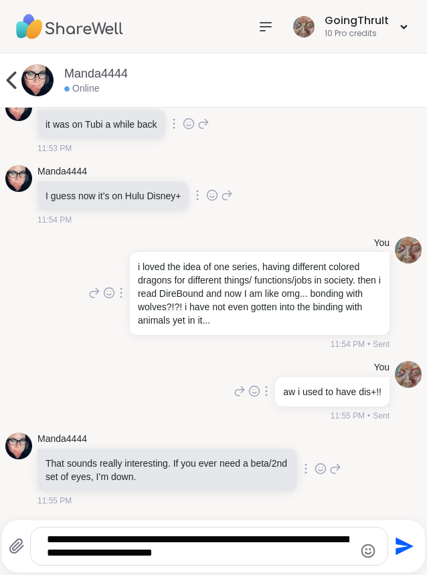
click at [258, 553] on textarea "**********" at bounding box center [198, 546] width 303 height 27
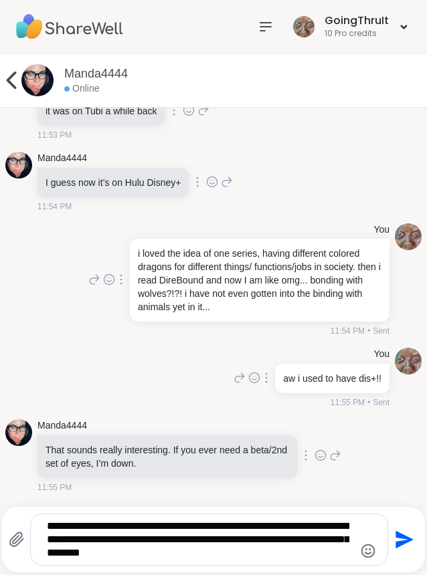
type textarea "**********"
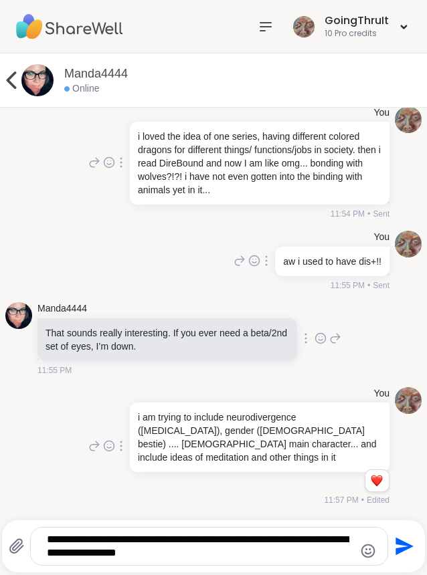
scroll to position [14224, 0]
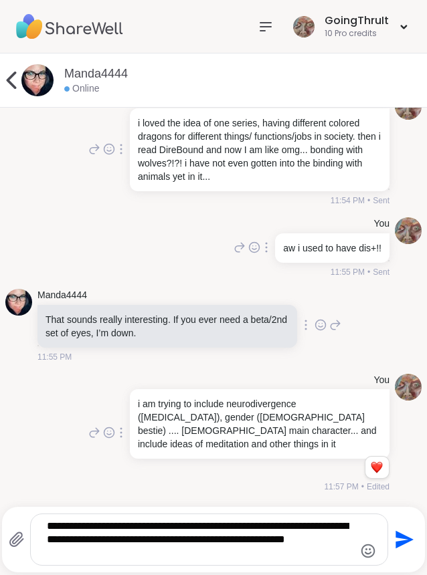
type textarea "**********"
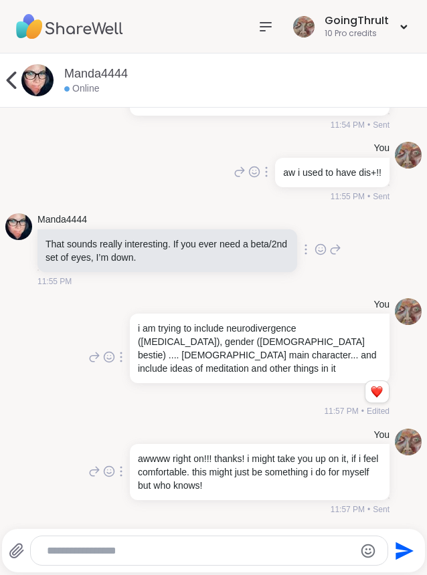
scroll to position [14313, 0]
type textarea "*"
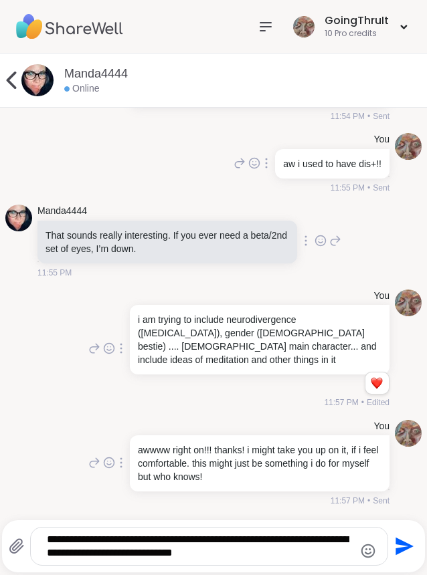
type textarea "**********"
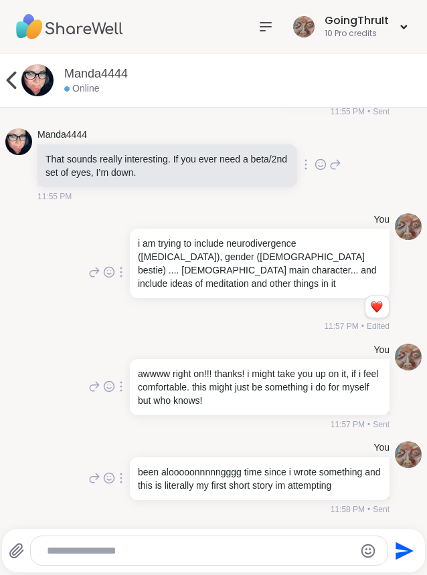
scroll to position [14412, 0]
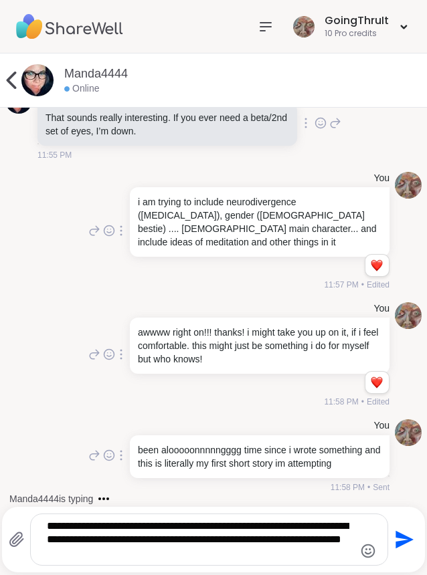
type textarea "**********"
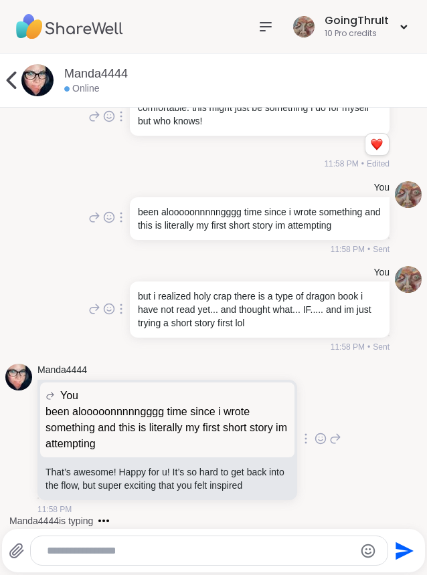
scroll to position [14705, 0]
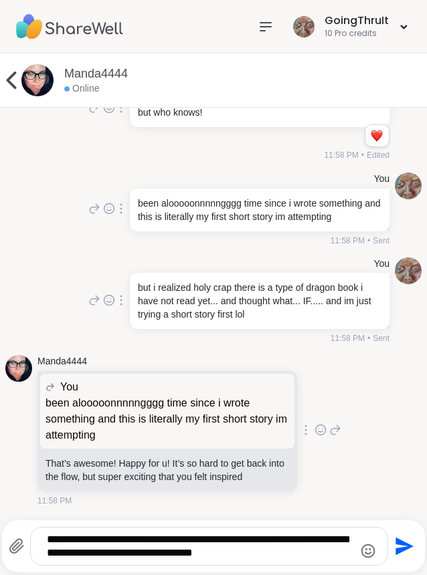
type textarea "**********"
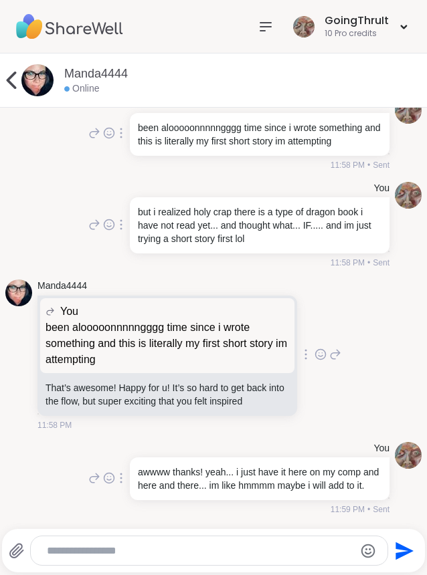
scroll to position [14802, 0]
click at [248, 551] on textarea "Type your message" at bounding box center [198, 551] width 303 height 13
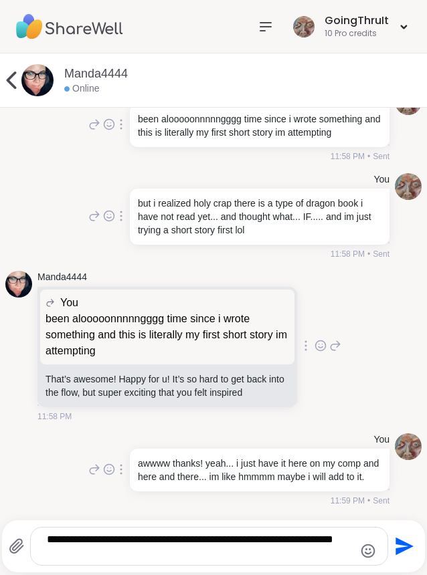
type textarea "**********"
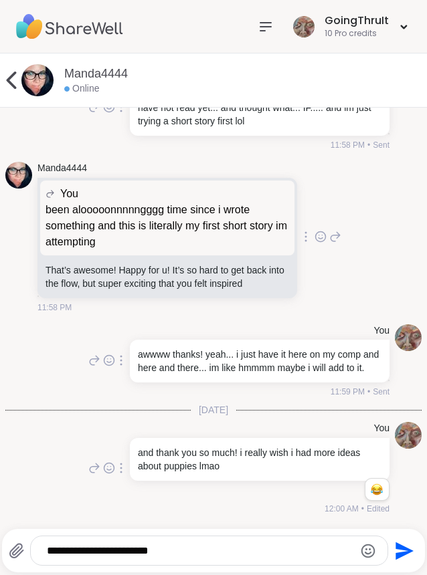
scroll to position [14920, 0]
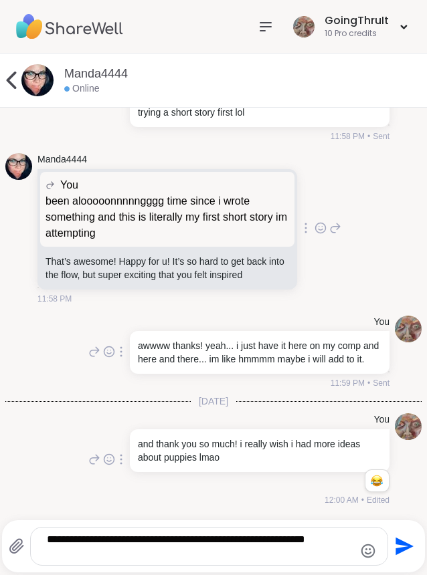
type textarea "**********"
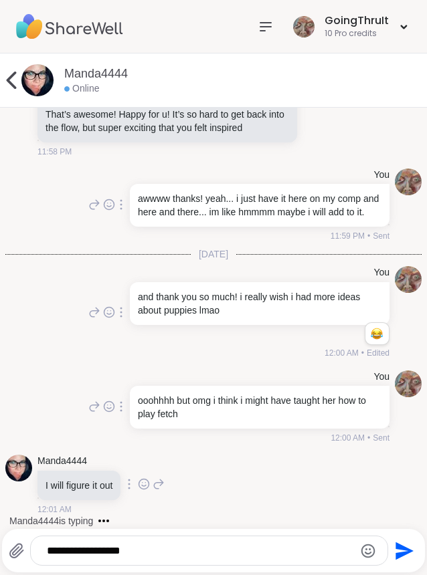
scroll to position [15076, 0]
type textarea "**********"
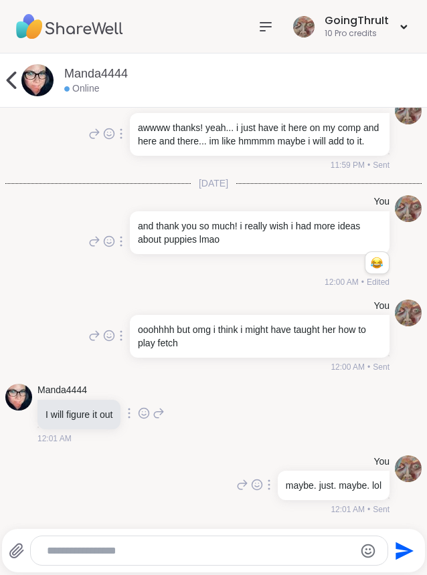
scroll to position [15147, 0]
type textarea "**********"
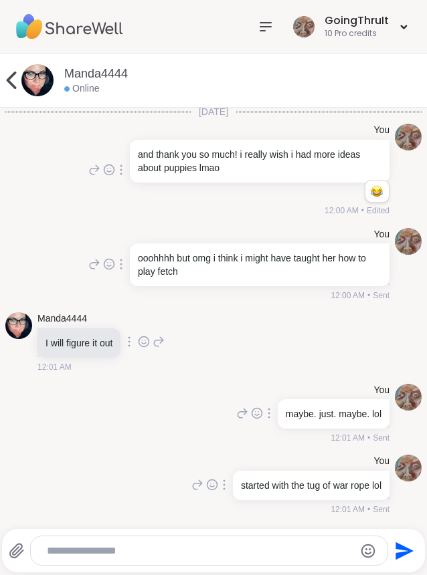
scroll to position [15219, 0]
click at [151, 547] on textarea "Type your message" at bounding box center [198, 551] width 303 height 13
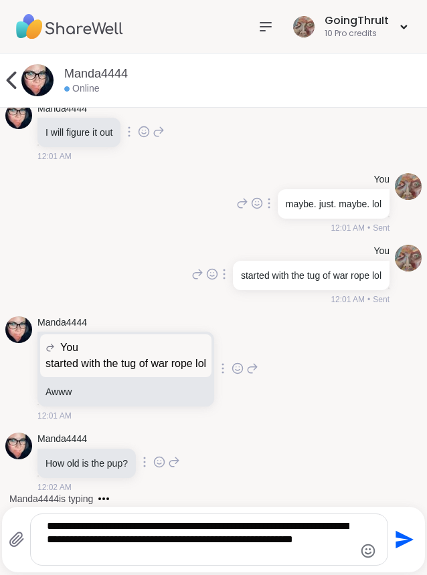
scroll to position [15448, 0]
type textarea "**********"
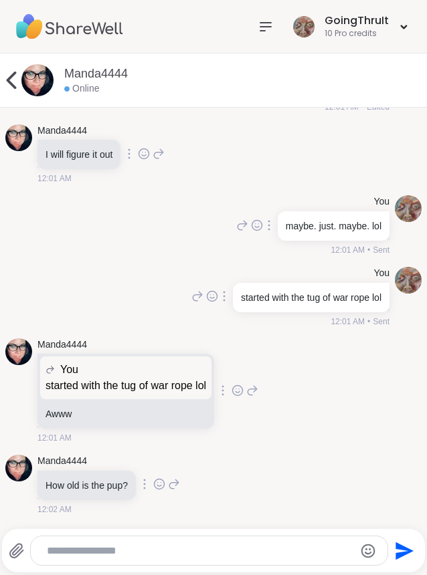
scroll to position [15524, 0]
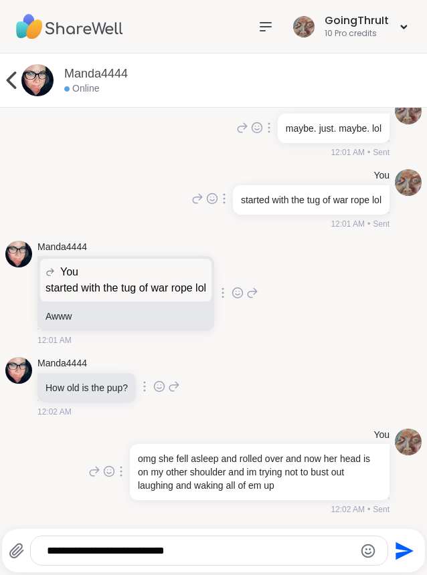
type textarea "**********"
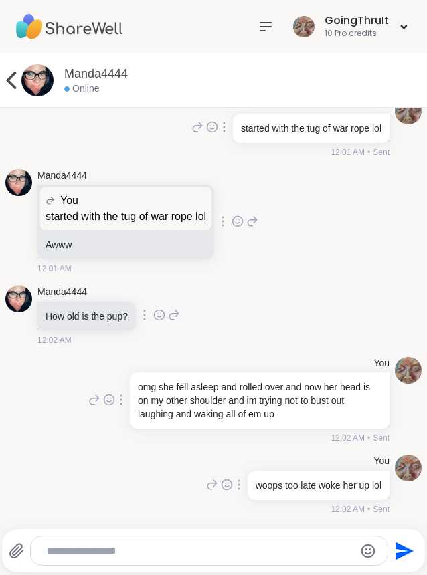
scroll to position [15595, 0]
click at [129, 555] on textarea "Type your message" at bounding box center [198, 551] width 303 height 13
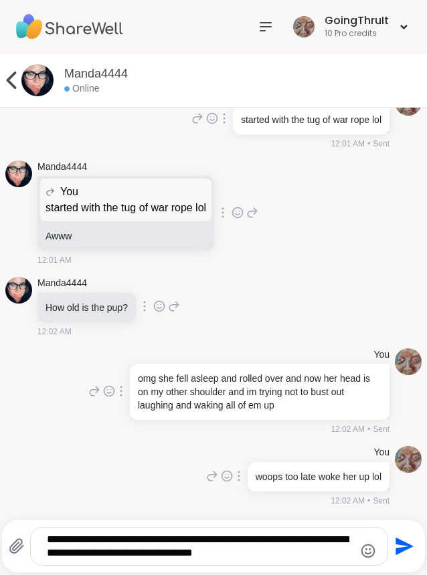
type textarea "**********"
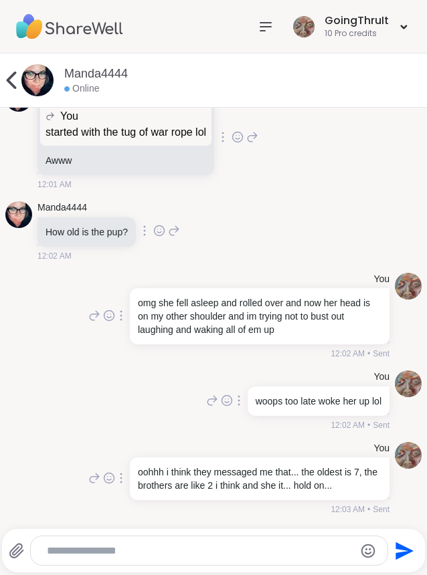
scroll to position [15693, 0]
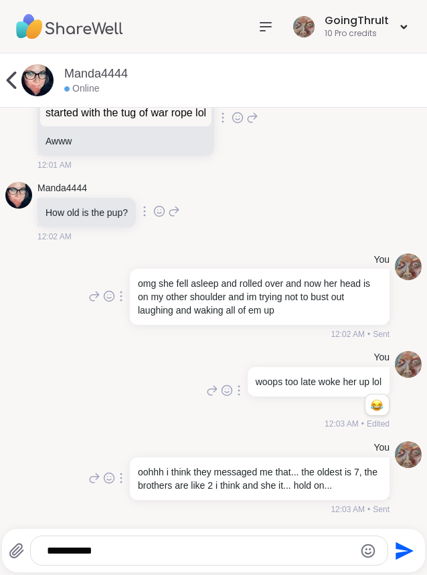
type textarea "**********"
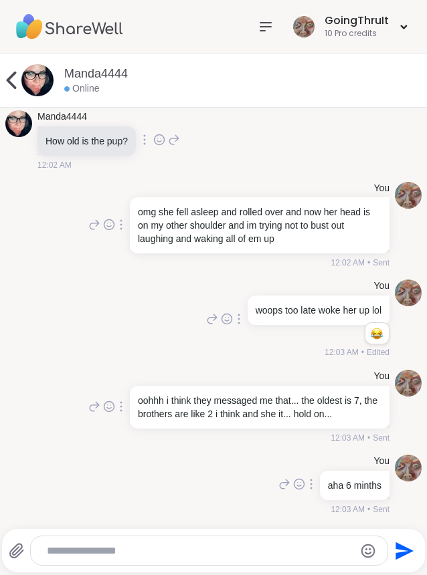
scroll to position [15784, 0]
type textarea "******"
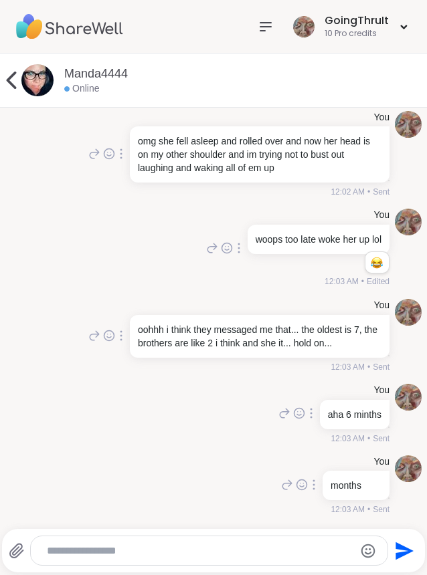
scroll to position [15855, 0]
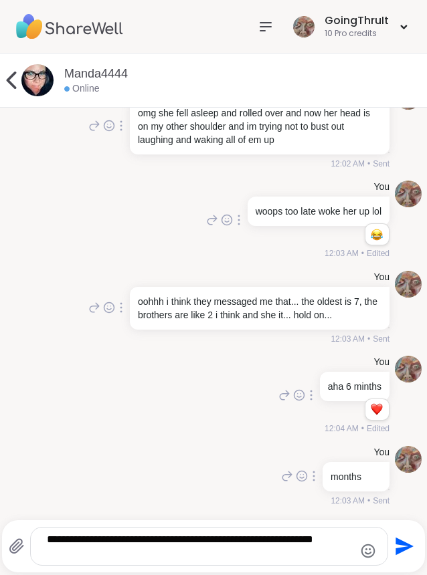
type textarea "**********"
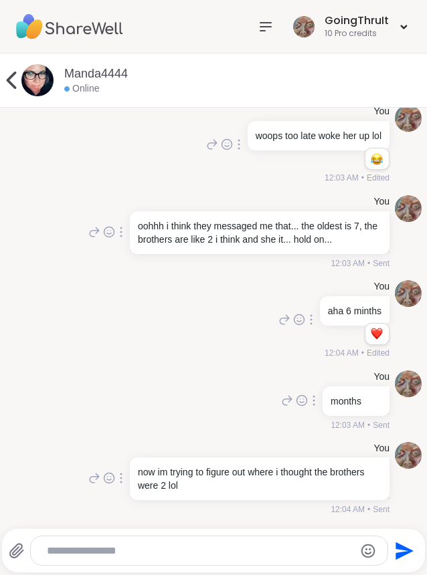
scroll to position [15958, 0]
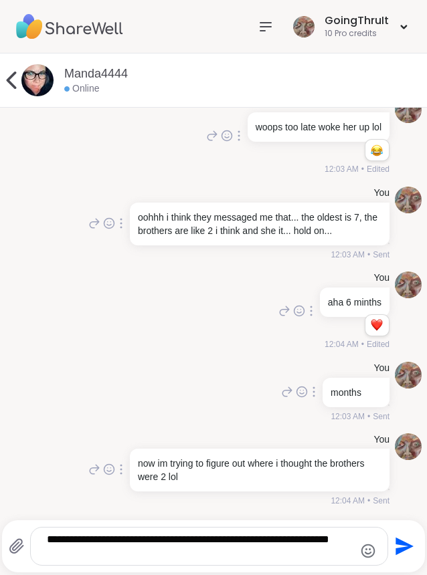
type textarea "**********"
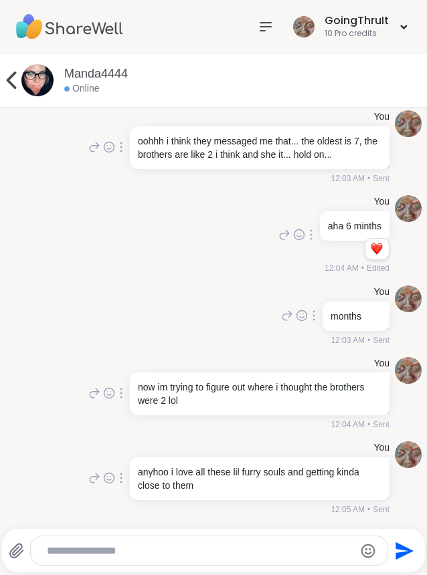
scroll to position [16043, 0]
type textarea "**********"
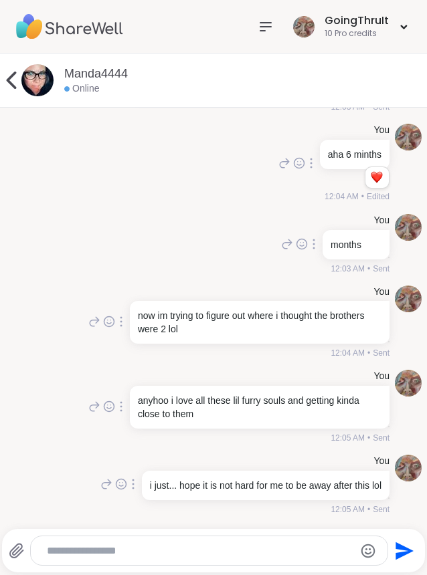
scroll to position [16128, 0]
click at [296, 551] on textarea "Type your message" at bounding box center [198, 551] width 303 height 13
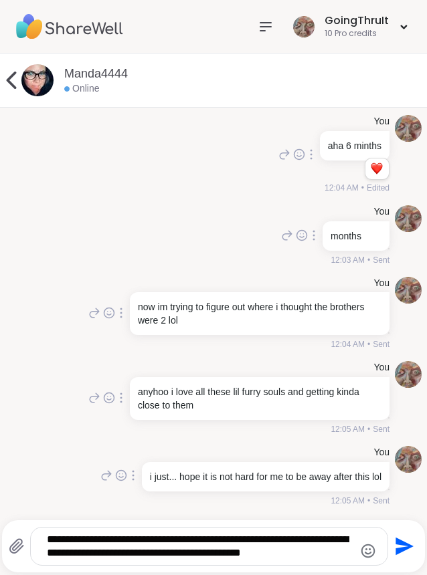
type textarea "**********"
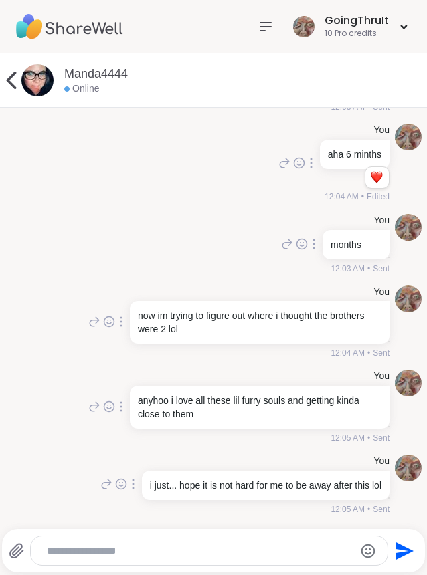
scroll to position [16226, 0]
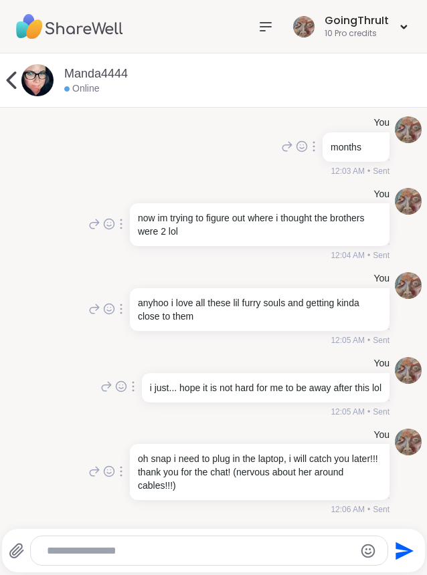
click at [268, 557] on textarea "Type your message" at bounding box center [198, 551] width 303 height 13
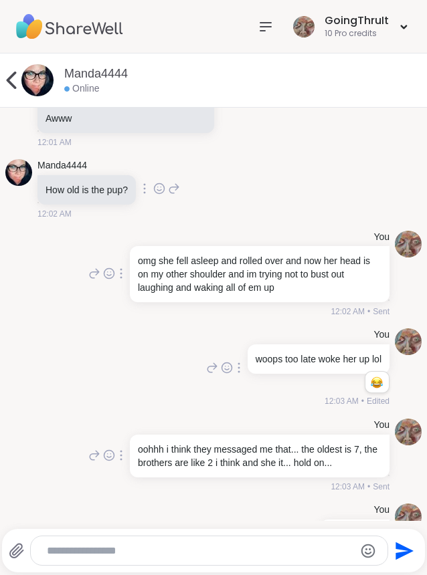
scroll to position [14926, 0]
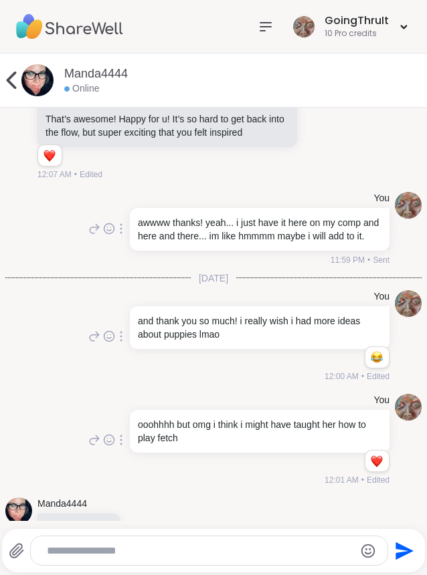
scroll to position [14276, 0]
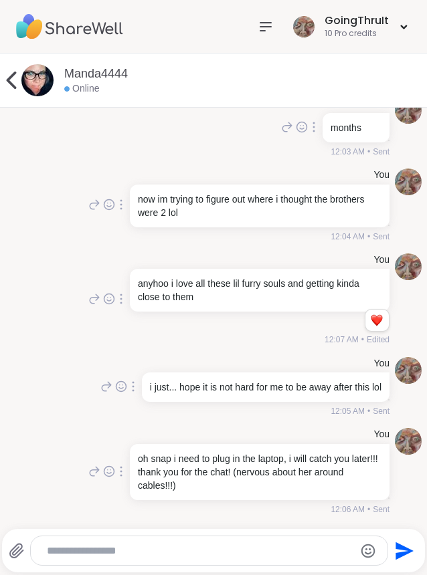
scroll to position [16284, 0]
click at [136, 549] on textarea "Type your message" at bounding box center [198, 551] width 303 height 13
type textarea "**********"
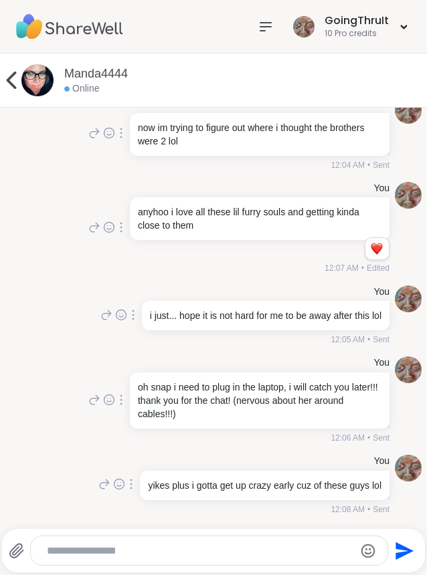
scroll to position [16369, 0]
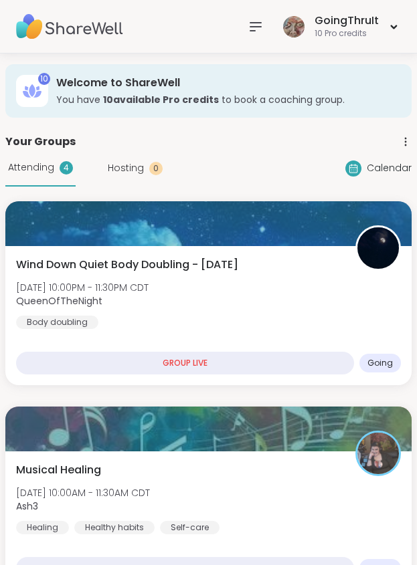
click at [252, 27] on icon at bounding box center [255, 27] width 11 height 8
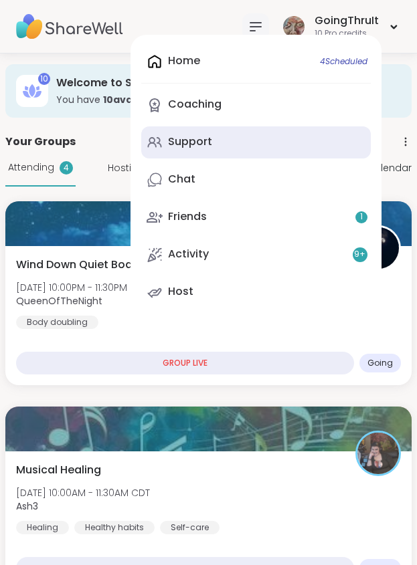
click at [212, 138] on link "Support" at bounding box center [255, 142] width 229 height 32
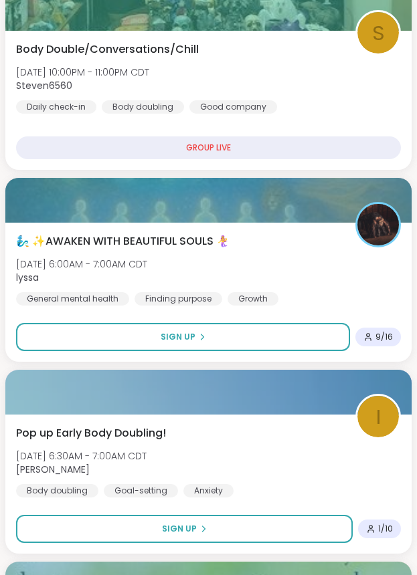
scroll to position [920, 0]
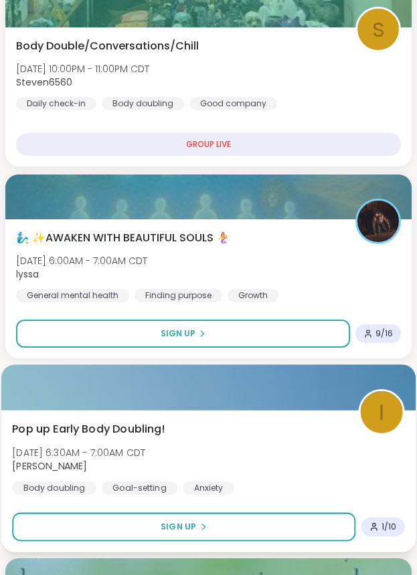
click at [238, 392] on div at bounding box center [208, 387] width 414 height 45
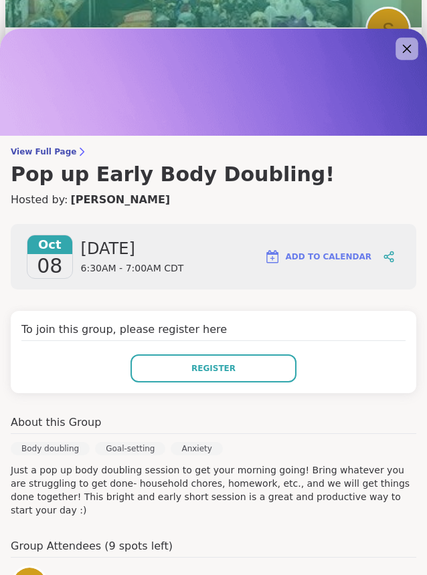
click at [398, 44] on icon at bounding box center [406, 48] width 17 height 17
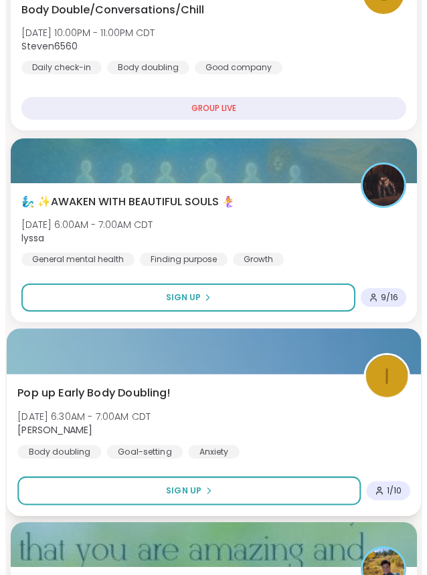
scroll to position [957, 0]
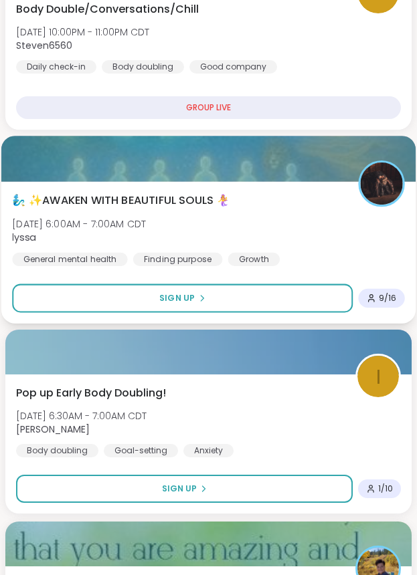
click at [283, 219] on div "🧞‍♂️ ✨AWAKEN WITH BEAUTIFUL SOULS 🧜‍♀️ [DATE] 6:00AM - 7:00AM CDT lyssa General…" at bounding box center [208, 230] width 393 height 74
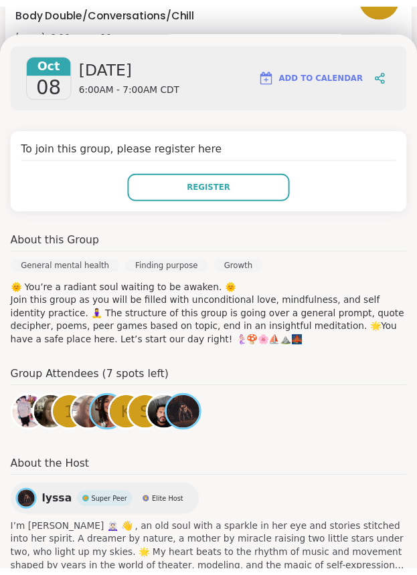
scroll to position [256, 0]
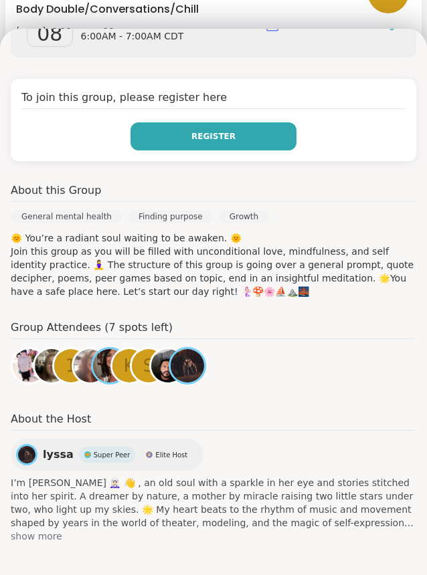
click at [234, 142] on button "Register" at bounding box center [213, 136] width 166 height 28
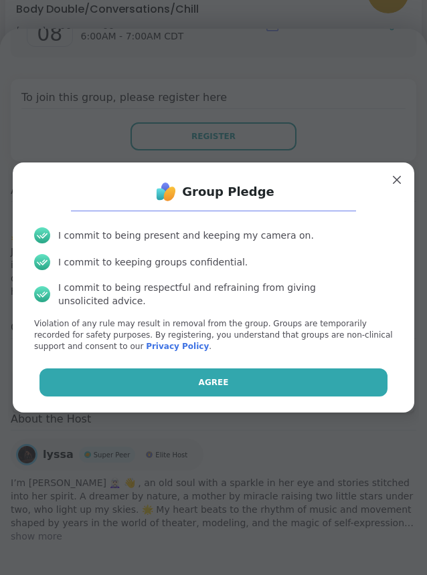
click at [254, 369] on button "Agree" at bounding box center [213, 383] width 349 height 28
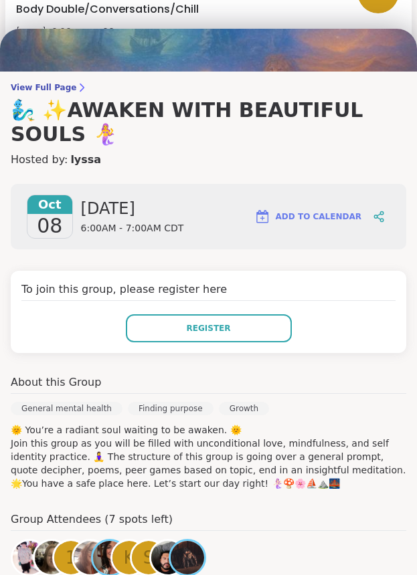
click at [222, 198] on div "[DATE] [DATE] 6:00AM - 7:00AM CDT Add to Calendar" at bounding box center [208, 217] width 395 height 66
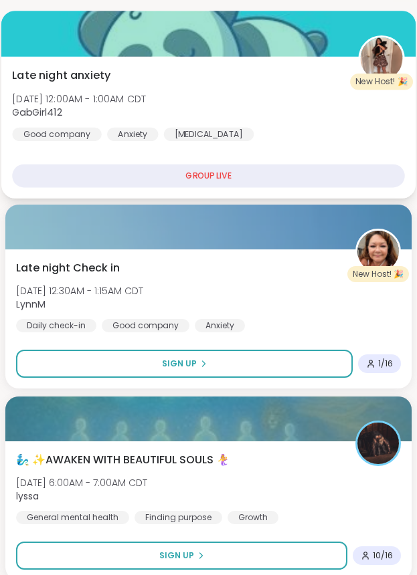
scroll to position [315, 0]
